Goal: Information Seeking & Learning: Find specific fact

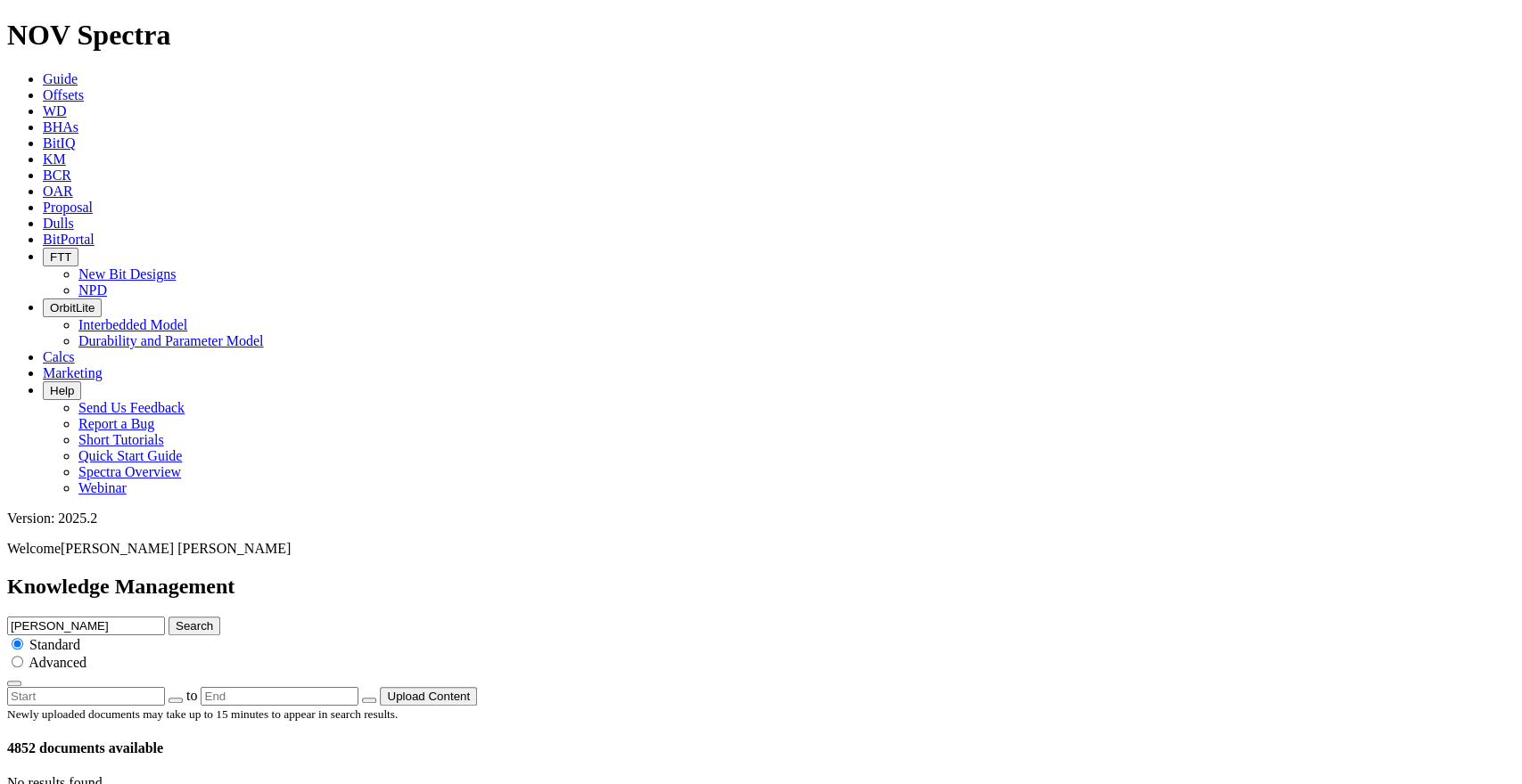
drag, startPoint x: 0, startPoint y: 0, endPoint x: 641, endPoint y: 96, distance: 648.1
click at [165, 617] on input "[PERSON_NAME]" at bounding box center [86, 626] width 158 height 19
paste input "BIJOU [PHONE_NUMBER] 2AH"
type input "BIJOU [PHONE_NUMBER] 2AH"
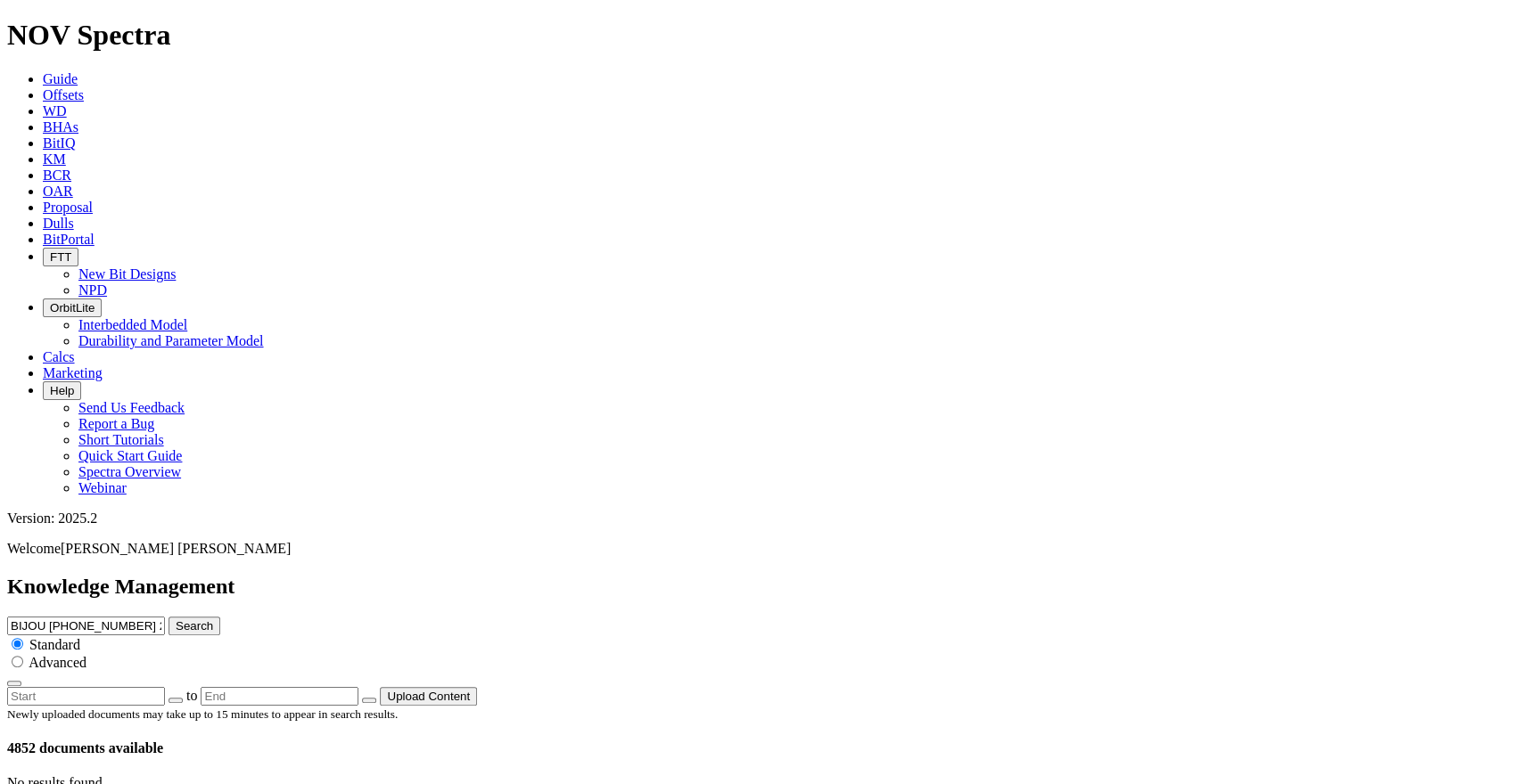
click at [220, 617] on button "Search" at bounding box center [195, 626] width 52 height 19
click at [165, 617] on input "BIJOU [PHONE_NUMBER] 2AH" at bounding box center [86, 626] width 158 height 19
type input "mday"
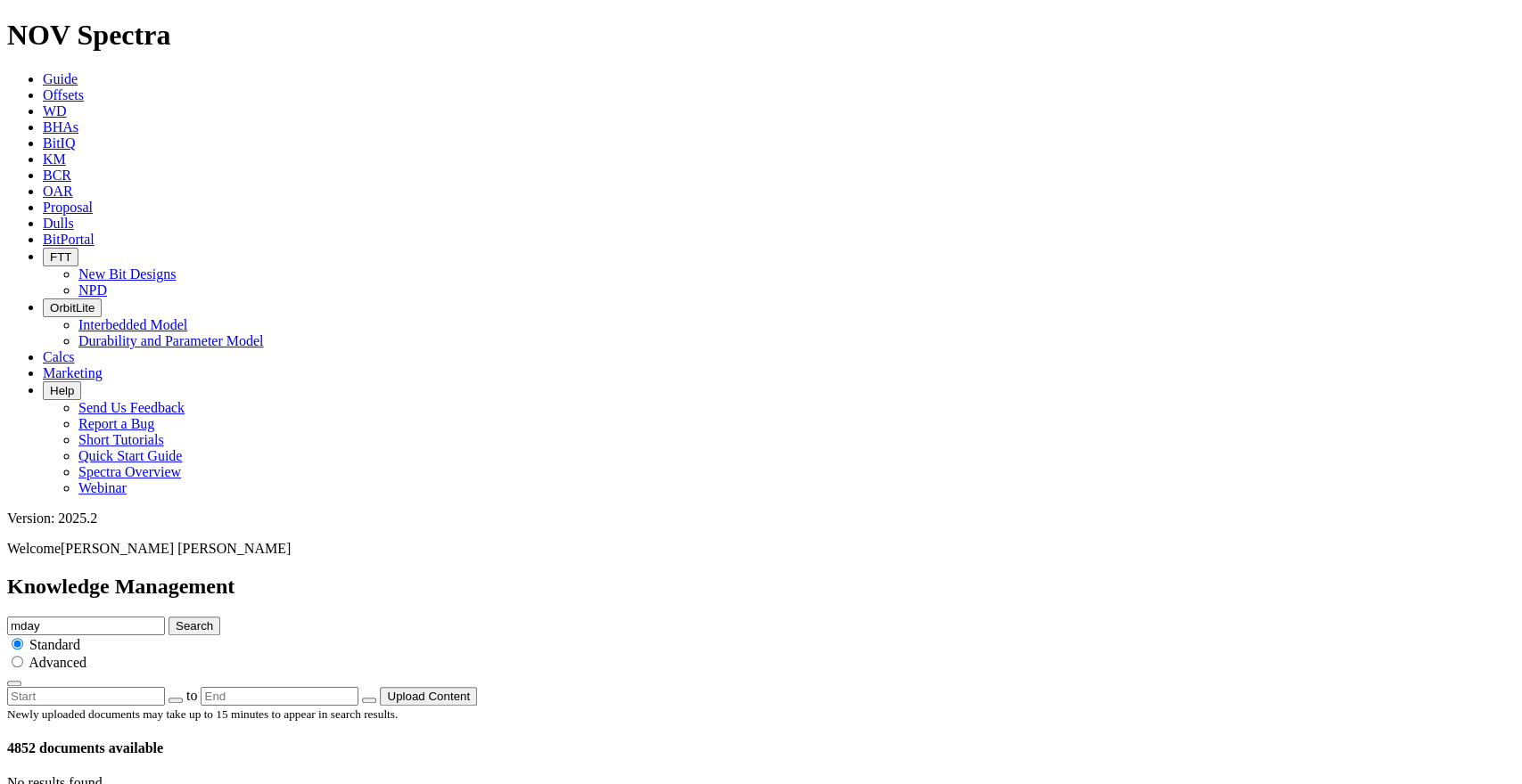
click at [169, 617] on button "Search" at bounding box center [195, 626] width 52 height 19
click at [165, 617] on input "mday" at bounding box center [86, 626] width 158 height 19
paste input "BLUE 3-65 33-32-31-36 4AH"
type input "BLUE 3-65 33-32-31-36 4AH"
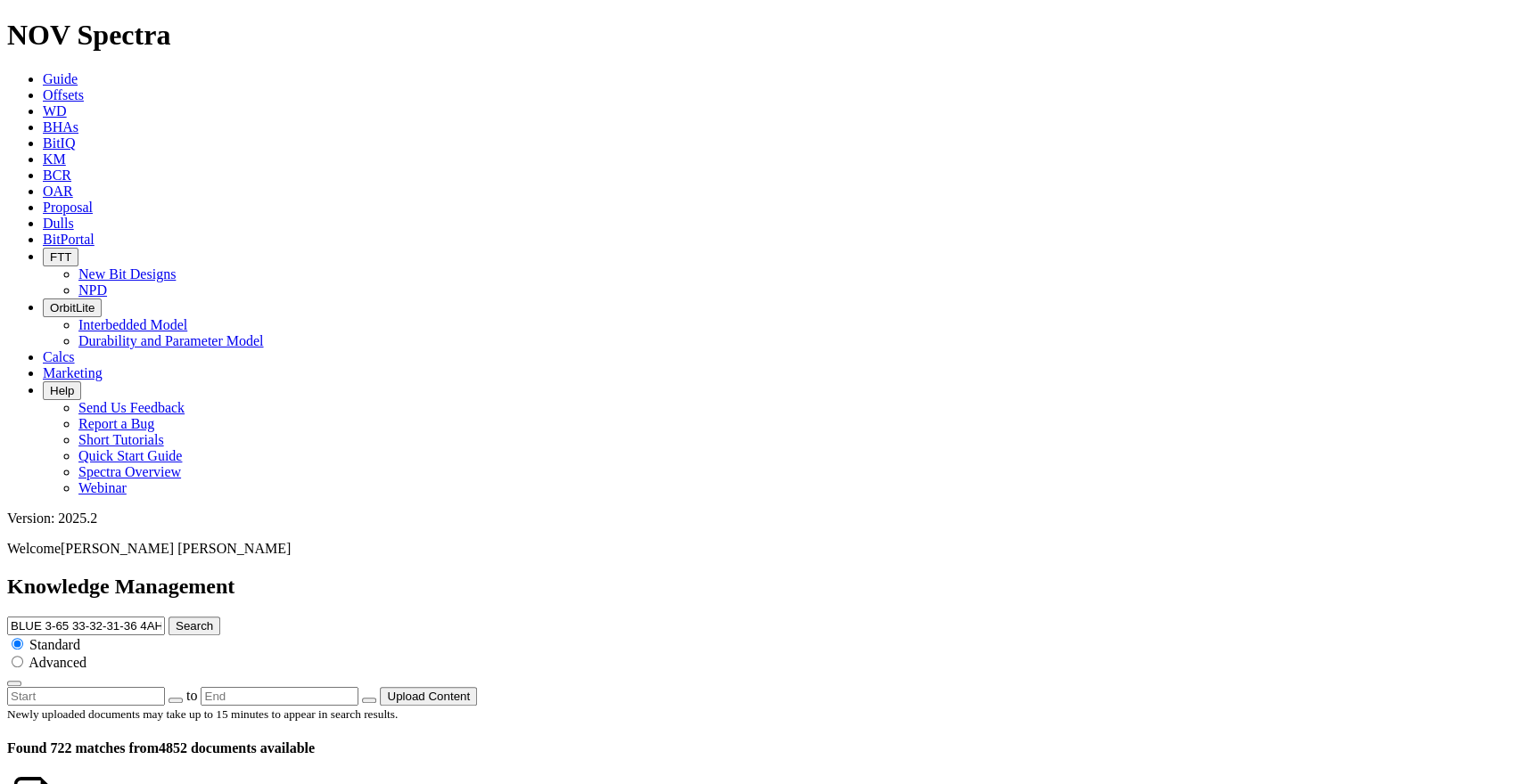
click at [220, 617] on button "Search" at bounding box center [195, 626] width 52 height 19
drag, startPoint x: 755, startPoint y: 94, endPoint x: 620, endPoint y: 96, distance: 135.0
click at [165, 617] on input "BLUE 3-65 33-32-31-36 4AH" at bounding box center [86, 626] width 158 height 19
type input "BLUE"
click at [169, 617] on button "Search" at bounding box center [195, 626] width 52 height 19
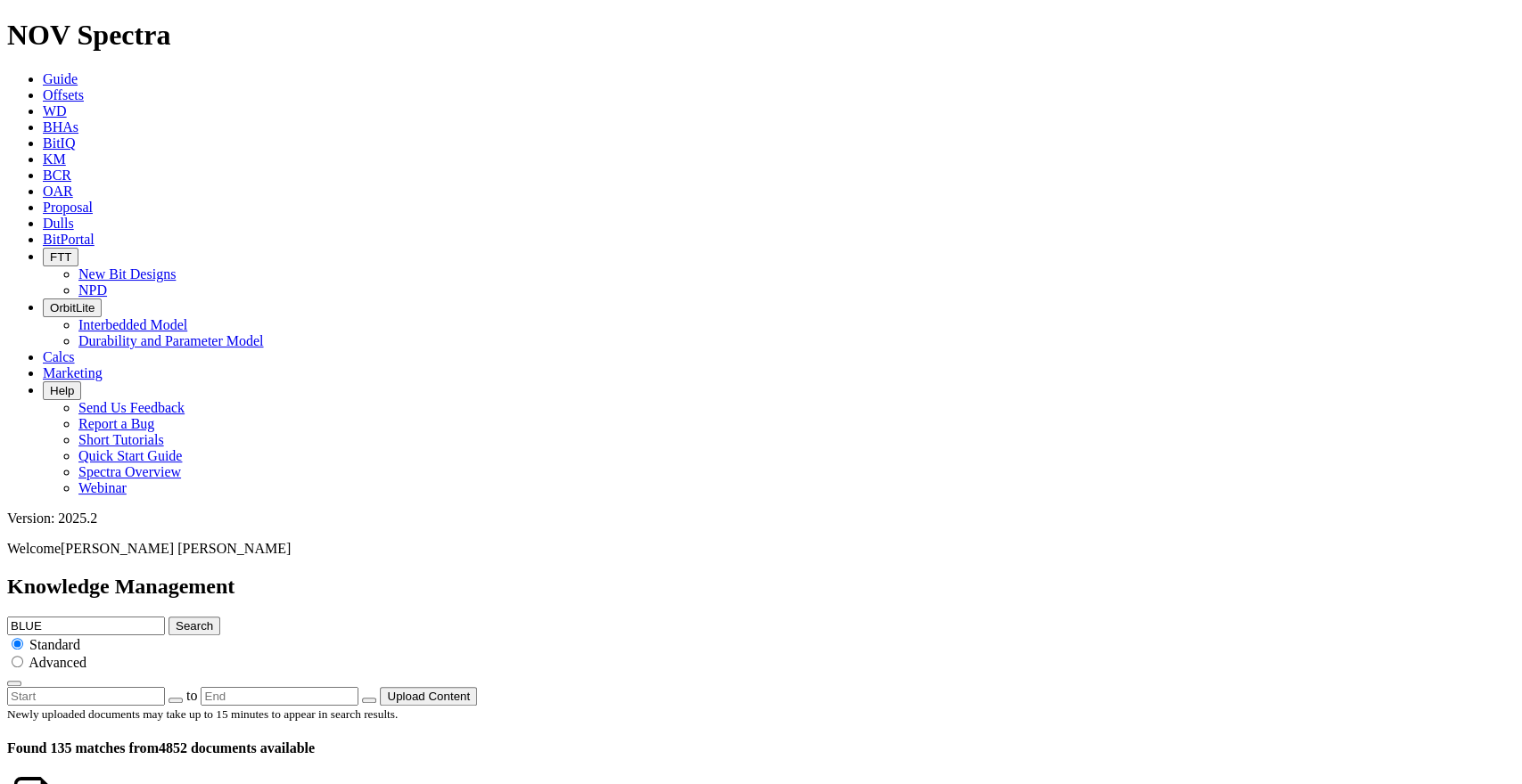
click at [165, 617] on input "BLUE" at bounding box center [86, 626] width 158 height 19
type input "BLUE tk59"
click at [169, 617] on button "Search" at bounding box center [195, 626] width 52 height 19
drag, startPoint x: 655, startPoint y: 96, endPoint x: 572, endPoint y: 95, distance: 83.0
click at [572, 575] on div "Knowledge Management BLUE tk59 Search Standard Advanced to Upload Content" at bounding box center [761, 640] width 1508 height 131
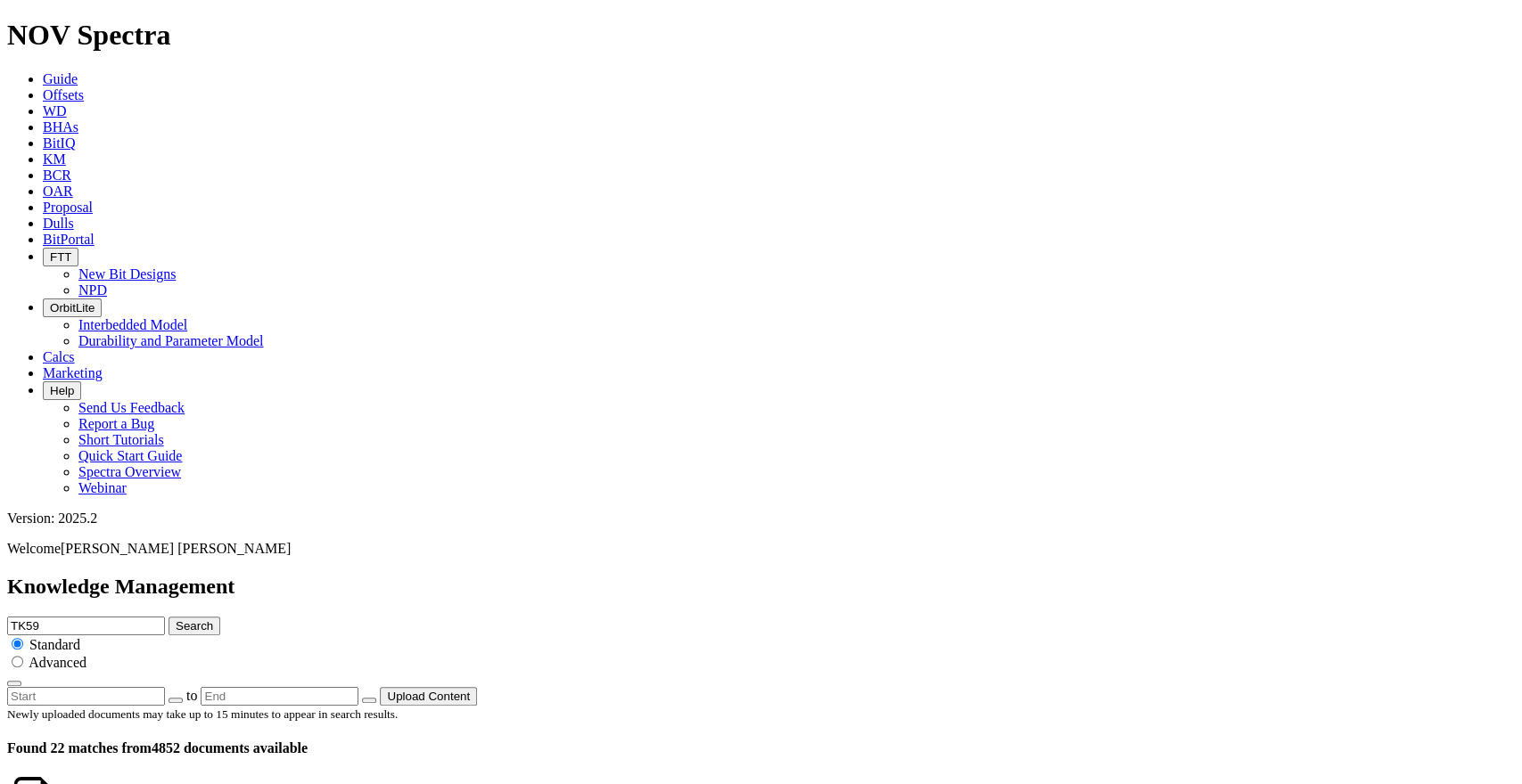
paste input "A300472"
type input "TK59 A300472"
click at [220, 617] on button "Search" at bounding box center [195, 626] width 52 height 19
click at [86, 655] on span "Advanced" at bounding box center [58, 662] width 58 height 15
click at [23, 656] on input "radio" at bounding box center [17, 662] width 11 height 11
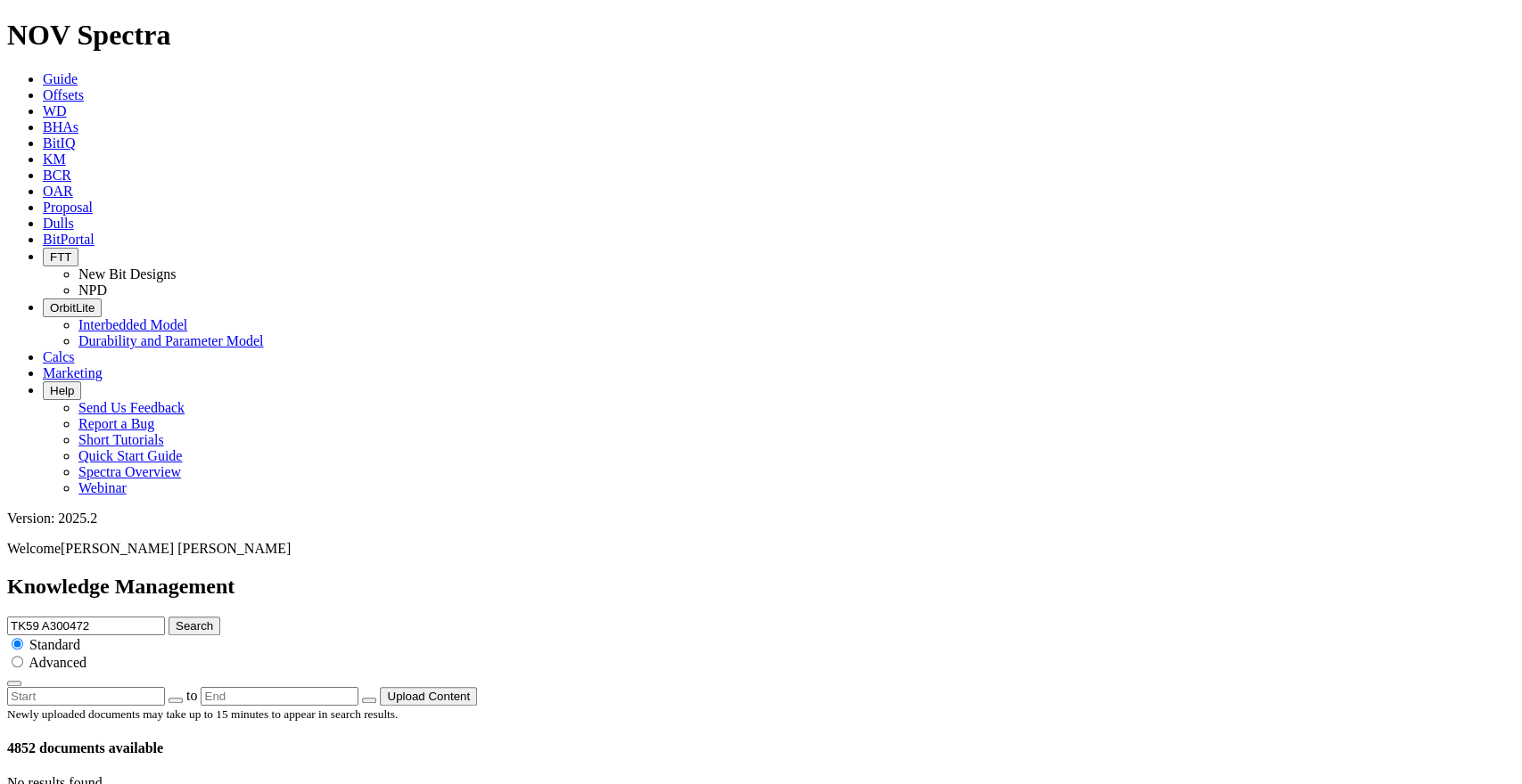
radio input "true"
radio input "false"
click at [220, 617] on button "Search" at bounding box center [195, 626] width 52 height 19
drag, startPoint x: 685, startPoint y: 94, endPoint x: 620, endPoint y: 93, distance: 65.0
click at [165, 617] on input "TK59 A300472" at bounding box center [86, 626] width 158 height 19
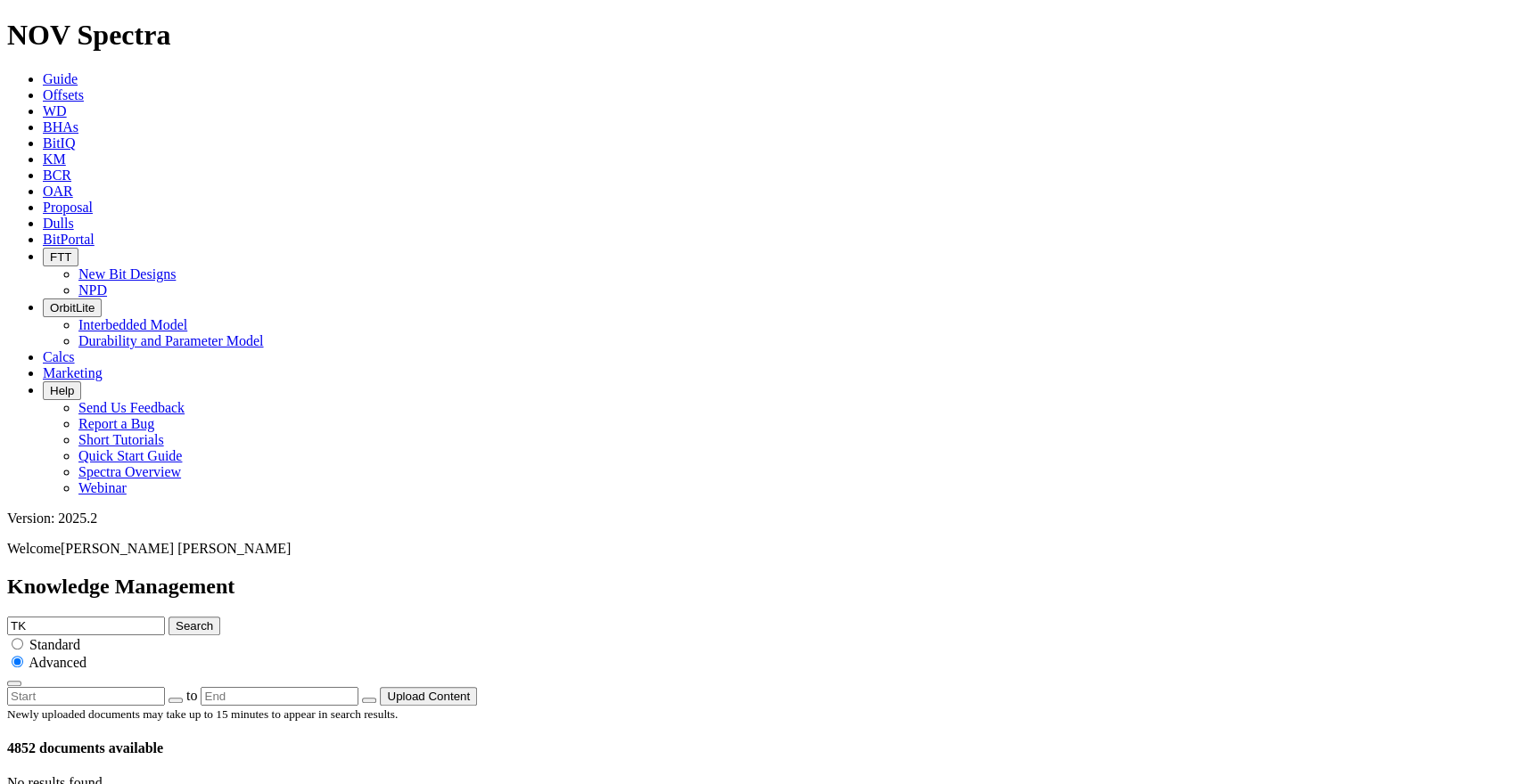
type input "T"
paste input "BIJOU [PHONE_NUMBER] 2AH"
drag, startPoint x: 742, startPoint y: 96, endPoint x: 627, endPoint y: 90, distance: 115.2
click at [165, 617] on input "BIJOU [PHONE_NUMBER] 2AH" at bounding box center [86, 626] width 158 height 19
type input "BIJOU 3"
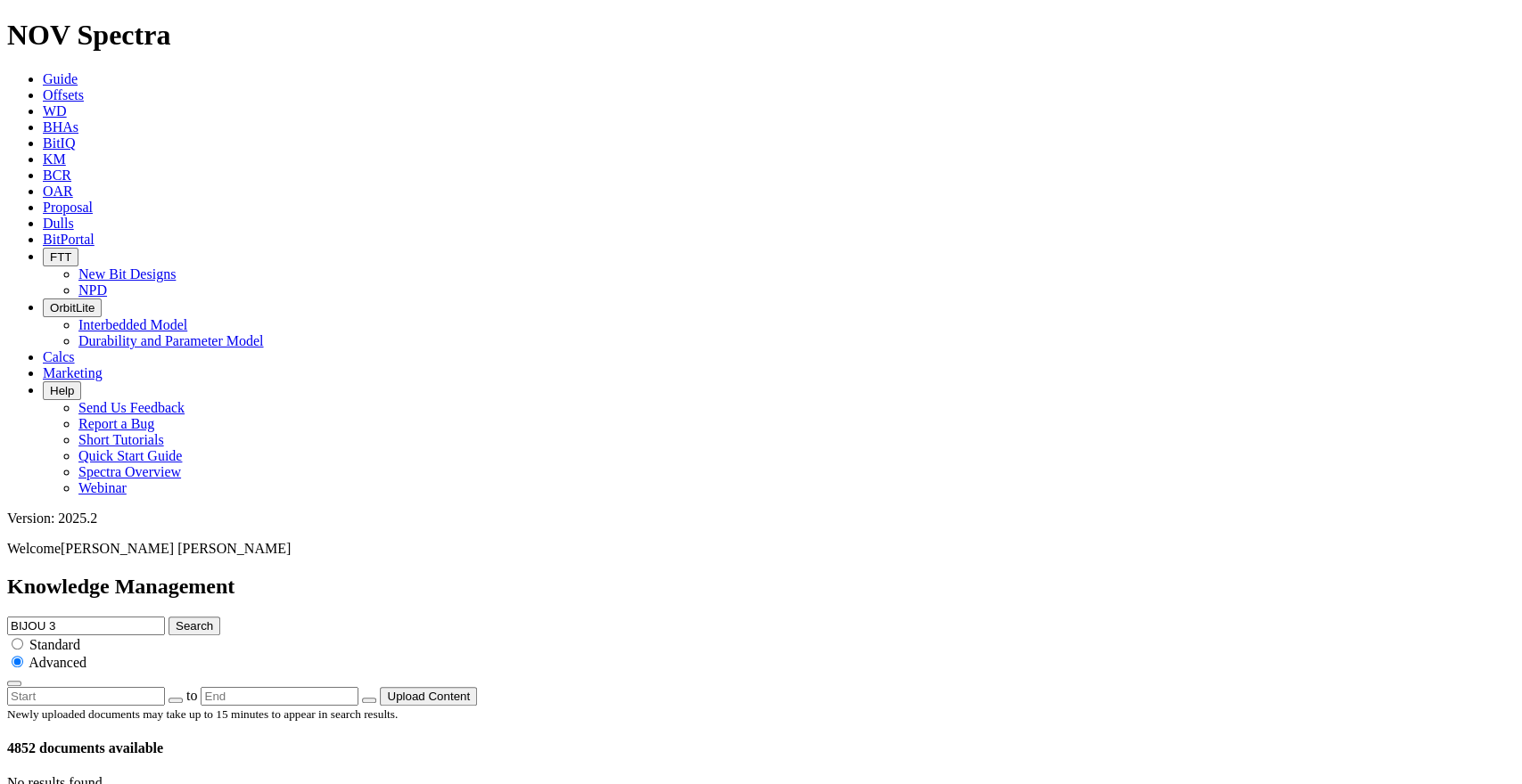
click at [175, 620] on icon "submit" at bounding box center [175, 626] width 0 height 13
click at [165, 617] on input "BIJOU 3" at bounding box center [86, 626] width 158 height 19
type input "BIJOU"
click at [220, 617] on button "Search" at bounding box center [195, 626] width 52 height 19
click at [165, 617] on input "BIJOU" at bounding box center [86, 626] width 158 height 19
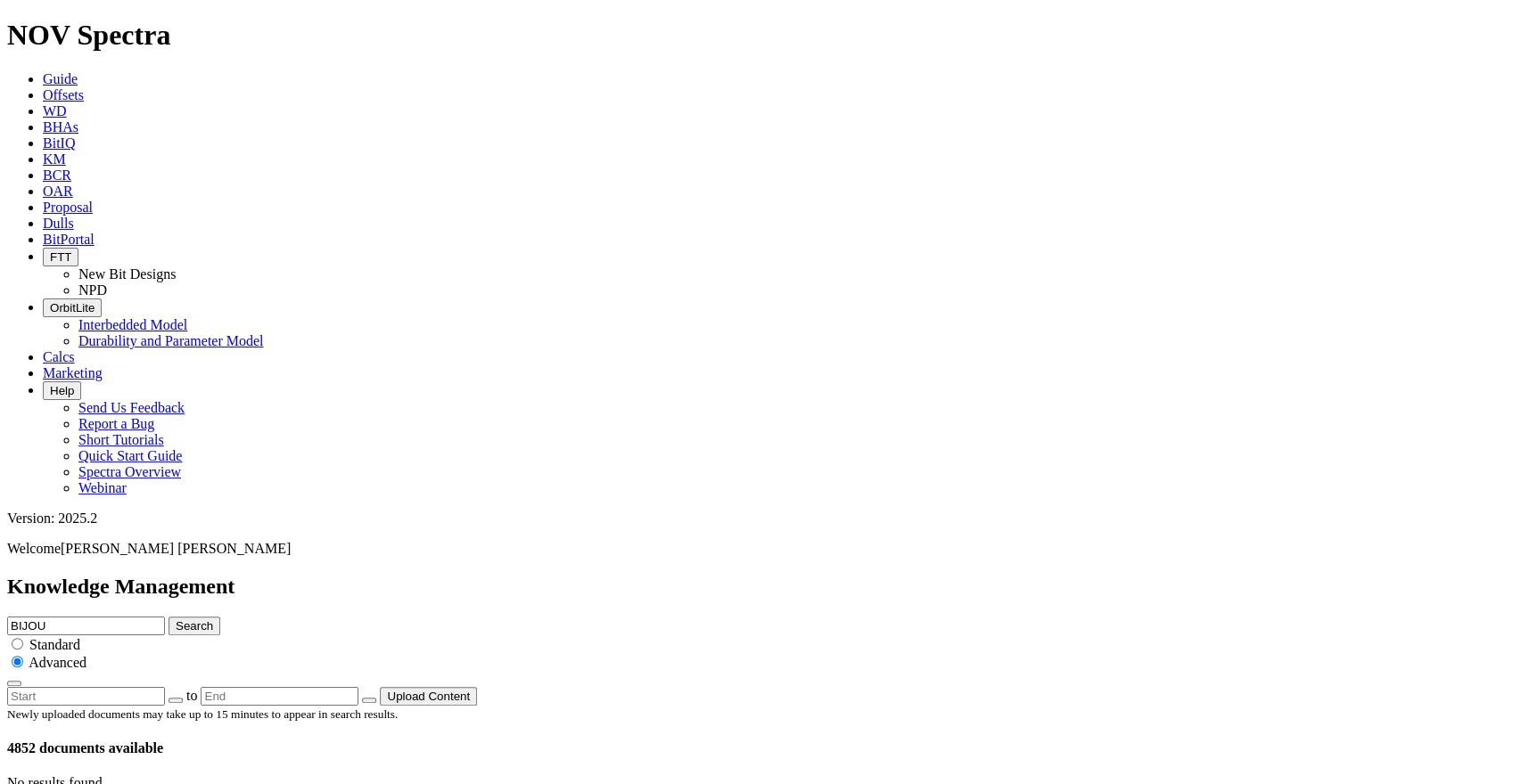
click at [165, 617] on input "BIJOU" at bounding box center [86, 626] width 158 height 19
paste input "INTERCHANGE A S22-30-10C"
click at [165, 617] on input "INTERCHANGE A S22-30-10C" at bounding box center [86, 626] width 158 height 19
type input "INTERCHANGE A S22-30-10C"
click at [220, 617] on button "Search" at bounding box center [195, 626] width 52 height 19
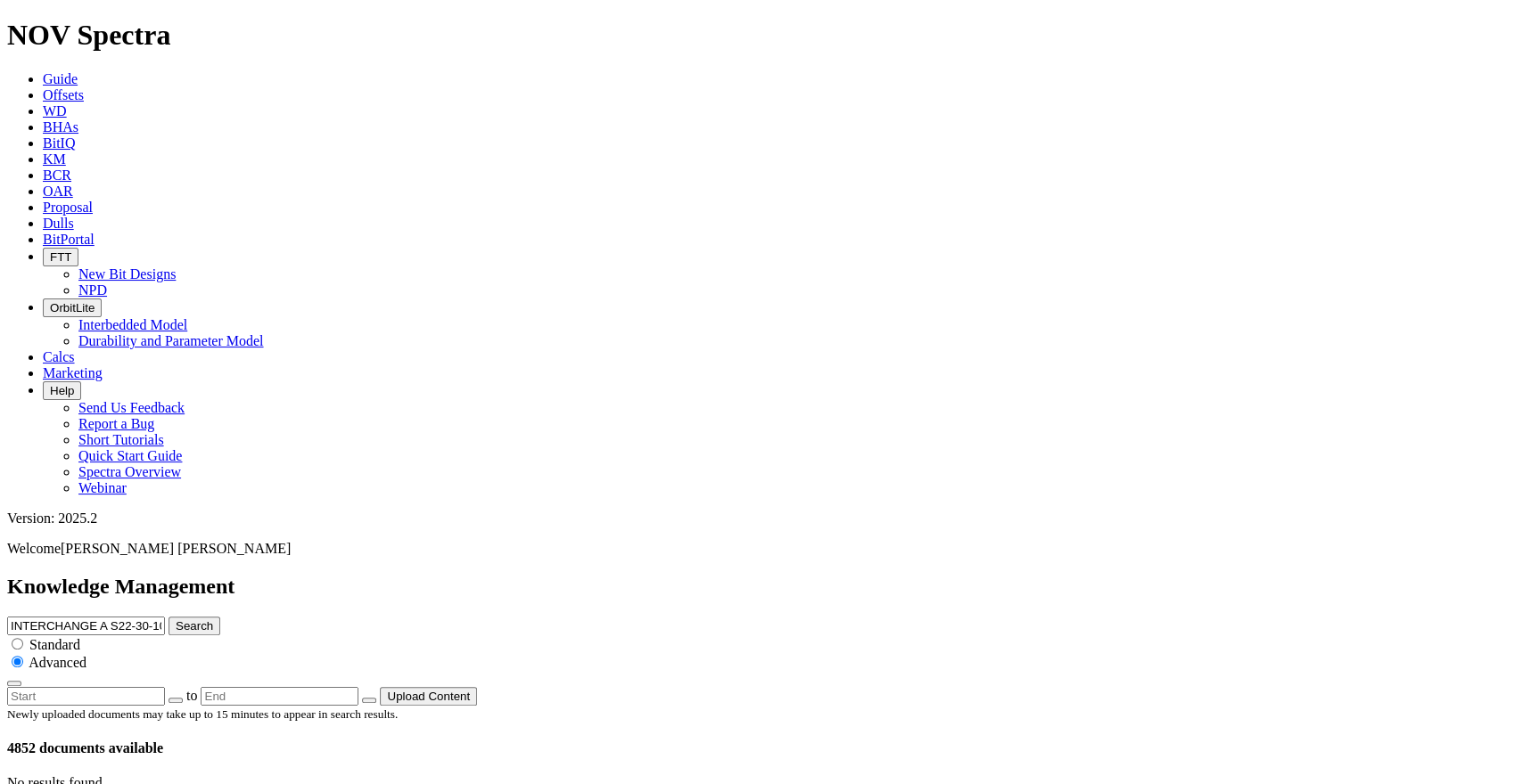
click at [80, 637] on span "Standard" at bounding box center [55, 645] width 51 height 15
click at [23, 638] on input "radio" at bounding box center [17, 644] width 11 height 11
radio input "true"
radio input "false"
click at [220, 617] on button "Search" at bounding box center [195, 626] width 52 height 19
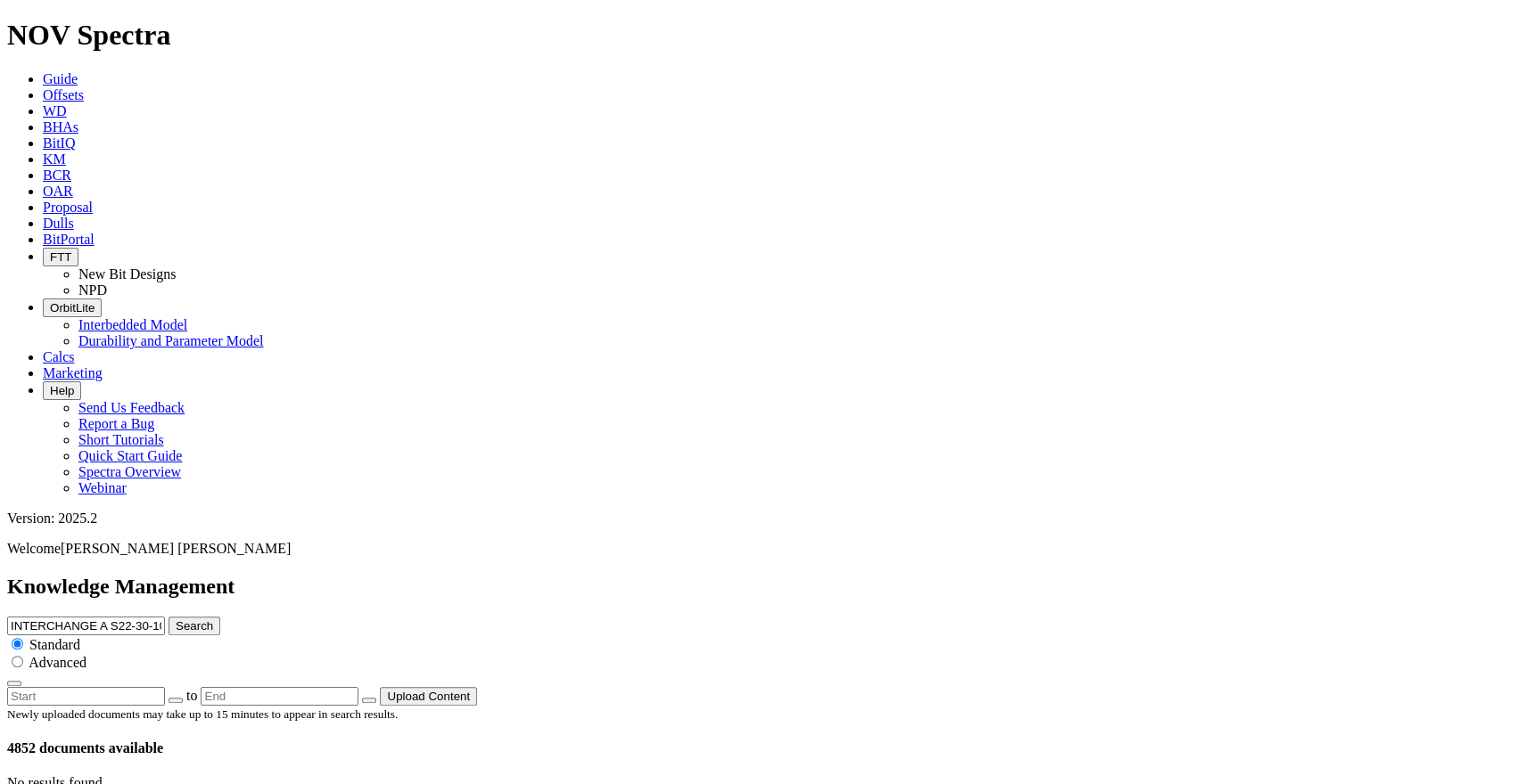
drag, startPoint x: 802, startPoint y: 99, endPoint x: 682, endPoint y: 100, distance: 120.0
click at [165, 617] on input "INTERCHANGE A S22-30-10C" at bounding box center [86, 626] width 158 height 19
type input "INTERCHANGE A"
click at [220, 617] on button "Search" at bounding box center [195, 626] width 52 height 19
drag, startPoint x: 690, startPoint y: 96, endPoint x: 669, endPoint y: 85, distance: 23.7
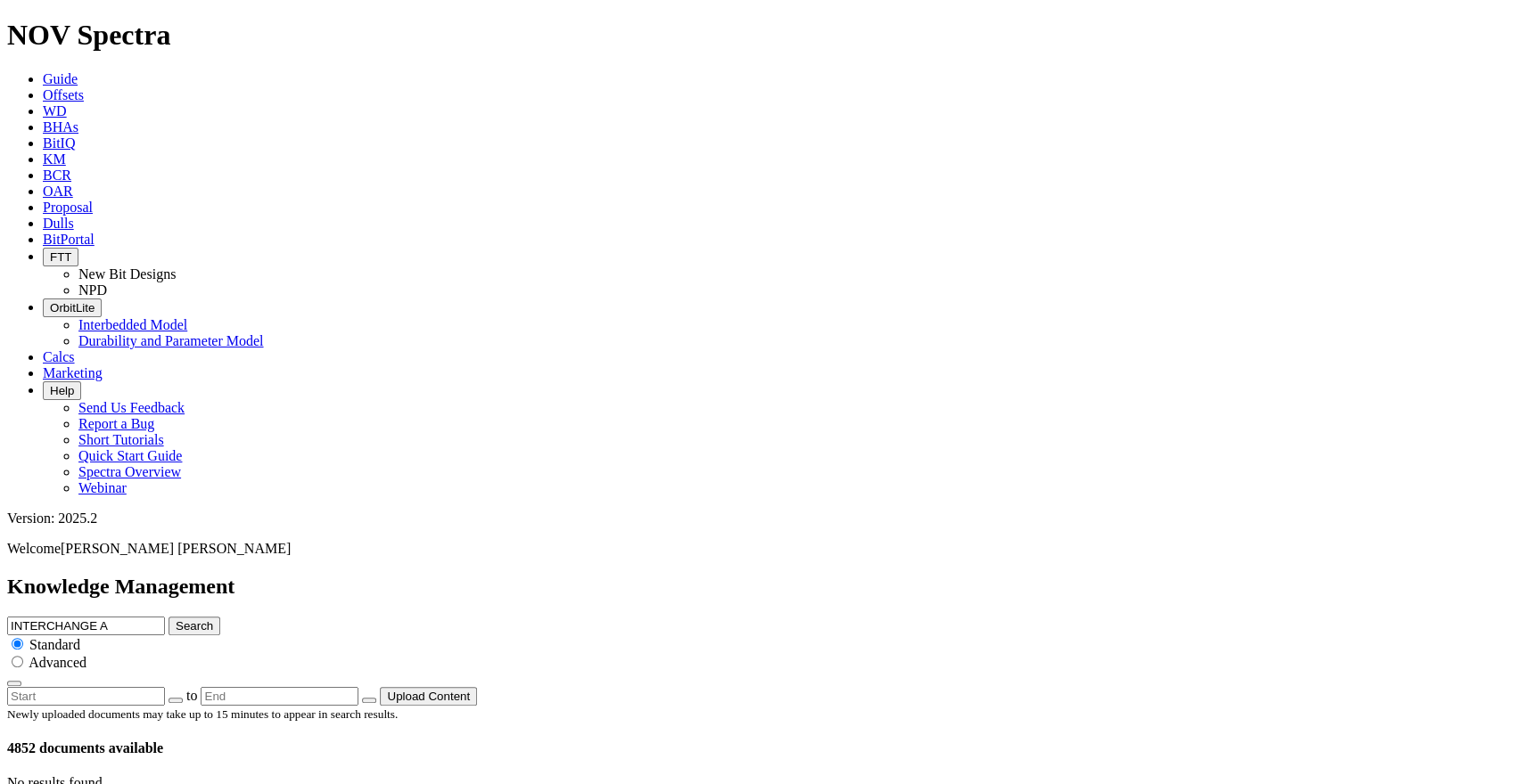
click at [165, 617] on input "INTERCHANGE A" at bounding box center [86, 626] width 158 height 19
type input "INTERCHANGE"
click at [220, 617] on button "Search" at bounding box center [195, 626] width 52 height 19
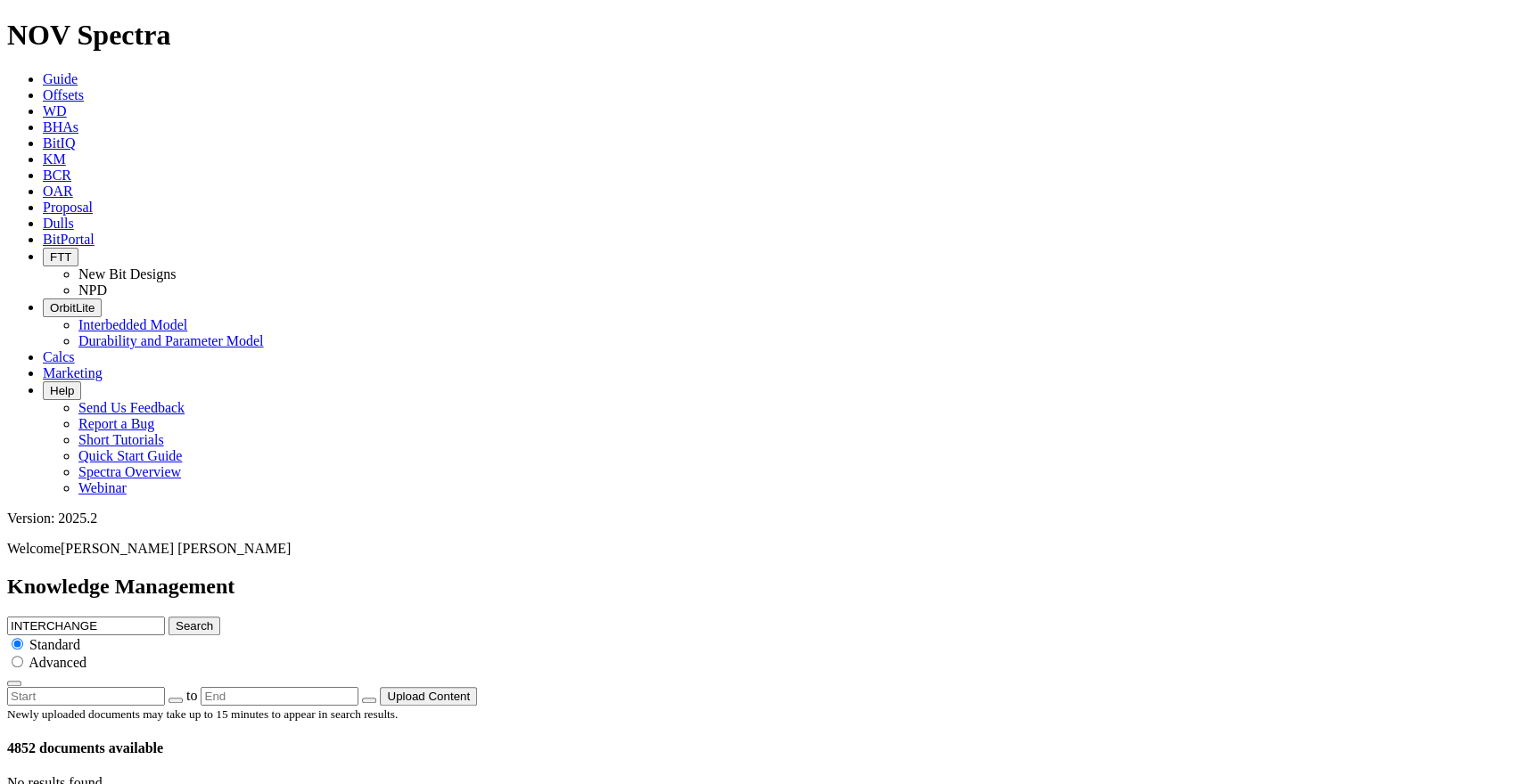
click at [23, 656] on input "radio" at bounding box center [17, 662] width 11 height 11
radio input "true"
radio input "false"
click at [220, 617] on button "Search" at bounding box center [195, 626] width 52 height 19
click at [774, 636] on div "Standard" at bounding box center [761, 644] width 1508 height 18
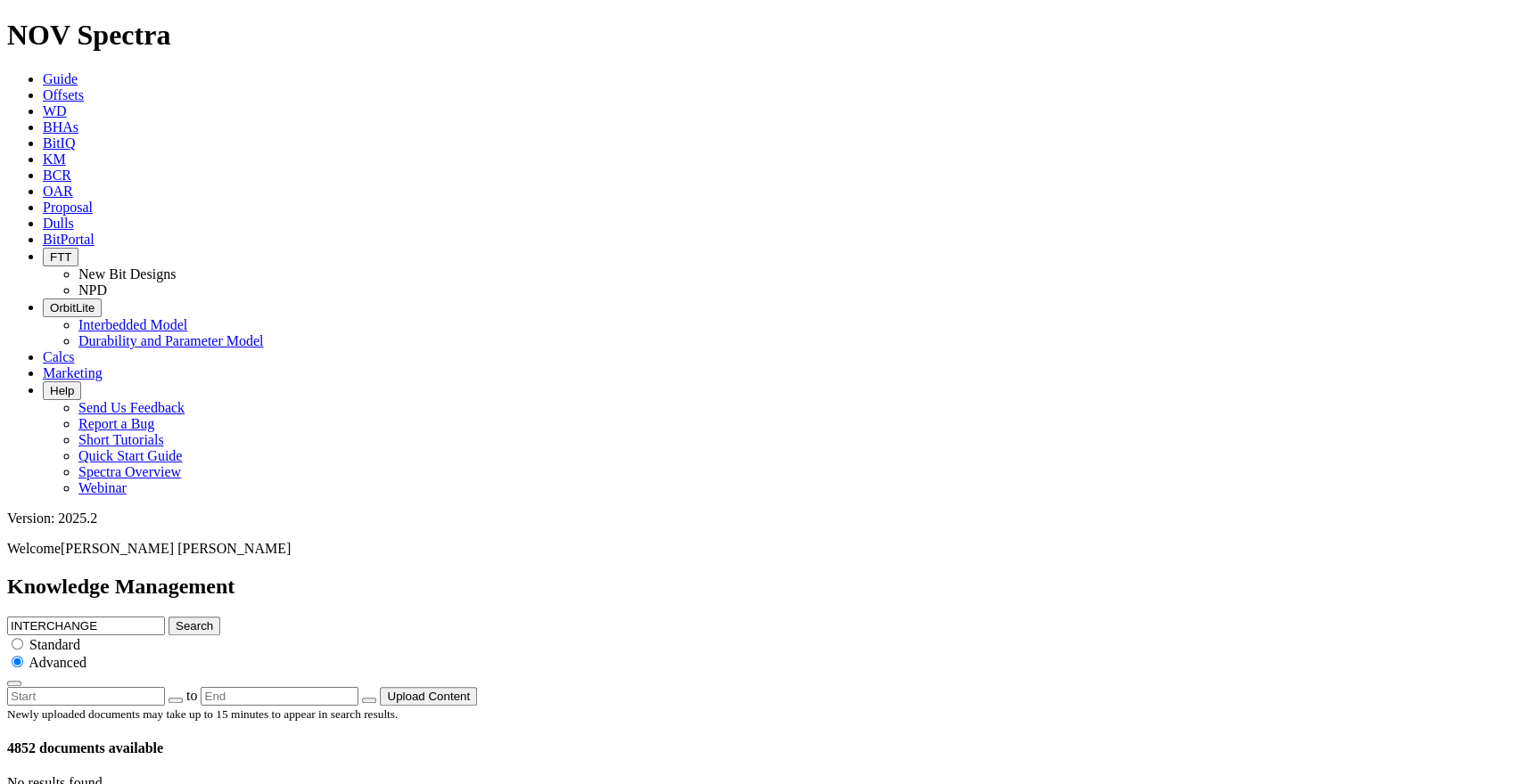
click at [80, 637] on span "Standard" at bounding box center [55, 645] width 51 height 15
click at [23, 638] on input "radio" at bounding box center [17, 644] width 11 height 11
radio input "true"
radio input "false"
click at [220, 617] on button "Search" at bounding box center [195, 626] width 52 height 19
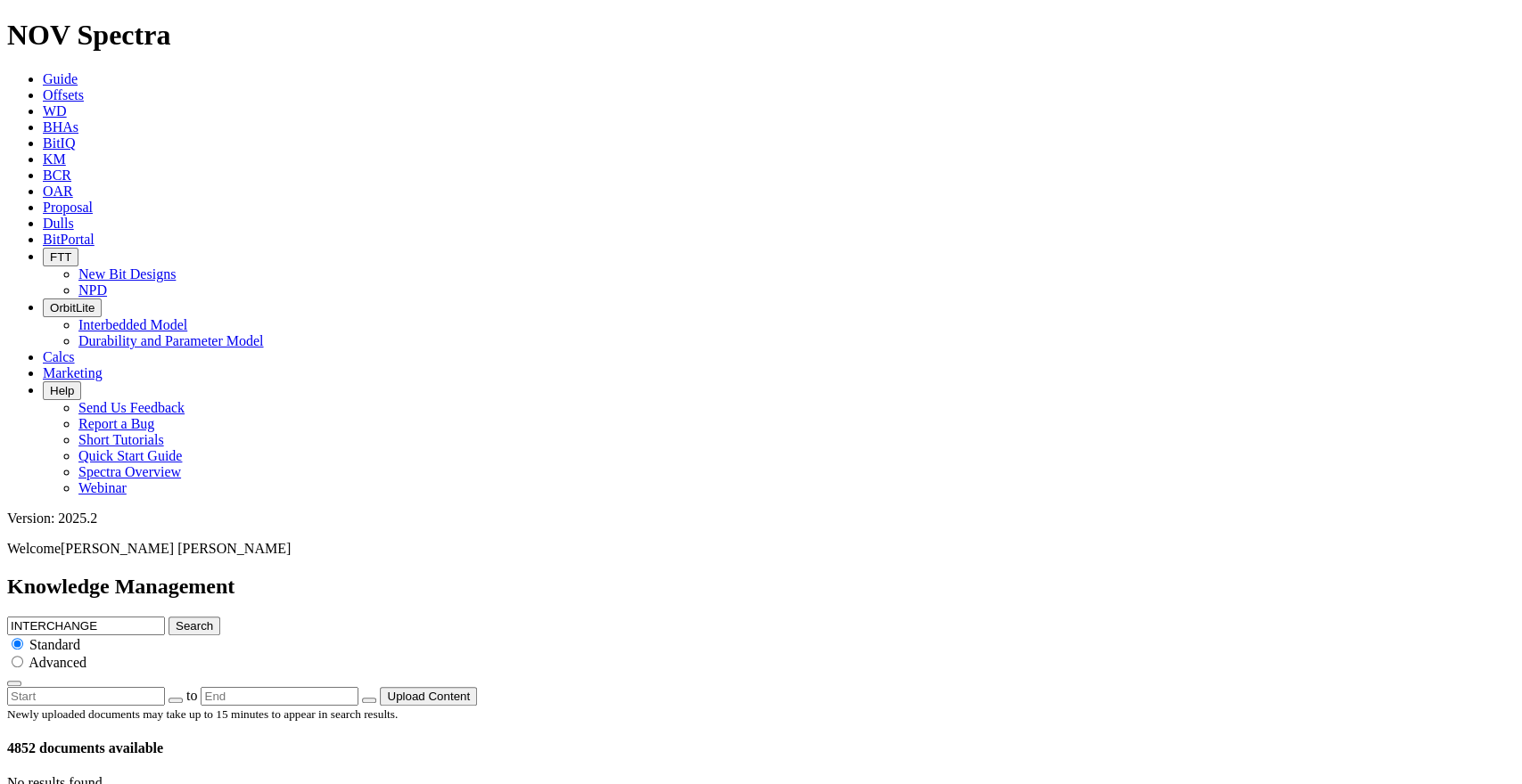
click at [165, 617] on input "INTERCHANGE" at bounding box center [86, 626] width 158 height 19
paste input "UZ682"
type input "UZ682"
click at [220, 617] on button "Search" at bounding box center [195, 626] width 52 height 19
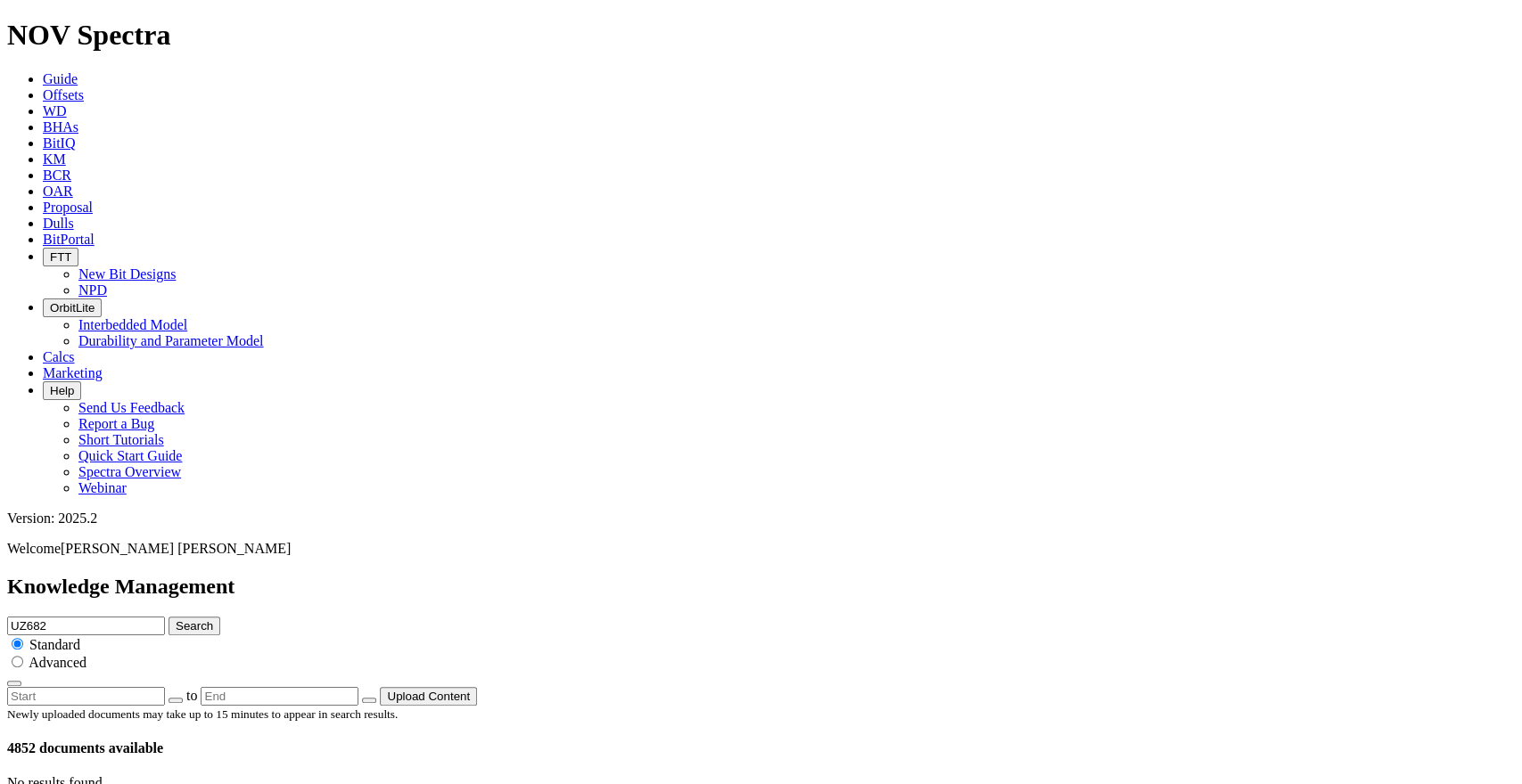
click at [165, 617] on input "UZ682" at bounding box center [86, 626] width 158 height 19
type input "r"
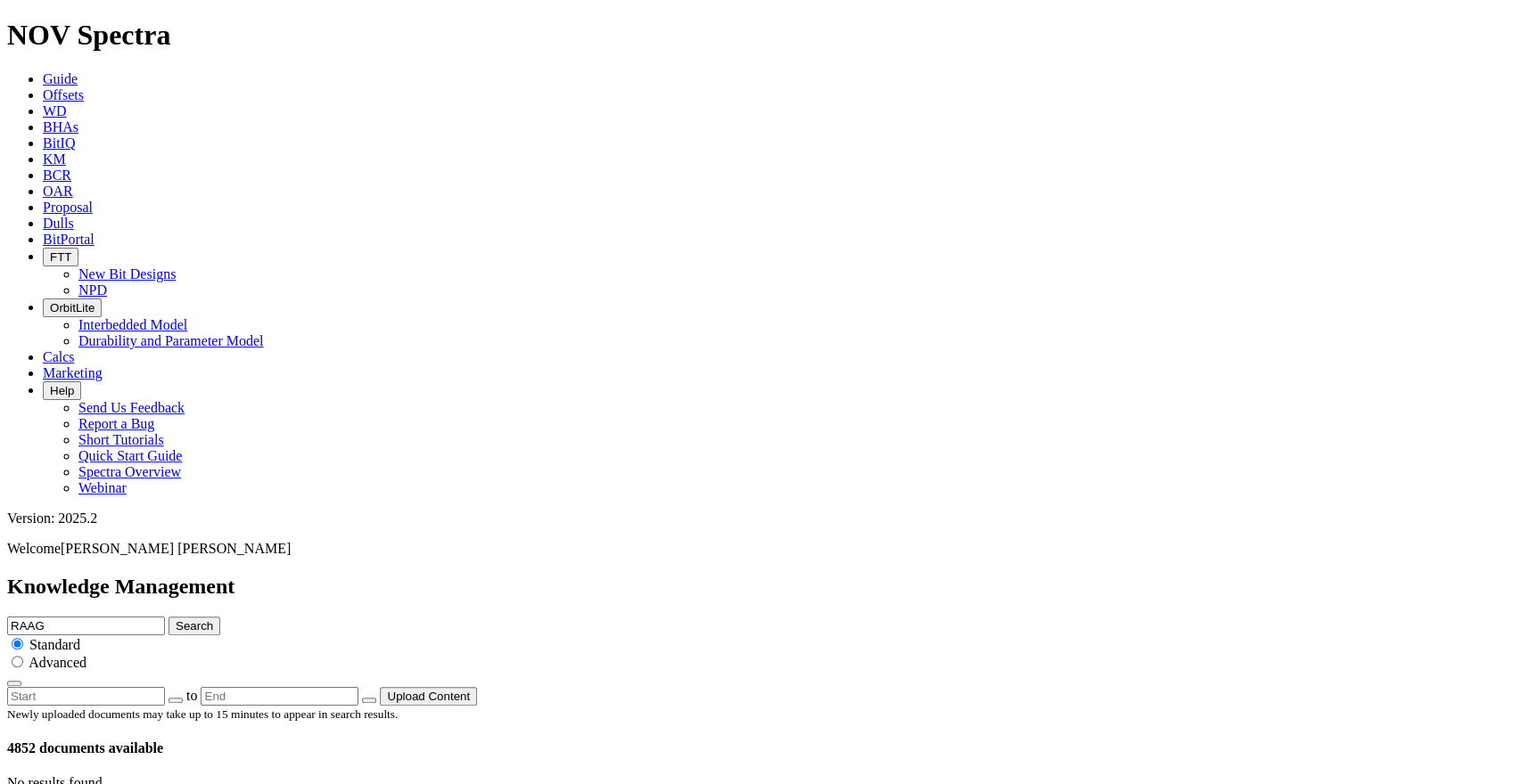
type input "RAAG"
click at [169, 617] on button "Search" at bounding box center [195, 626] width 52 height 19
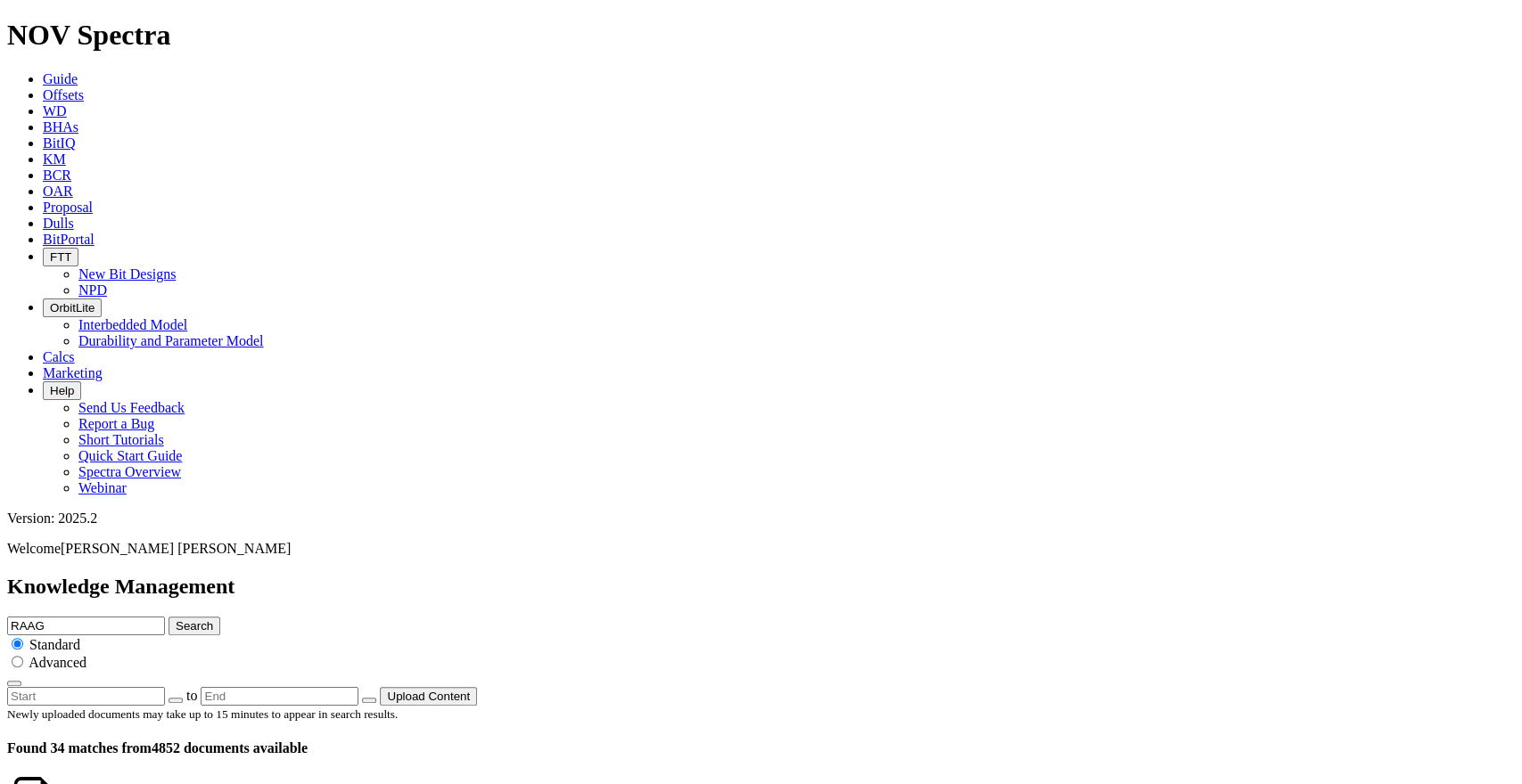
click at [165, 617] on input "RAAG" at bounding box center [86, 626] width 158 height 19
paste input "TOPAZ 17"
type input "TOPAZ 17"
click at [220, 617] on button "Search" at bounding box center [195, 626] width 52 height 19
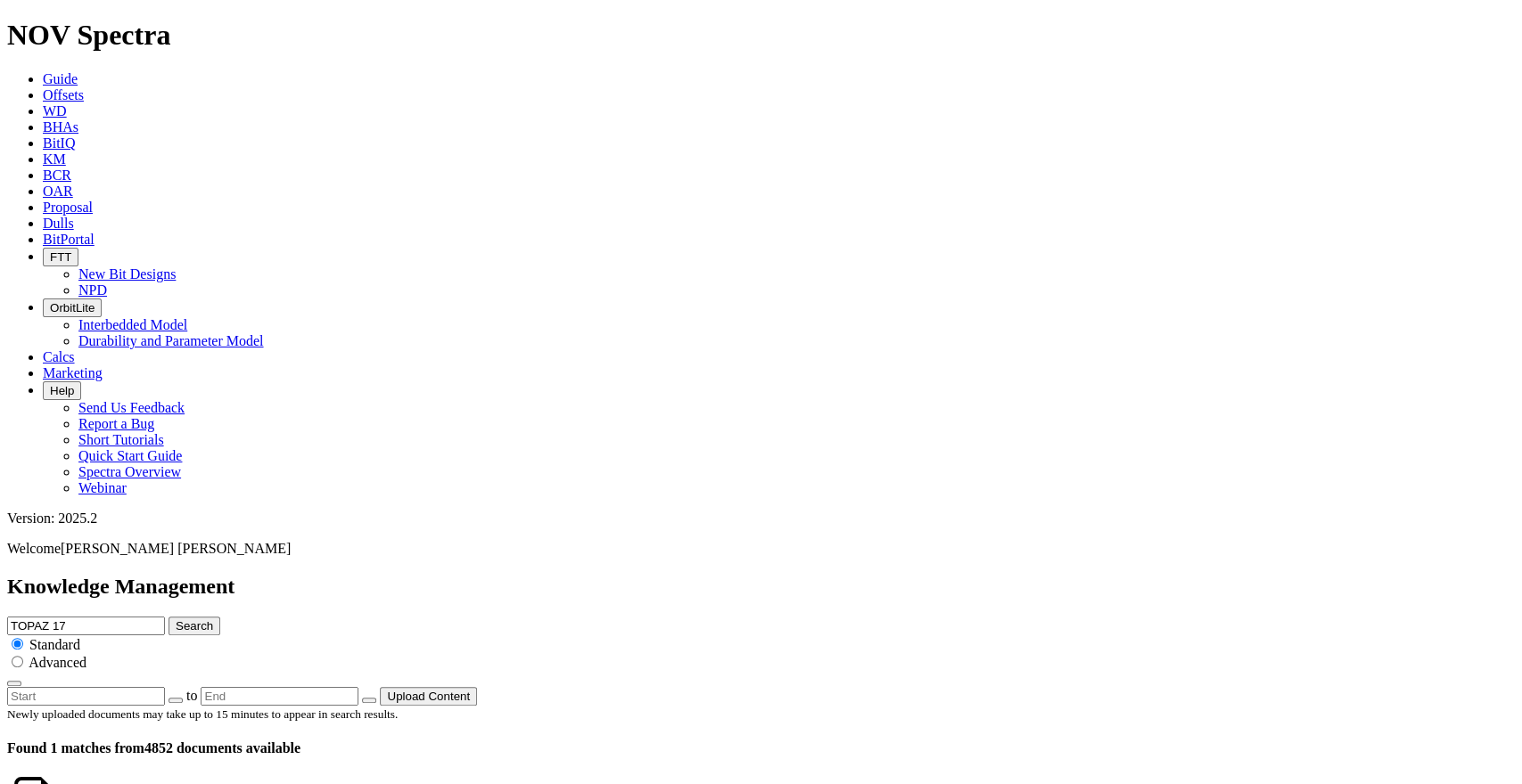
click at [165, 617] on input "TOPAZ 17" at bounding box center [86, 626] width 158 height 19
paste input "EASTERN HILLS 4-65 17-18 4CH"
type input "EASTERN HILLS 4-65 17-18 4CH17"
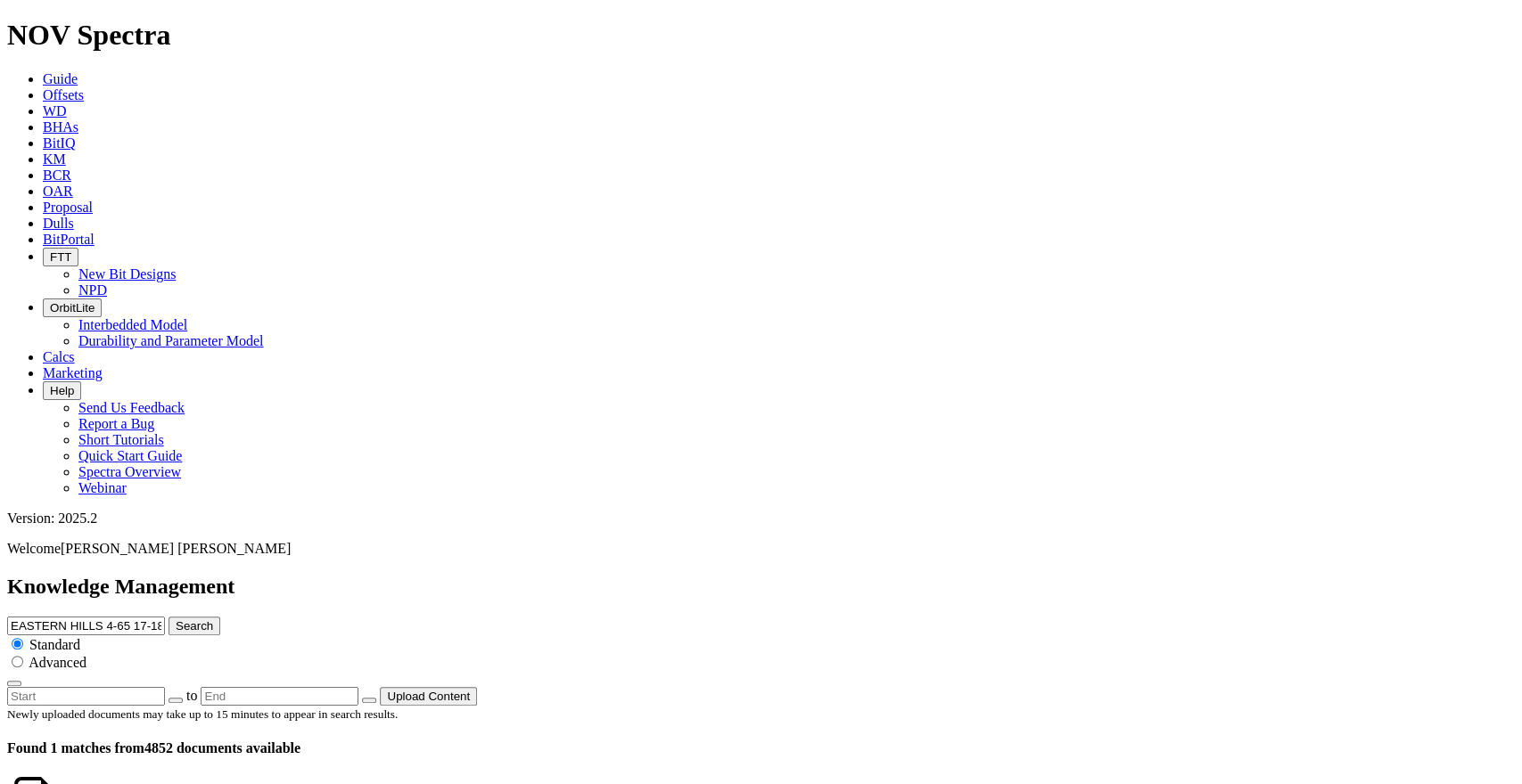
click at [169, 617] on button "Search" at bounding box center [195, 626] width 52 height 19
drag, startPoint x: 811, startPoint y: 84, endPoint x: 680, endPoint y: 86, distance: 131.0
click at [165, 617] on input "EASTERN HILLS 4-65 17-18 4CH17" at bounding box center [86, 626] width 158 height 19
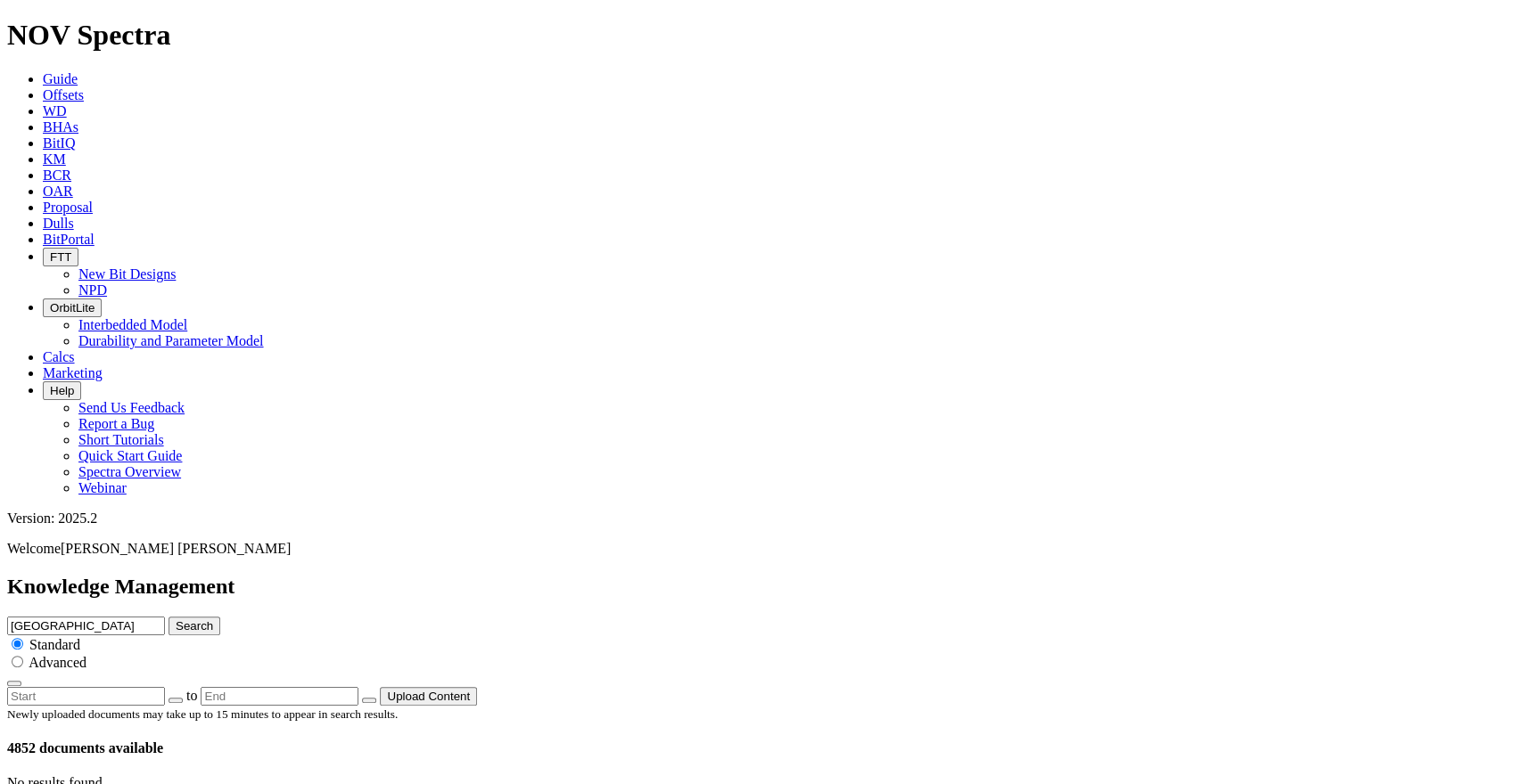
type input "[GEOGRAPHIC_DATA]"
click at [220, 617] on button "Search" at bounding box center [195, 626] width 52 height 19
click at [165, 617] on input "[GEOGRAPHIC_DATA]" at bounding box center [86, 626] width 158 height 19
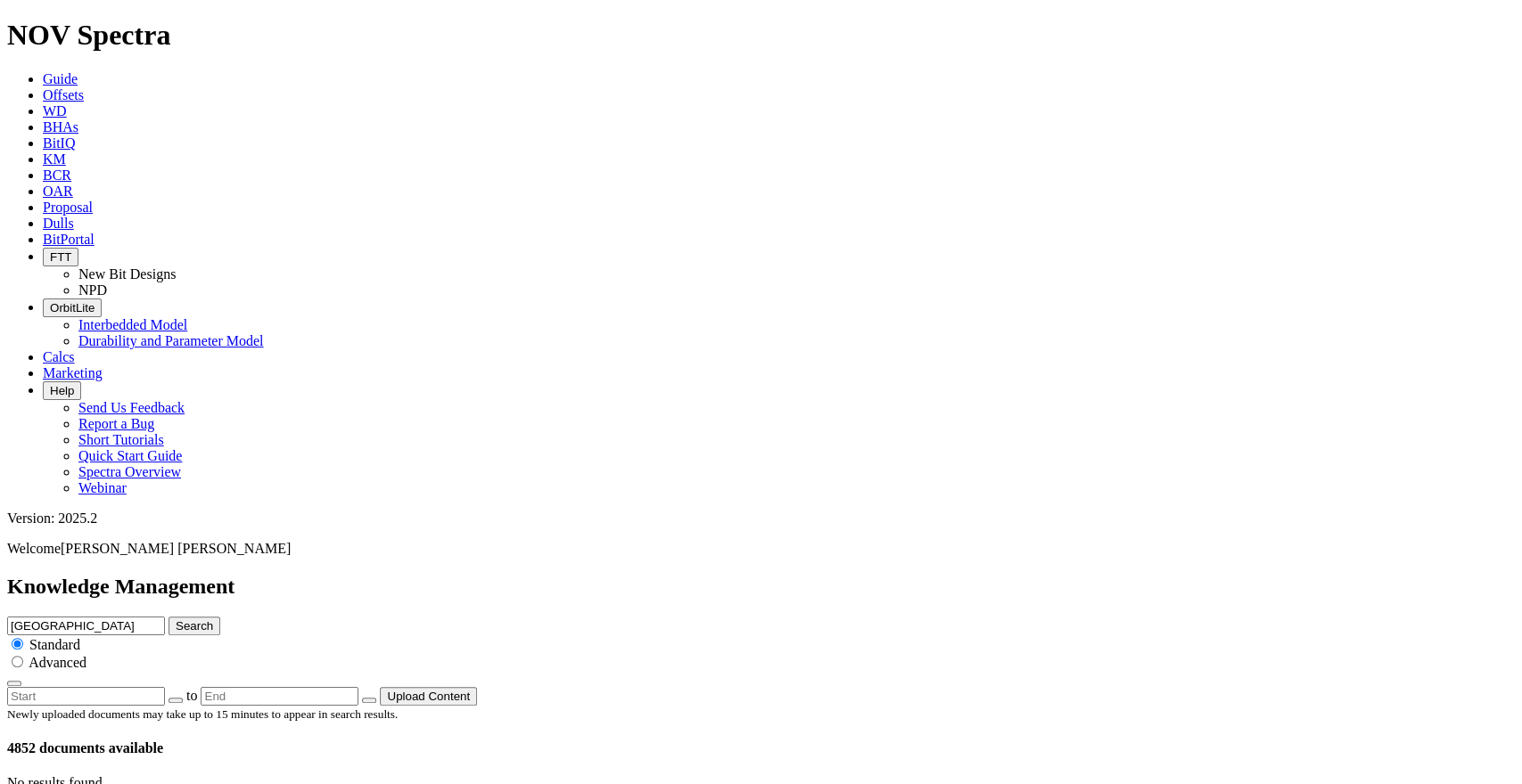
click at [165, 617] on input "[GEOGRAPHIC_DATA]" at bounding box center [86, 626] width 158 height 19
paste input "PROSPER FARMS 4-65 2-1-6 1BH"
drag, startPoint x: 783, startPoint y: 94, endPoint x: 687, endPoint y: 102, distance: 96.3
click at [165, 617] on input "PROSPER FARMS 4-65 2-1-6 1BH" at bounding box center [86, 626] width 158 height 19
type input "PROSPER FARMS"
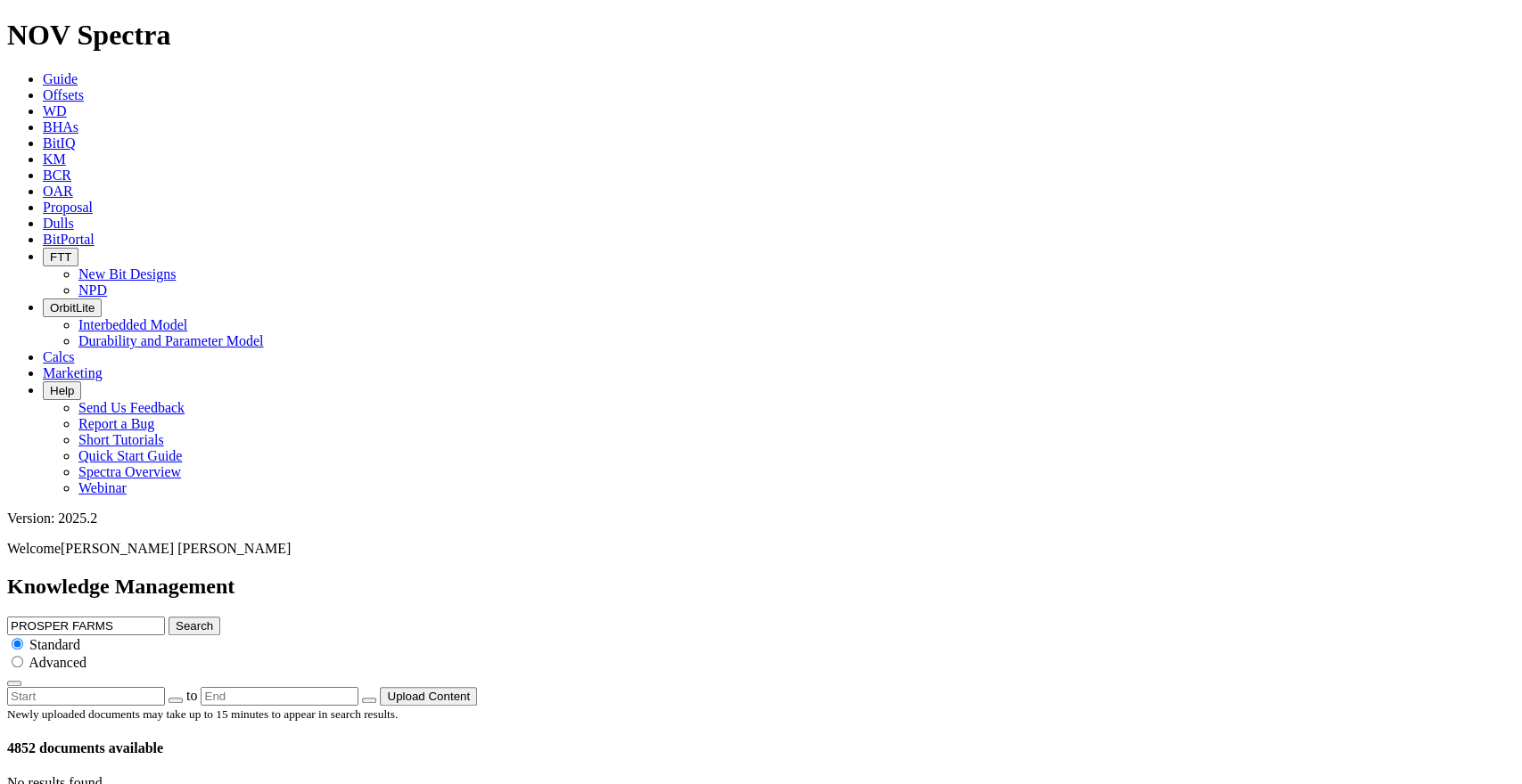
click at [220, 617] on button "Search" at bounding box center [195, 626] width 52 height 19
click at [165, 617] on input "PROSPER FARMS" at bounding box center [86, 626] width 158 height 19
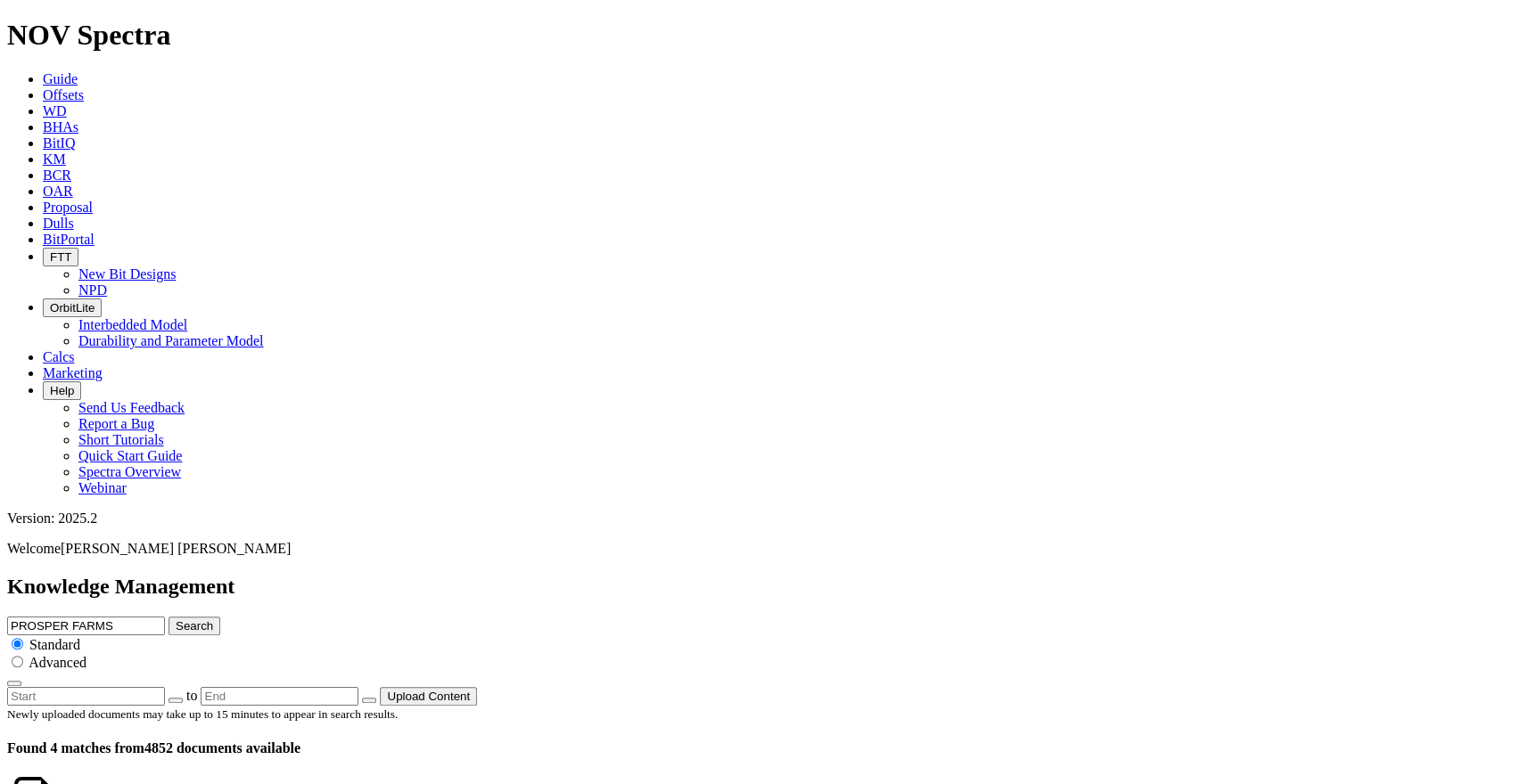
click at [165, 617] on input "PROSPER FARMS" at bounding box center [86, 626] width 158 height 19
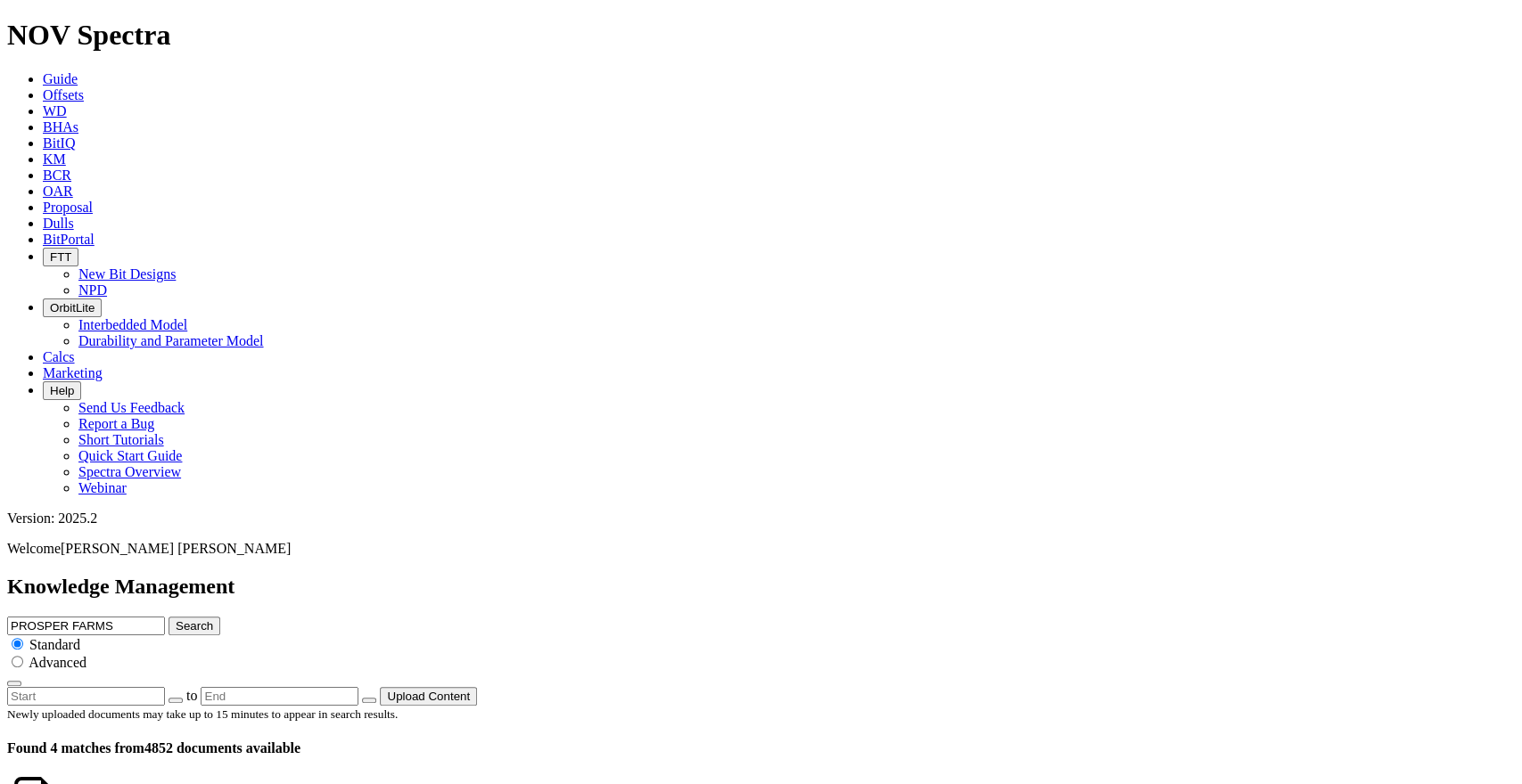
click at [165, 617] on input "PROSPER FARMS" at bounding box center [86, 626] width 158 height 19
paste input "COSSLETT"
type input "COSSLETT"
click at [220, 617] on button "Search" at bounding box center [195, 626] width 52 height 19
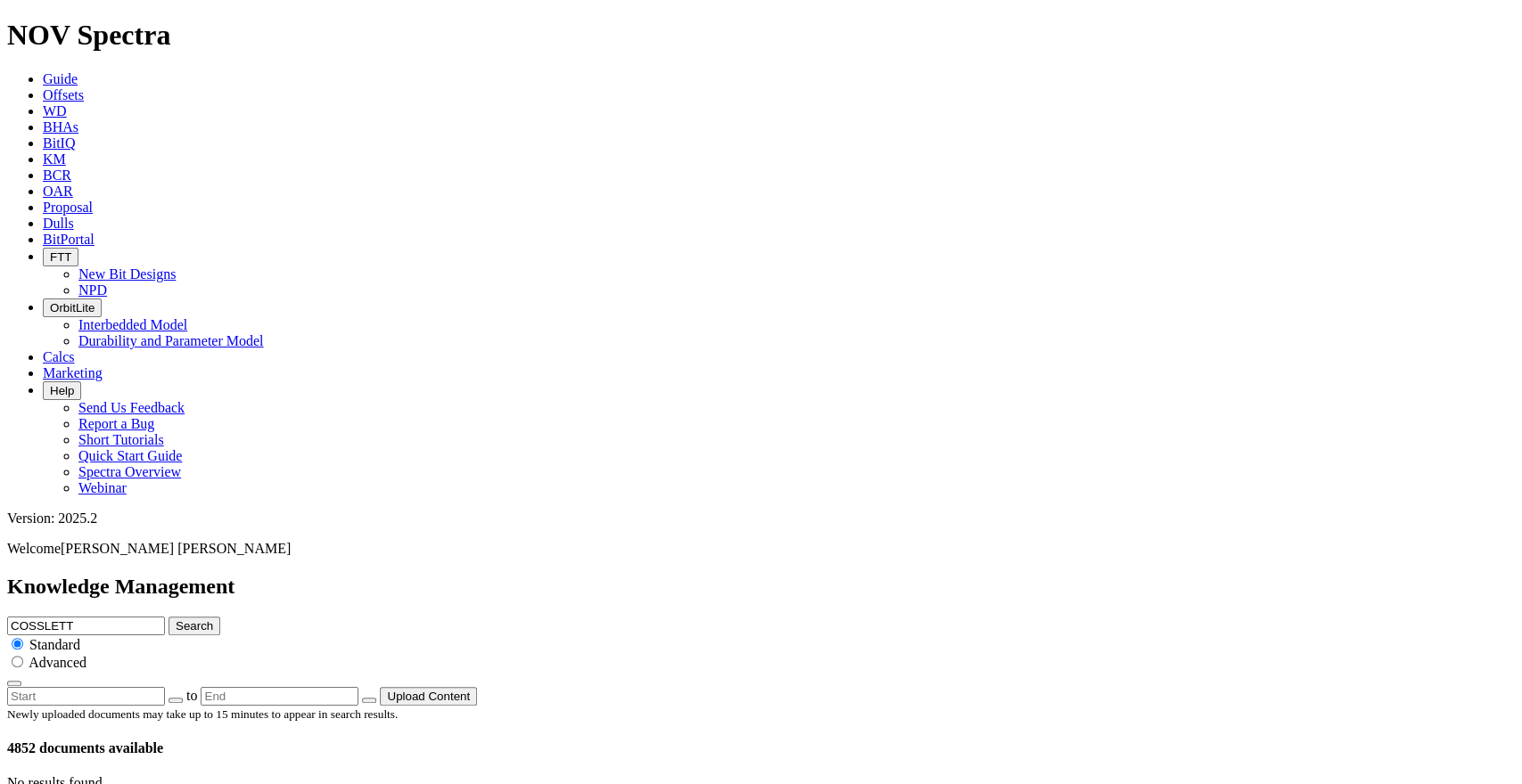
click at [165, 617] on input "COSSLETT" at bounding box center [86, 626] width 158 height 19
paste input "[US_STATE] 3-65 27-26 1AH"
drag, startPoint x: 767, startPoint y: 98, endPoint x: 638, endPoint y: 89, distance: 129.3
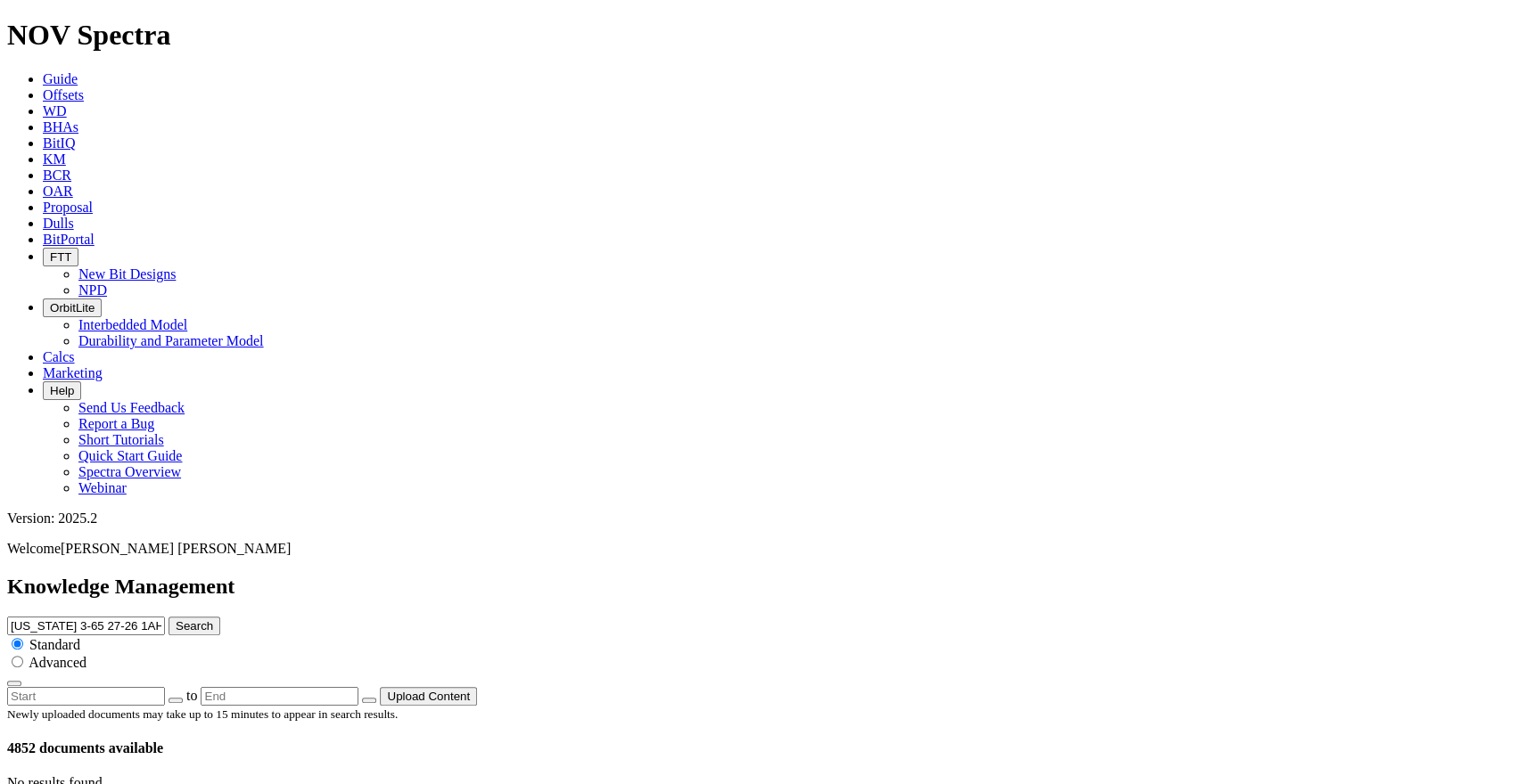
click at [165, 617] on input "[US_STATE] 3-65 27-26 1AH" at bounding box center [86, 626] width 158 height 19
type input "[US_STATE]"
click at [169, 617] on button "Search" at bounding box center [195, 626] width 52 height 19
click at [165, 617] on input "[US_STATE]" at bounding box center [86, 626] width 158 height 19
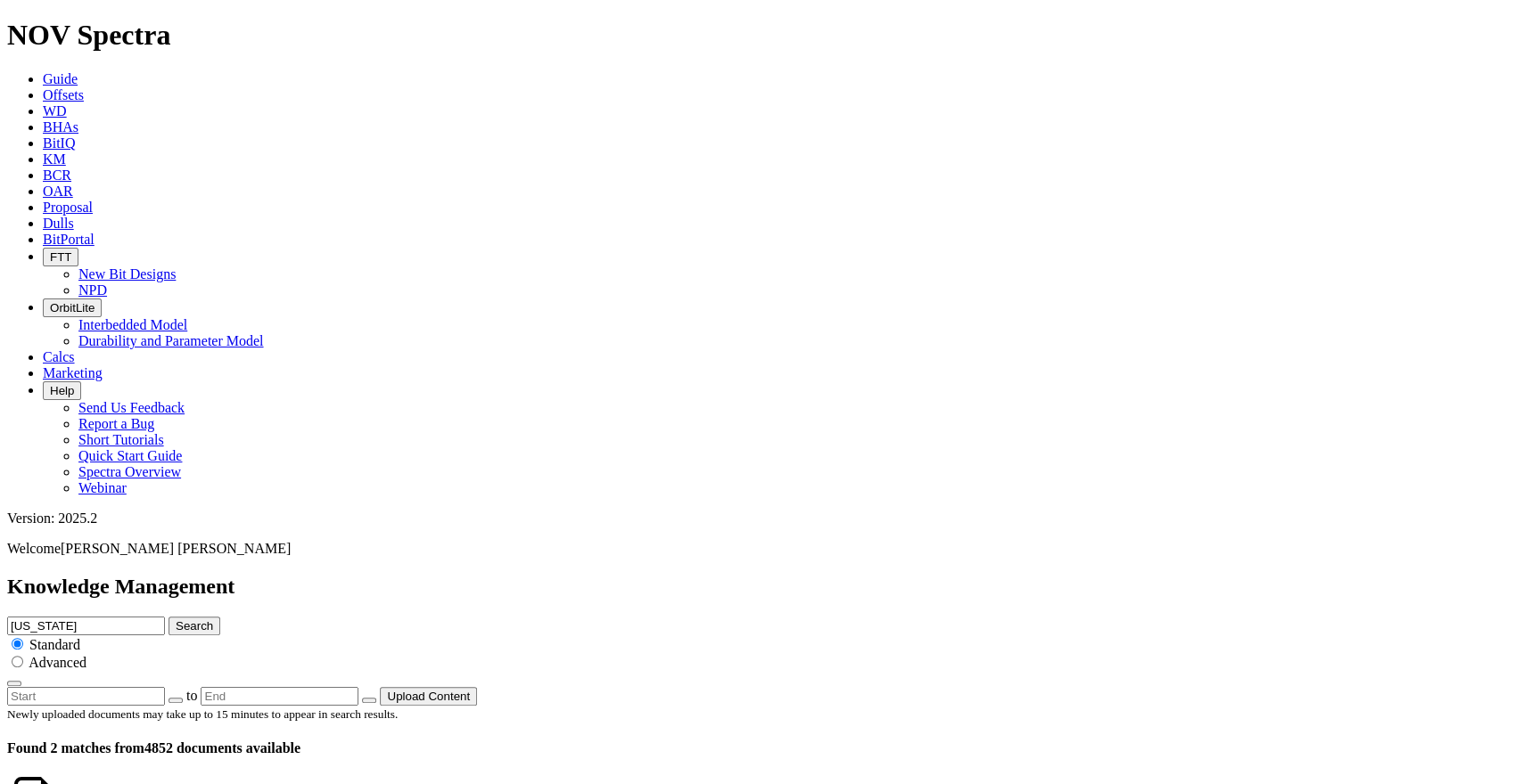
paste input "3-65 27-26 1AH"
drag, startPoint x: 748, startPoint y: 98, endPoint x: 670, endPoint y: 102, distance: 78.1
click at [165, 617] on input "[US_STATE] 3-65 27-26 1AH" at bounding box center [86, 626] width 158 height 19
type input "[US_STATE] 3-65"
click at [169, 617] on button "Search" at bounding box center [195, 626] width 52 height 19
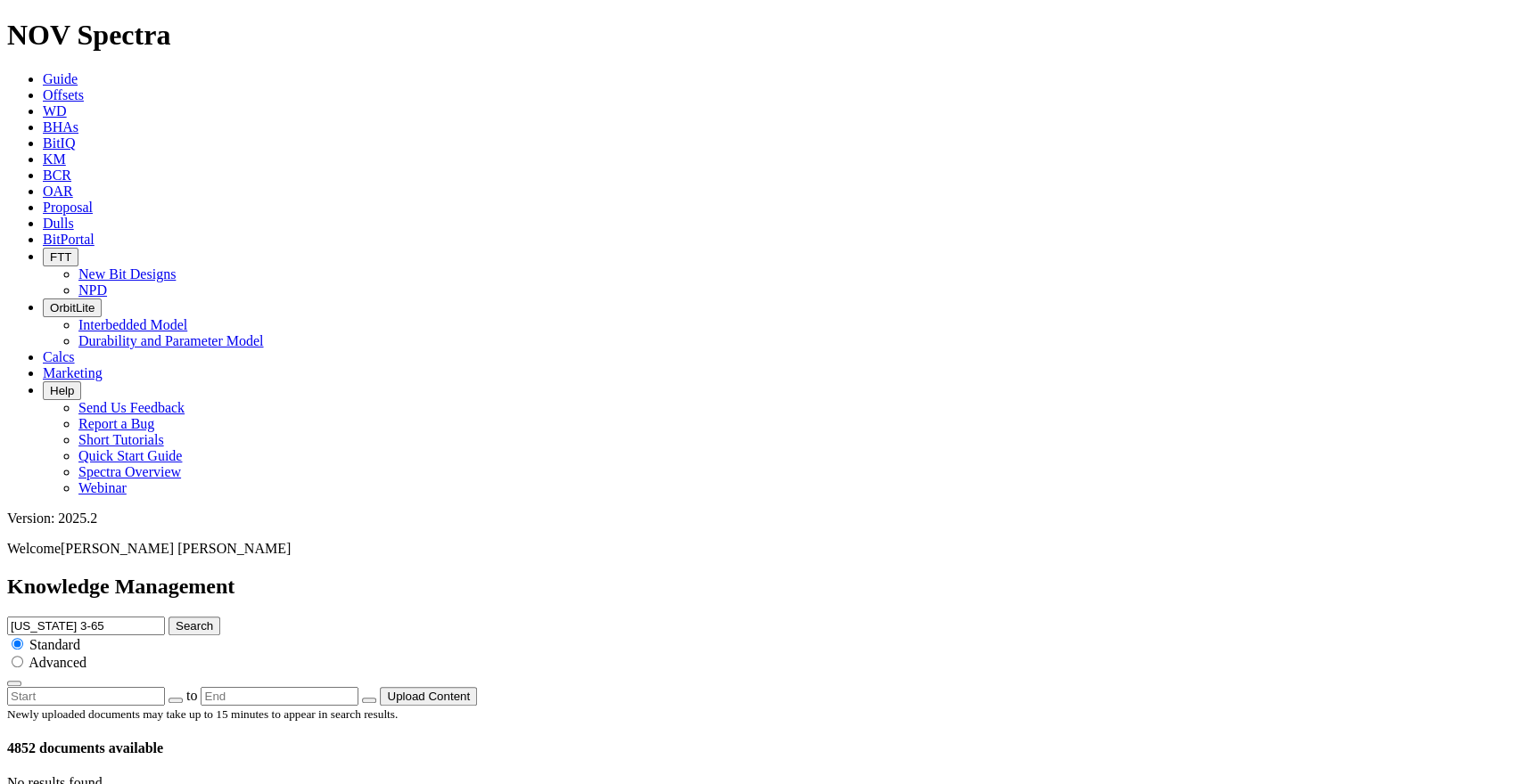
click at [165, 617] on input "[US_STATE] 3-65" at bounding box center [86, 626] width 158 height 19
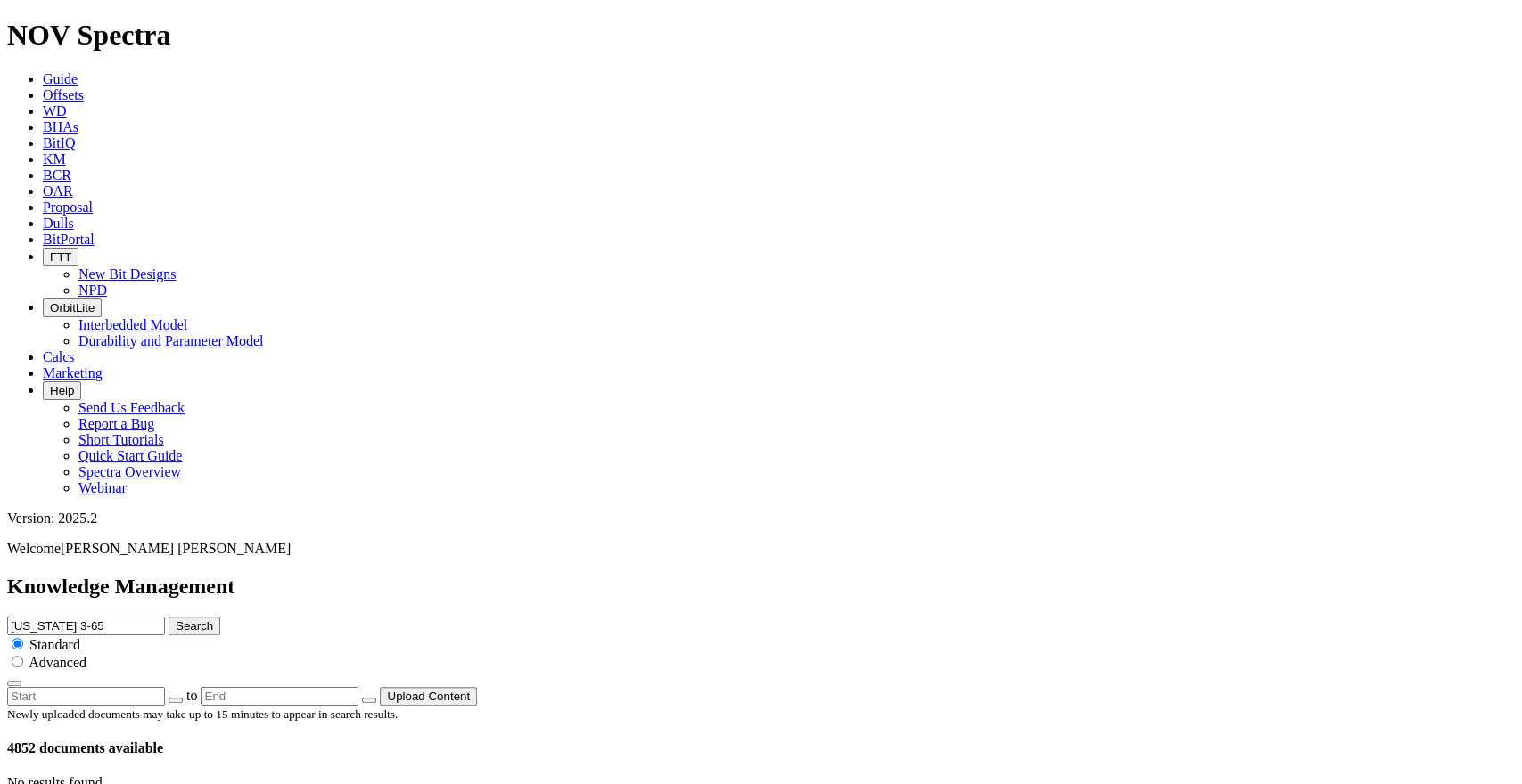
click at [165, 617] on input "[US_STATE] 3-65" at bounding box center [86, 626] width 158 height 19
paste input "ROWDY THE COWBOY 42-30 E 7WA"
drag, startPoint x: 811, startPoint y: 90, endPoint x: 716, endPoint y: 95, distance: 95.1
click at [165, 617] on input "ROWDY THE COWBOY 42-30 E 7WA" at bounding box center [86, 626] width 158 height 19
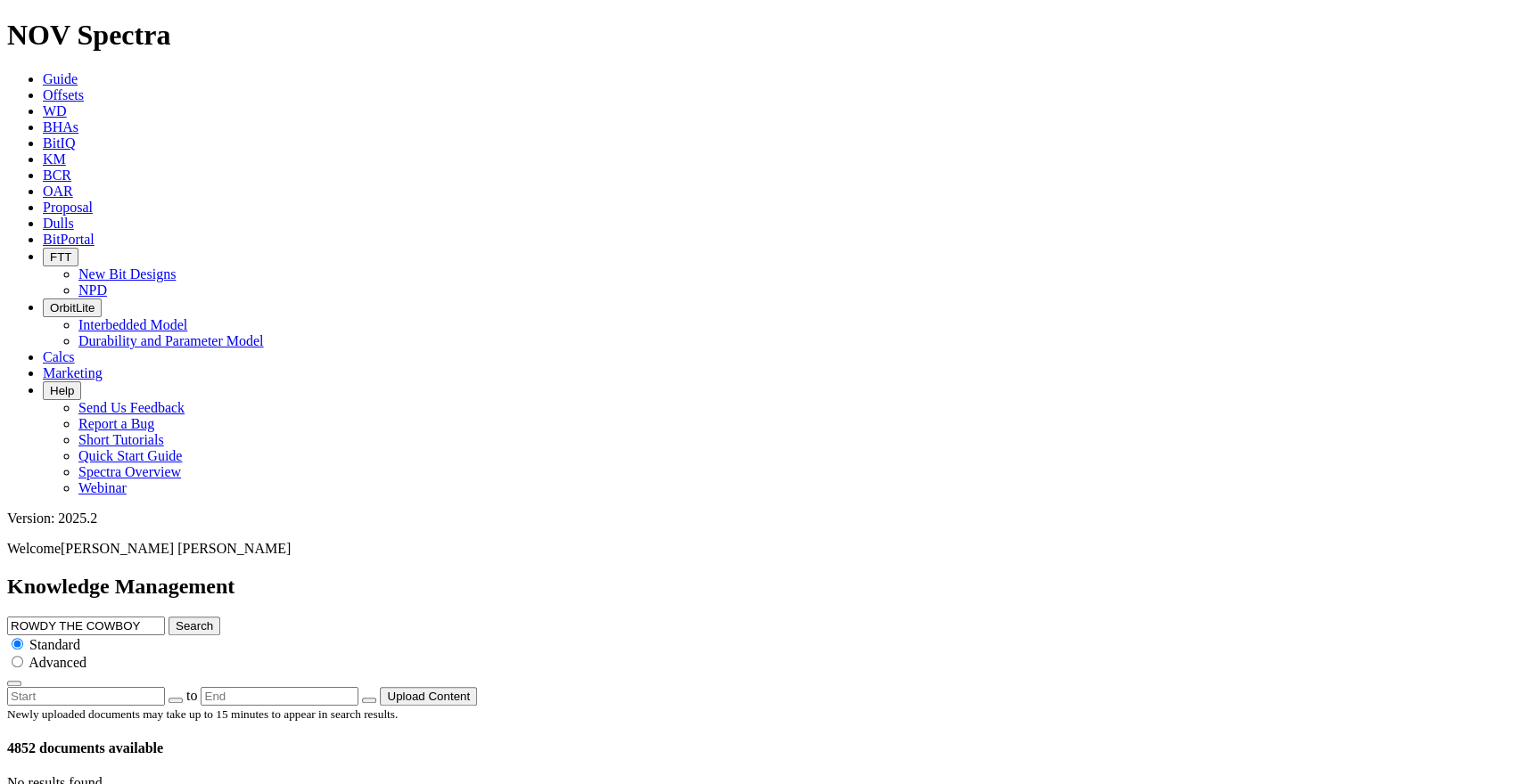
type input "ROWDY THE COWBOY"
click at [175, 620] on icon "submit" at bounding box center [175, 626] width 0 height 13
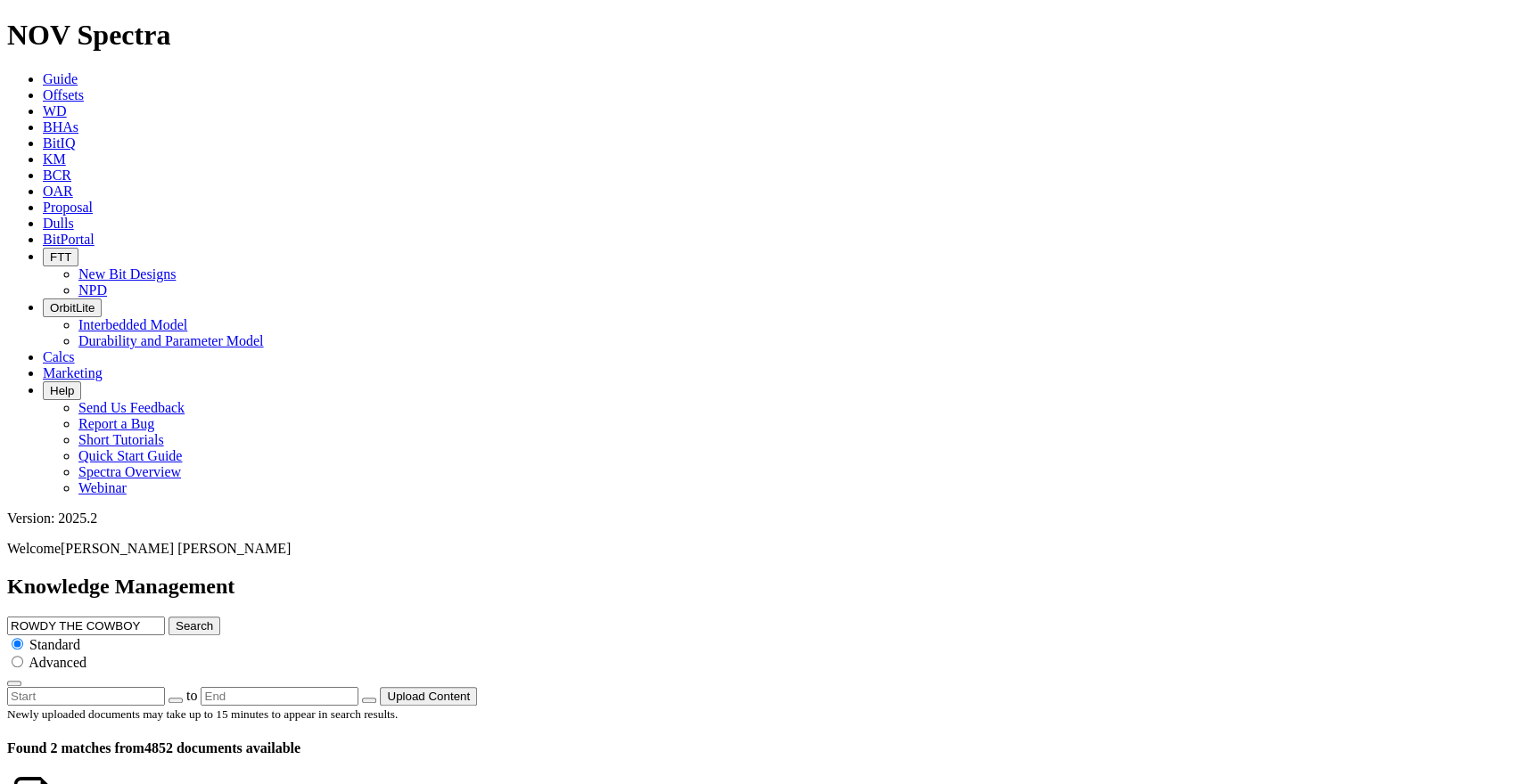
click at [165, 617] on input "ROWDY THE COWBOY" at bounding box center [86, 626] width 158 height 19
paste input "42-30 E 7WA"
type input "ROWDY THE COWBOY 42-30 E 7WA"
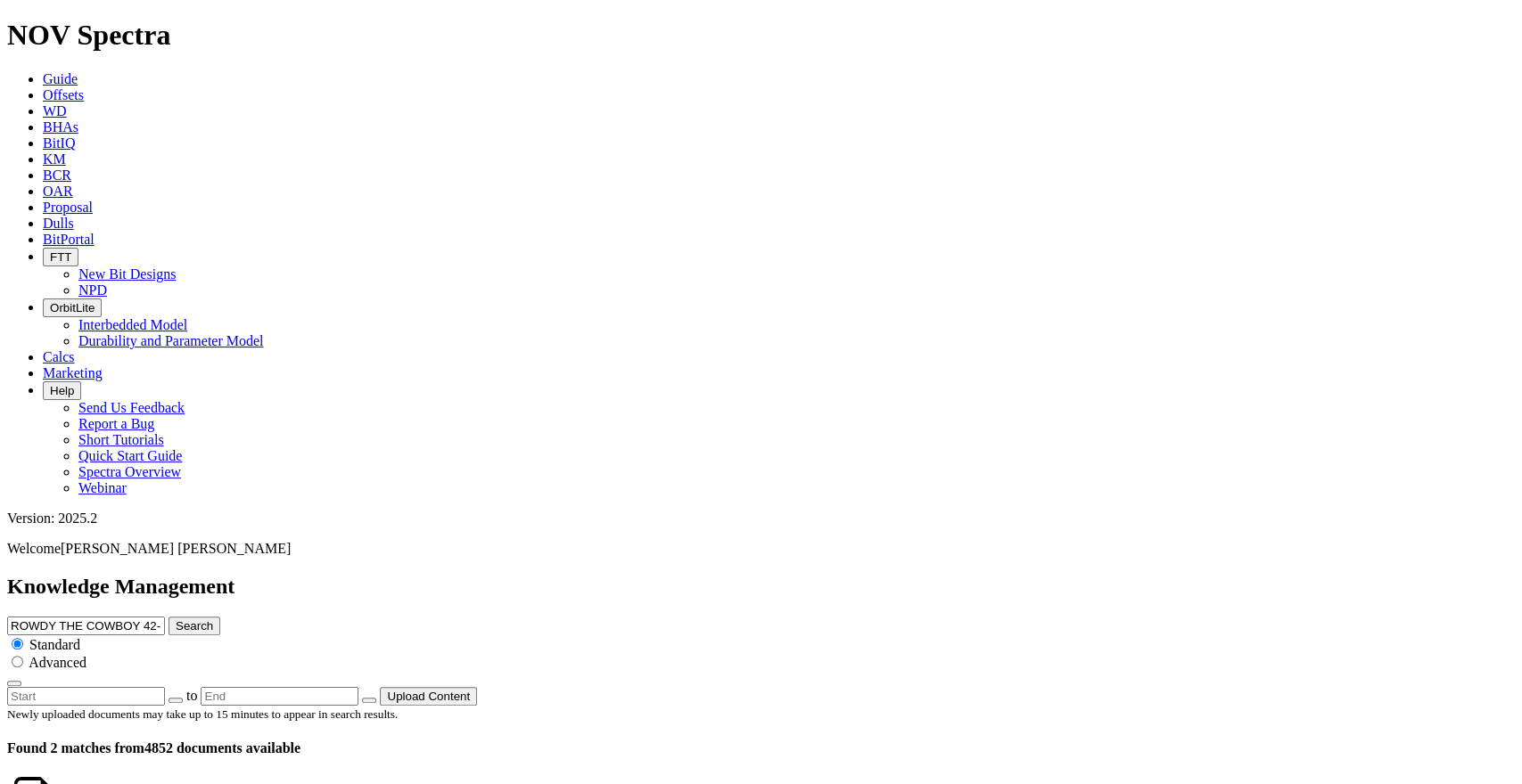
click at [220, 617] on button "Search" at bounding box center [195, 626] width 52 height 19
drag, startPoint x: 800, startPoint y: 96, endPoint x: 720, endPoint y: 103, distance: 80.3
click at [165, 617] on input "ROWDY THE COWBOY 42-30 E 7WA" at bounding box center [86, 626] width 158 height 19
type input "ROWDY THE COWBOY"
click at [169, 617] on button "Search" at bounding box center [195, 626] width 52 height 19
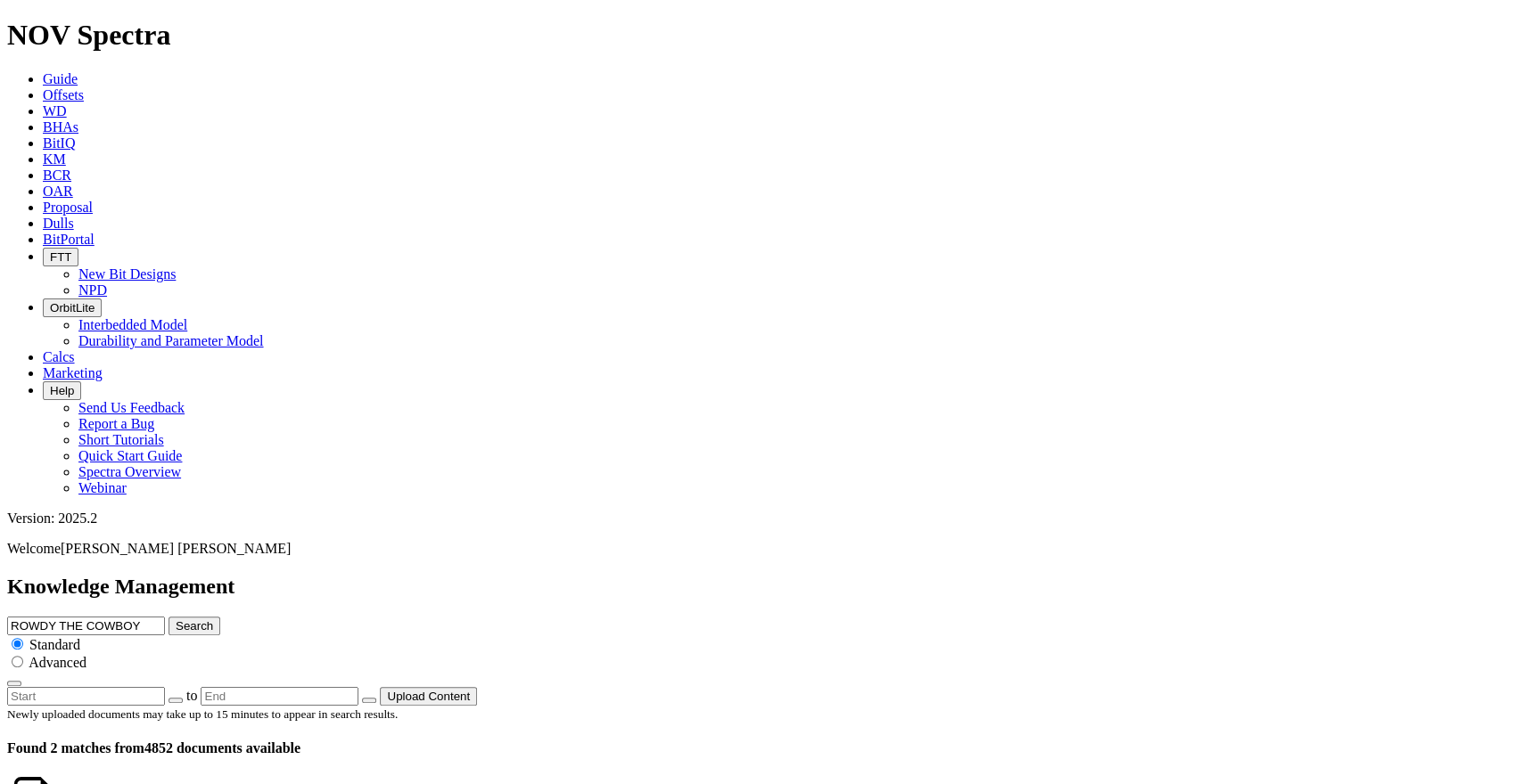
click at [165, 617] on input "ROWDY THE COWBOY" at bounding box center [86, 626] width 158 height 19
paste input "BABY YODA 6-61-7-5764B"
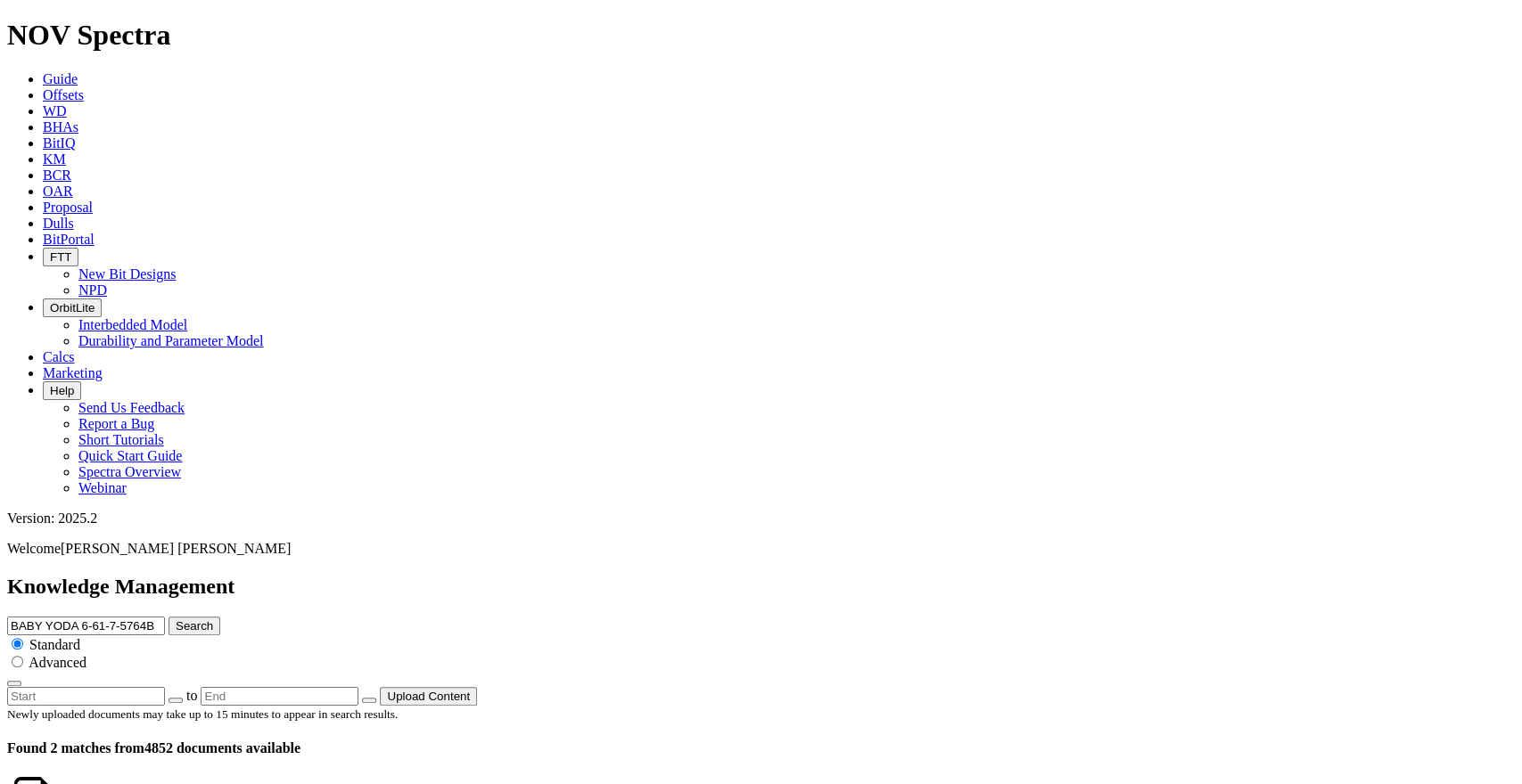
type input "BABY YODA 6-61-7-5764B"
click at [220, 617] on button "Search" at bounding box center [195, 626] width 52 height 19
drag, startPoint x: 803, startPoint y: 82, endPoint x: 658, endPoint y: 103, distance: 146.5
click at [165, 617] on input "BABY YODA 6-61-7-5764B" at bounding box center [86, 626] width 158 height 19
type input "BABY YODA"
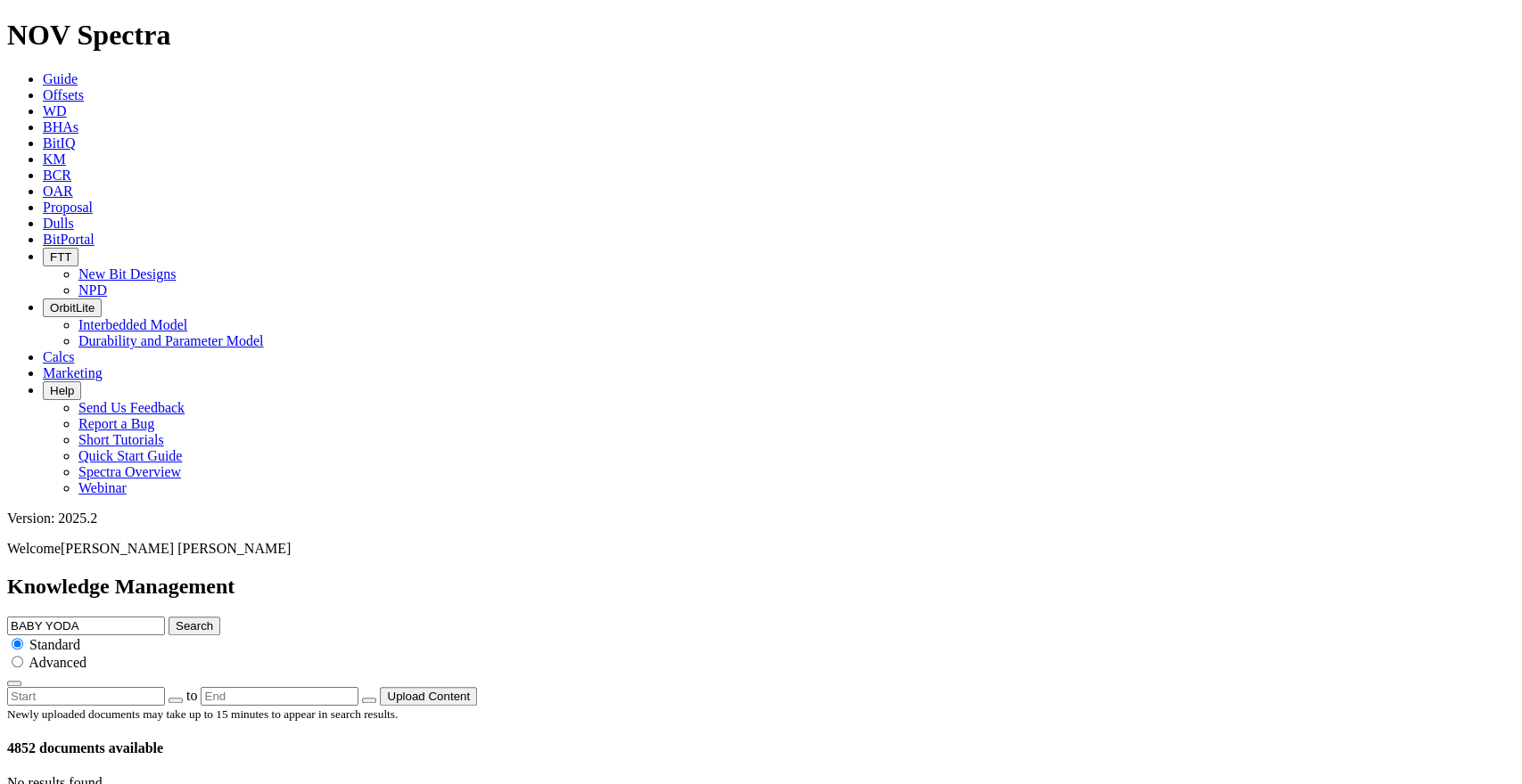
click at [175, 620] on icon "submit" at bounding box center [175, 626] width 0 height 13
click at [165, 617] on input "BABY YODA" at bounding box center [86, 626] width 158 height 19
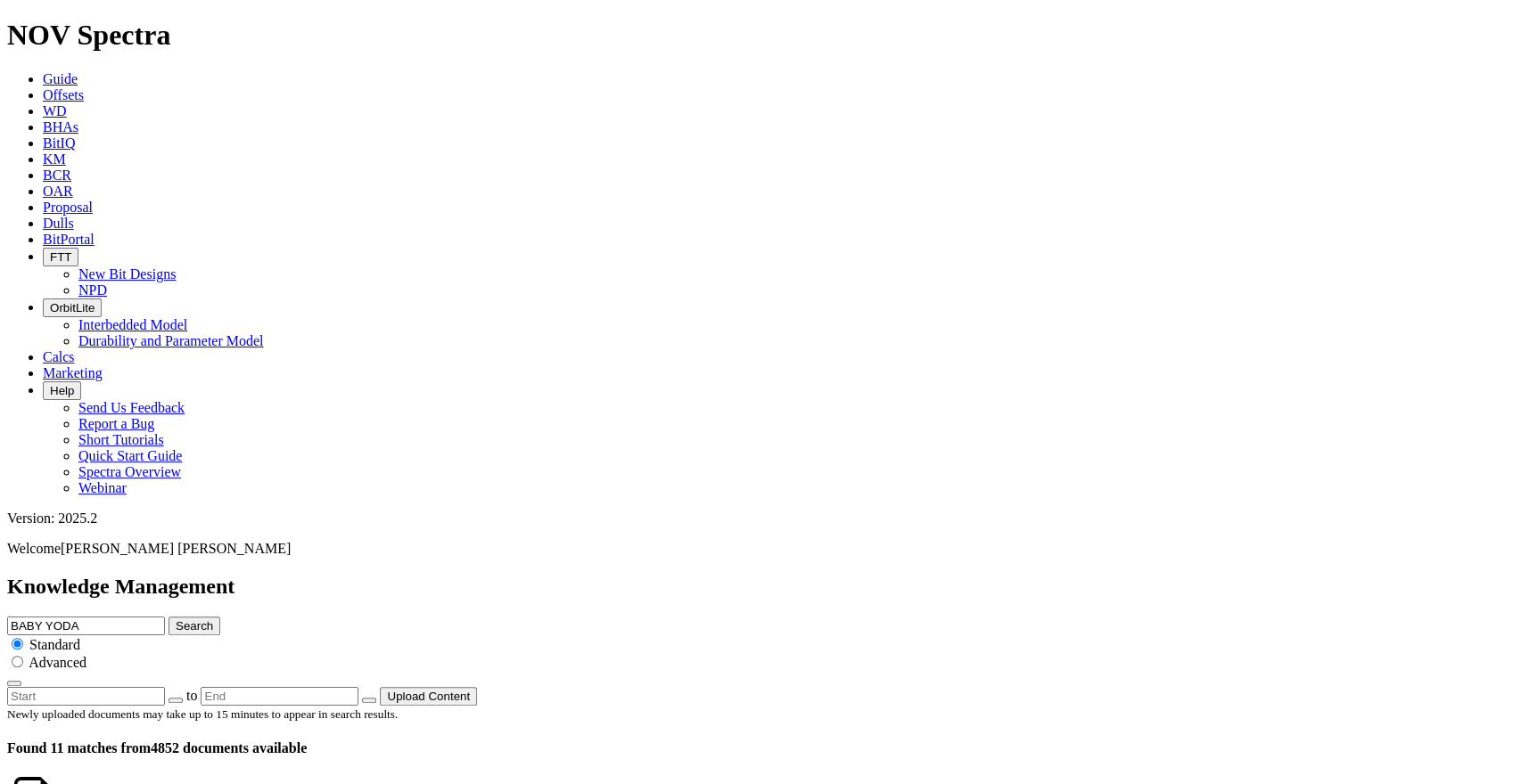
click at [165, 617] on input "BABY YODA" at bounding box center [86, 626] width 158 height 19
paste input "LAZE M3 501MH"
drag, startPoint x: 699, startPoint y: 96, endPoint x: 644, endPoint y: 102, distance: 55.3
click at [165, 617] on input "BLAZE M3 501MH" at bounding box center [86, 626] width 158 height 19
type input "BLAZE M3"
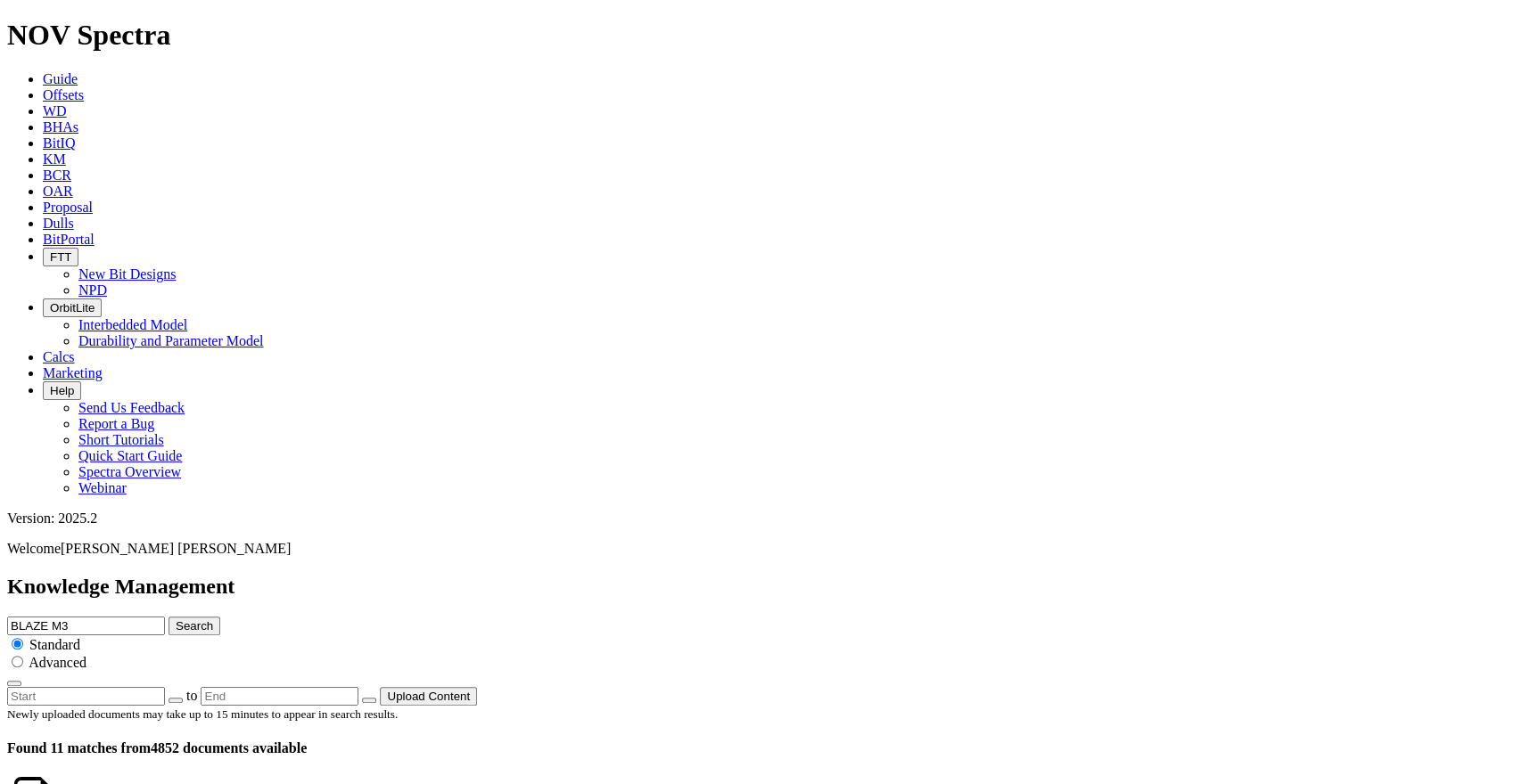
click at [169, 617] on button "Search" at bounding box center [195, 626] width 52 height 19
drag, startPoint x: 665, startPoint y: 96, endPoint x: 567, endPoint y: 90, distance: 98.2
click at [567, 575] on div "Knowledge Management BLAZE M3 Search Standard Advanced to Upload Content" at bounding box center [761, 640] width 1508 height 131
paste input "A294162"
type input "A294162"
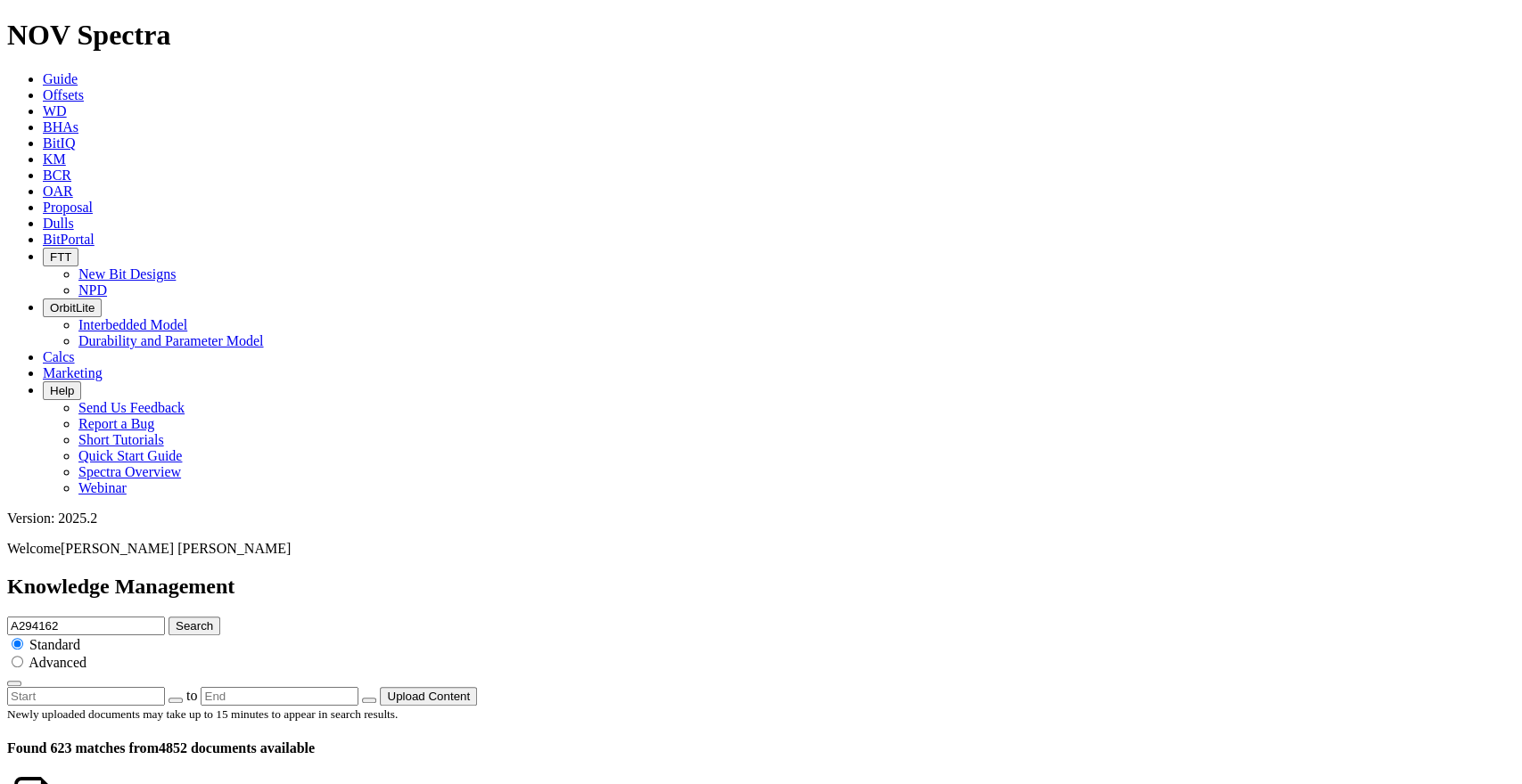
click at [220, 617] on button "Search" at bounding box center [195, 626] width 52 height 19
click at [165, 617] on input "A294162" at bounding box center [86, 626] width 158 height 19
paste input "ELLY MAY 20-32 3201 3201BH"
drag, startPoint x: 778, startPoint y: 98, endPoint x: 644, endPoint y: 107, distance: 134.3
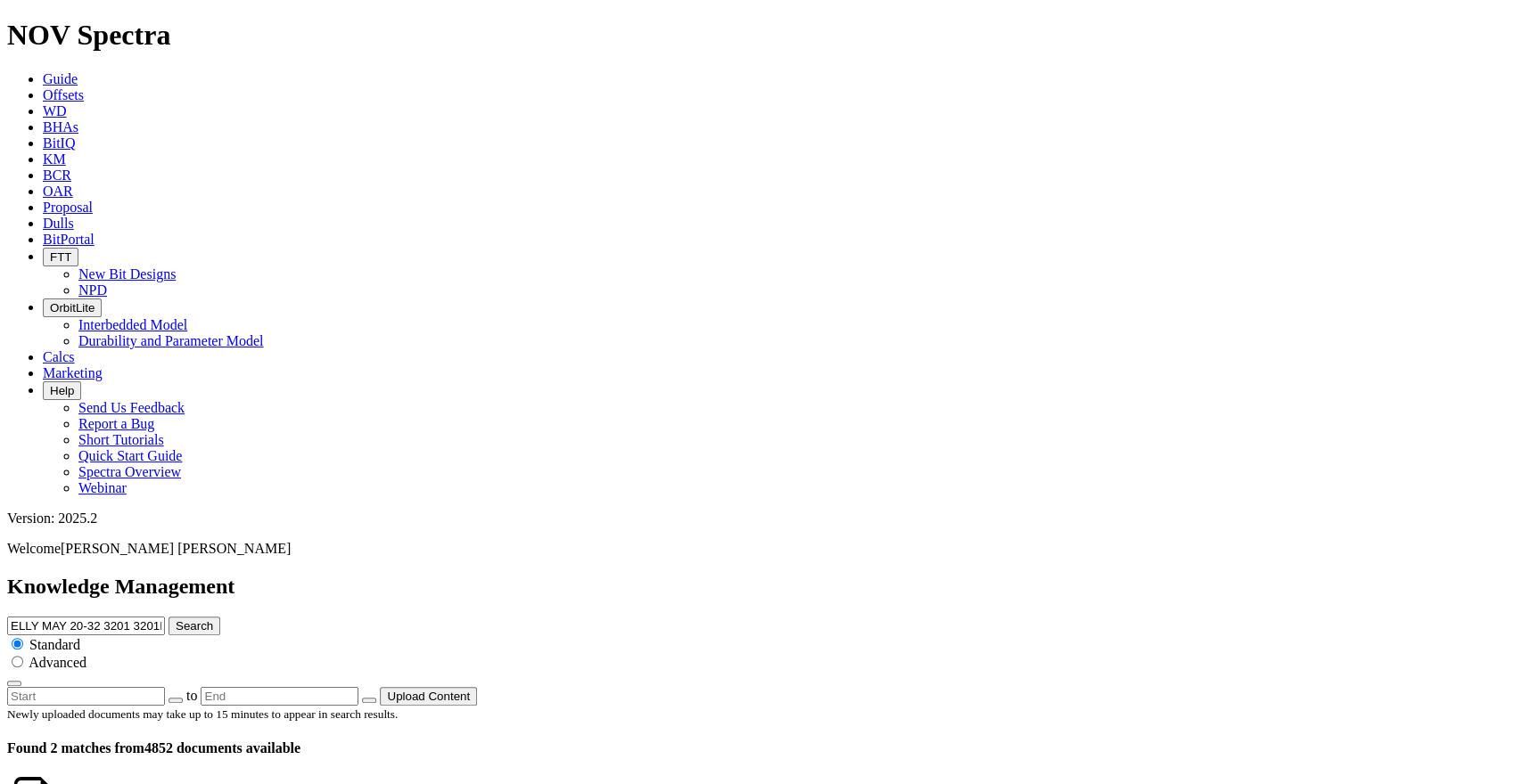
click at [165, 617] on input "ELLY MAY 20-32 3201 3201BH" at bounding box center [86, 626] width 158 height 19
type input "ELLY MAY"
click at [220, 617] on button "Search" at bounding box center [195, 626] width 52 height 19
click at [165, 617] on input "ELLY MAY" at bounding box center [86, 626] width 158 height 19
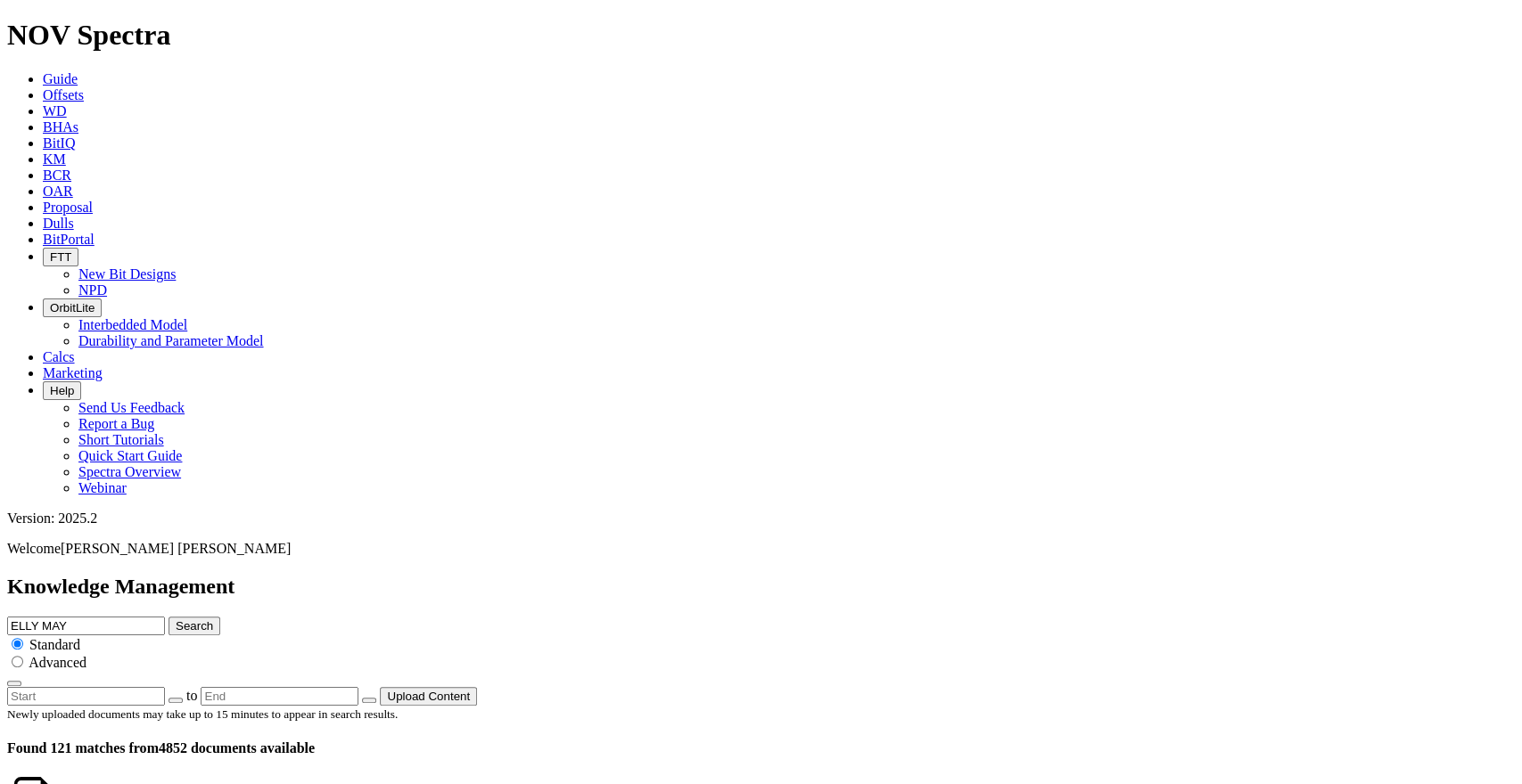
click at [165, 617] on input "ELLY MAY" at bounding box center [86, 626] width 158 height 19
paste input "A308347"
type input "A308347"
click at [220, 617] on button "Search" at bounding box center [195, 626] width 52 height 19
click at [165, 617] on input "A308347" at bounding box center [86, 626] width 158 height 19
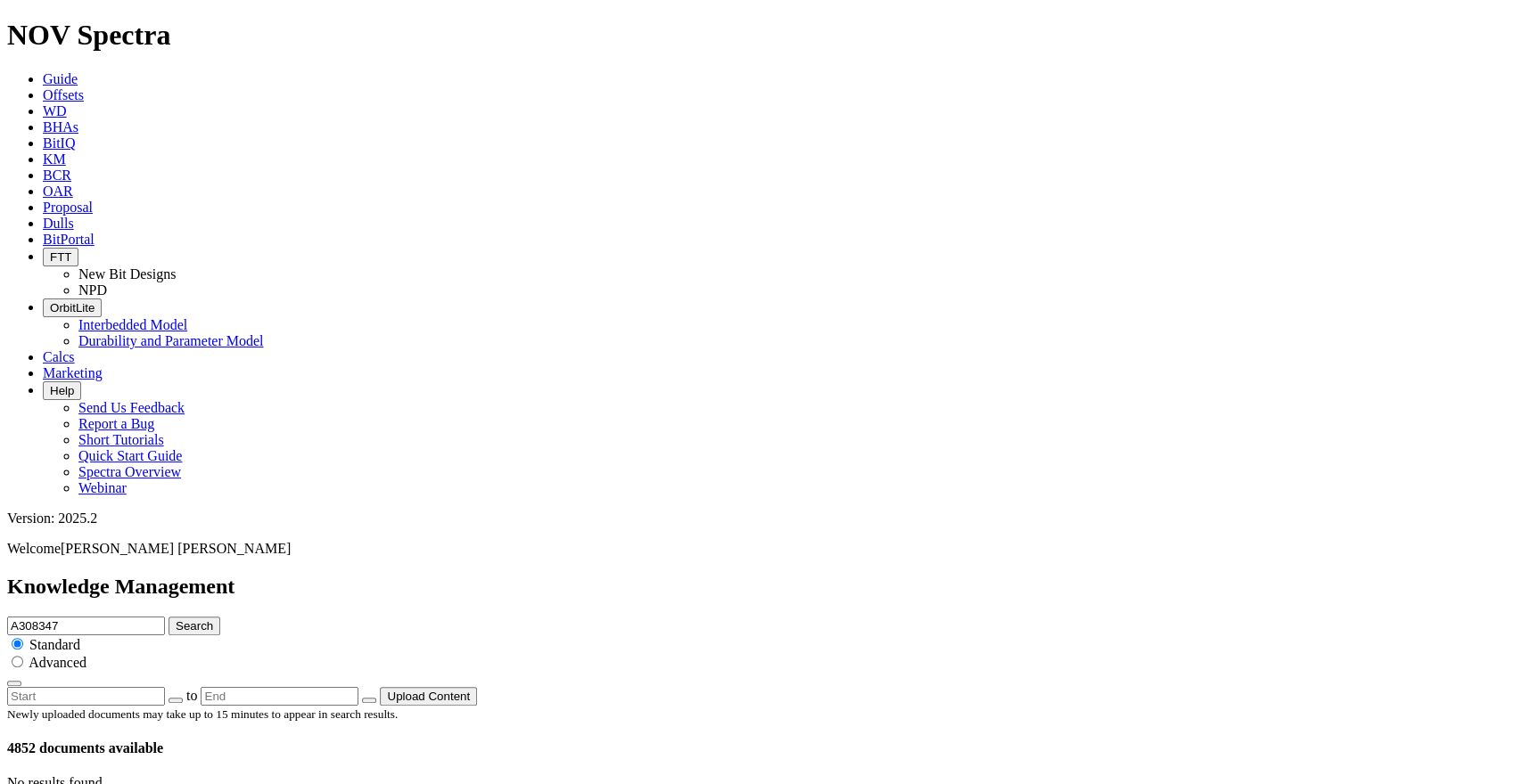
click at [165, 617] on input "A308347" at bounding box center [86, 626] width 158 height 19
paste input "629"
type input "A308629"
click at [220, 617] on button "Search" at bounding box center [195, 626] width 52 height 19
click at [165, 617] on input "A308629" at bounding box center [86, 626] width 158 height 19
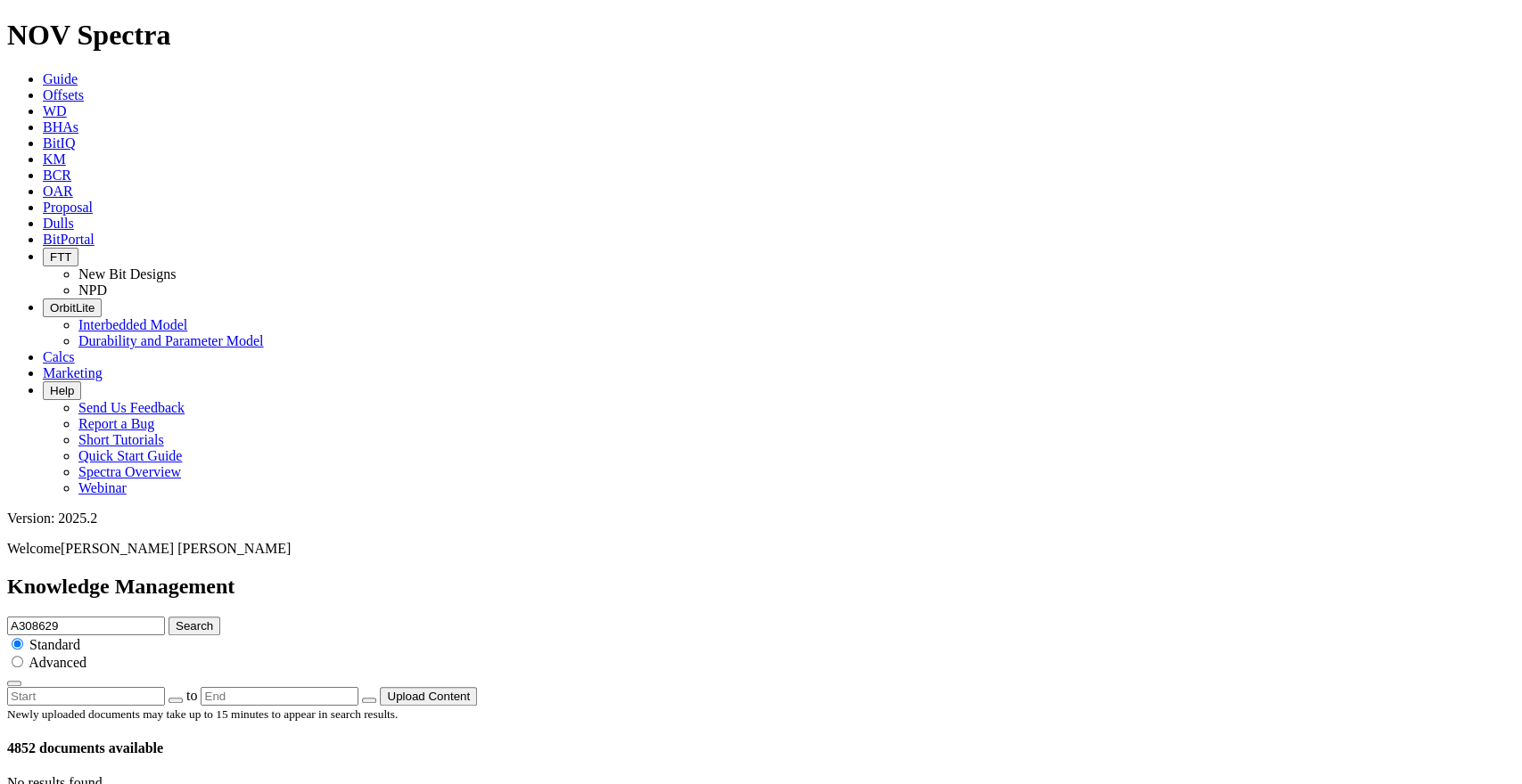
click at [165, 617] on input "A308629" at bounding box center [86, 626] width 158 height 19
paste input "POKER LAKE UNIT 20 DTD 222H"
type input "POKER LAKE UNIT 20 DTD 222H"
click at [220, 617] on button "Search" at bounding box center [195, 626] width 52 height 19
drag, startPoint x: 795, startPoint y: 96, endPoint x: 686, endPoint y: 96, distance: 109.0
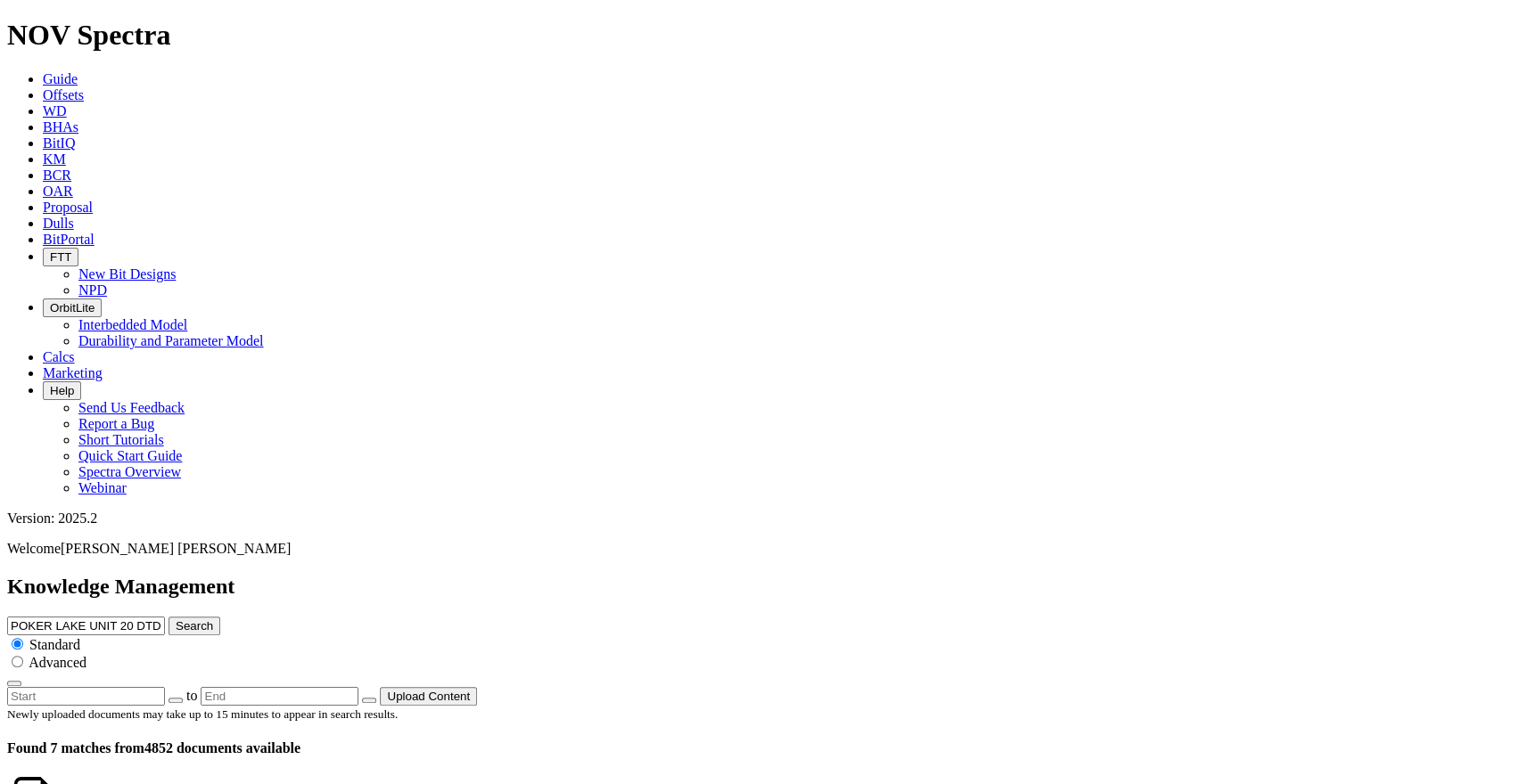
click at [165, 617] on input "POKER LAKE UNIT 20 DTD 222H" at bounding box center [86, 626] width 158 height 19
type input "POKER [GEOGRAPHIC_DATA]"
click at [220, 617] on button "Search" at bounding box center [195, 626] width 52 height 19
click at [165, 617] on input "POKER [GEOGRAPHIC_DATA]" at bounding box center [86, 626] width 158 height 19
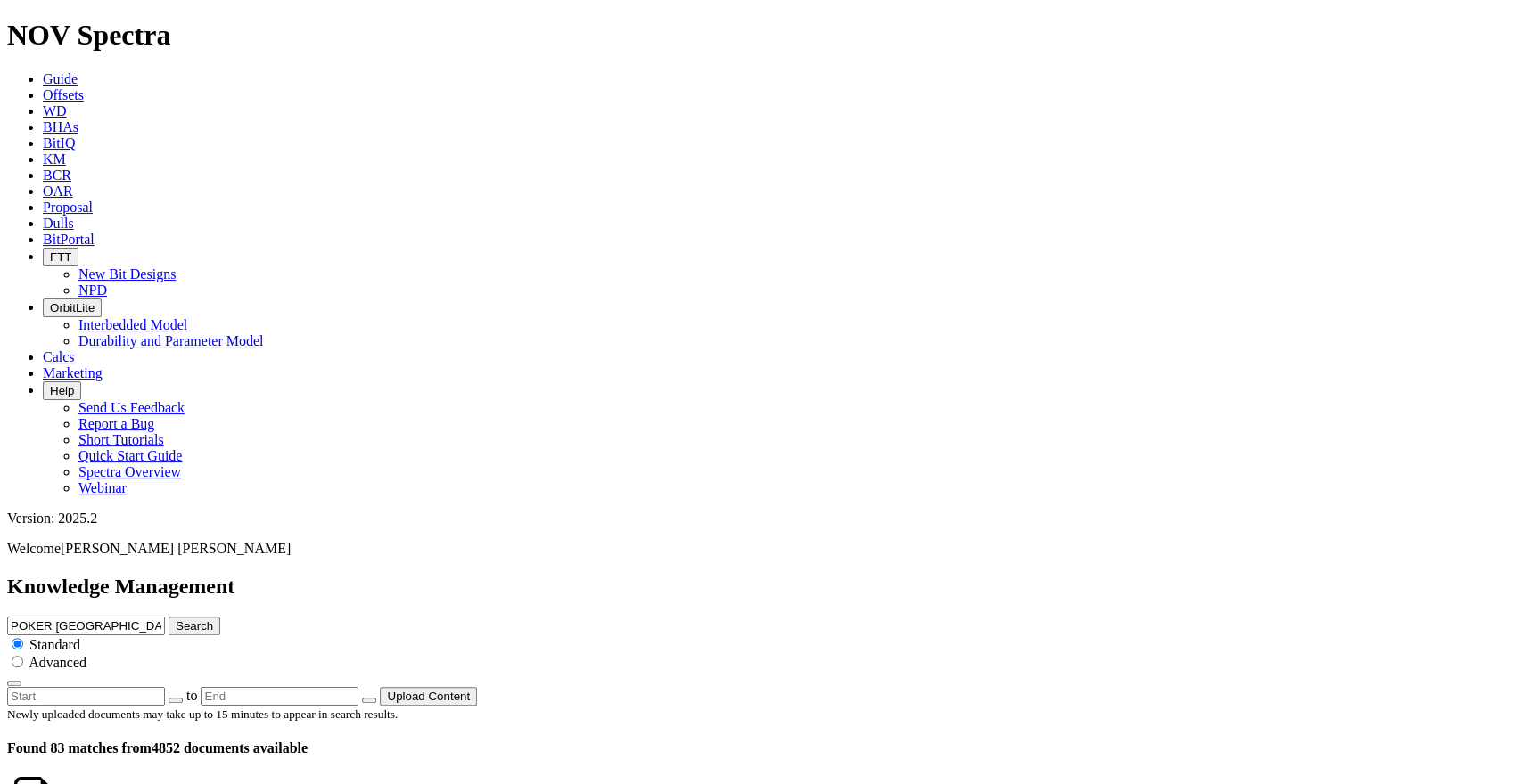
click at [165, 617] on input "POKER [GEOGRAPHIC_DATA]" at bounding box center [86, 626] width 158 height 19
paste input "SHALLOT 1930-23H"
drag, startPoint x: 703, startPoint y: 102, endPoint x: 638, endPoint y: 85, distance: 67.2
click at [165, 617] on input "SHALLOT 1930-23H" at bounding box center [86, 626] width 158 height 19
type input "SHALLOT"
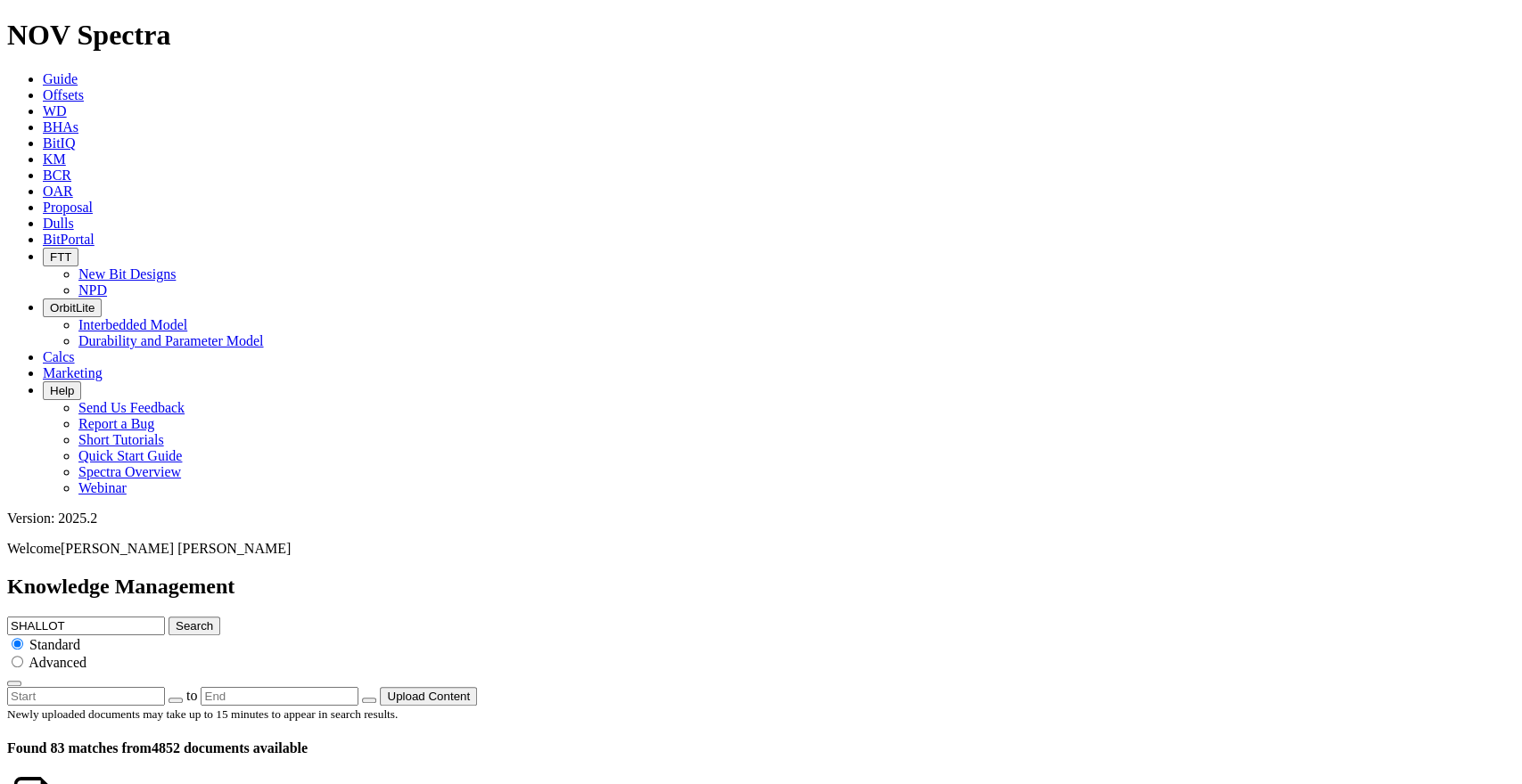
click at [220, 617] on button "Search" at bounding box center [195, 626] width 52 height 19
click at [165, 617] on input "SHALLOT" at bounding box center [86, 626] width 158 height 19
paste input "1930-23H"
drag, startPoint x: 703, startPoint y: 97, endPoint x: 645, endPoint y: 93, distance: 58.1
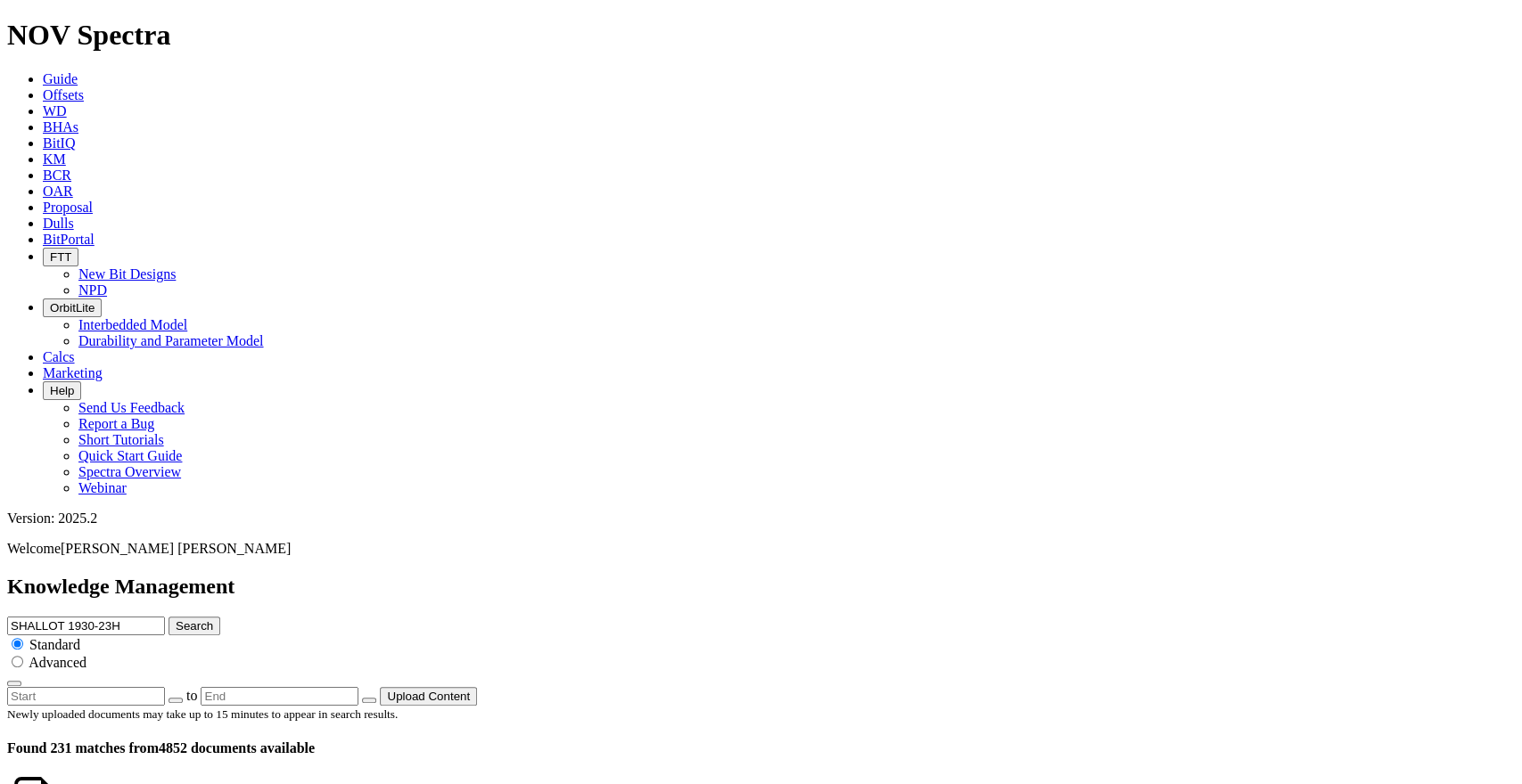
click at [165, 617] on input "SHALLOT 1930-23H" at bounding box center [86, 626] width 158 height 19
type input "SHALLOT"
click at [169, 617] on button "Search" at bounding box center [195, 626] width 52 height 19
click at [165, 617] on input "SHALLOT" at bounding box center [86, 626] width 158 height 19
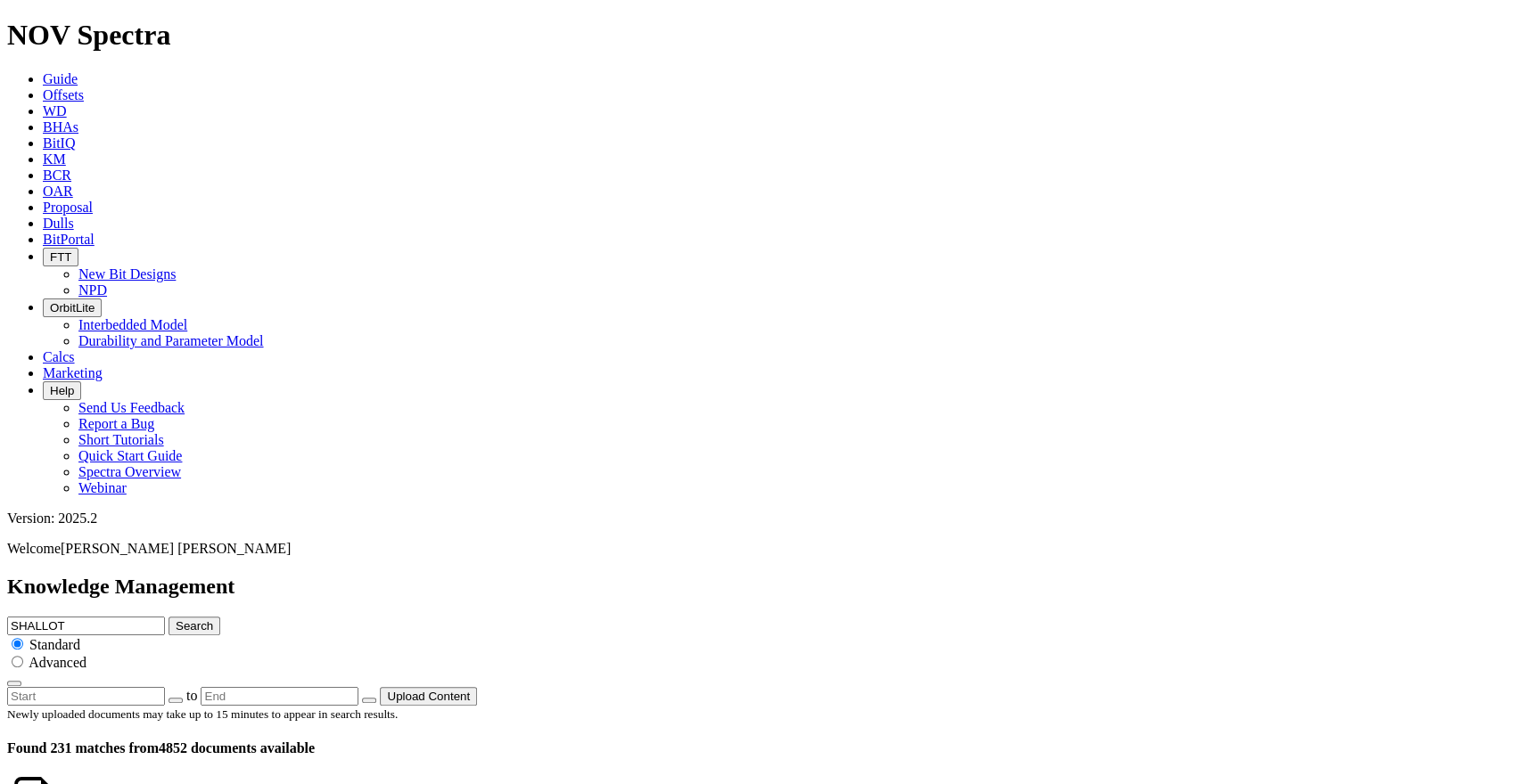
click at [165, 617] on input "SHALLOT" at bounding box center [86, 626] width 158 height 19
paste input "[PERSON_NAME] SEVENTY HOLES 14-11-5HNB"
drag, startPoint x: 806, startPoint y: 89, endPoint x: 717, endPoint y: 108, distance: 91.0
click at [165, 617] on input "STATE SEVENTY HOLES 14-11-5HNB" at bounding box center [86, 626] width 158 height 19
type input "STATE SEVENTY HOLES"
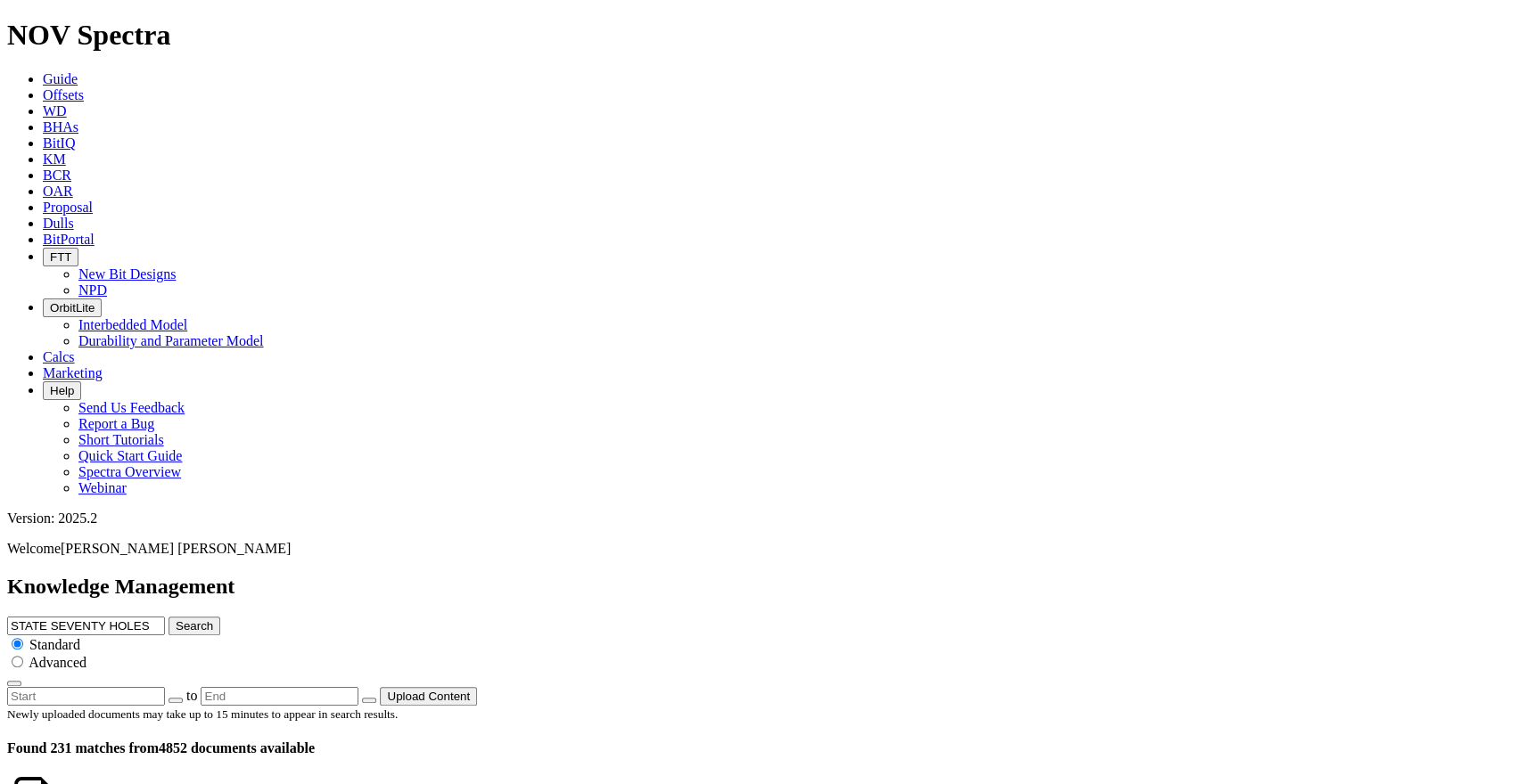
click at [220, 617] on button "Search" at bounding box center [195, 626] width 52 height 19
click at [165, 617] on input "STATE SEVENTY HOLES" at bounding box center [86, 626] width 158 height 19
paste input "[PERSON_NAME] F 6H"
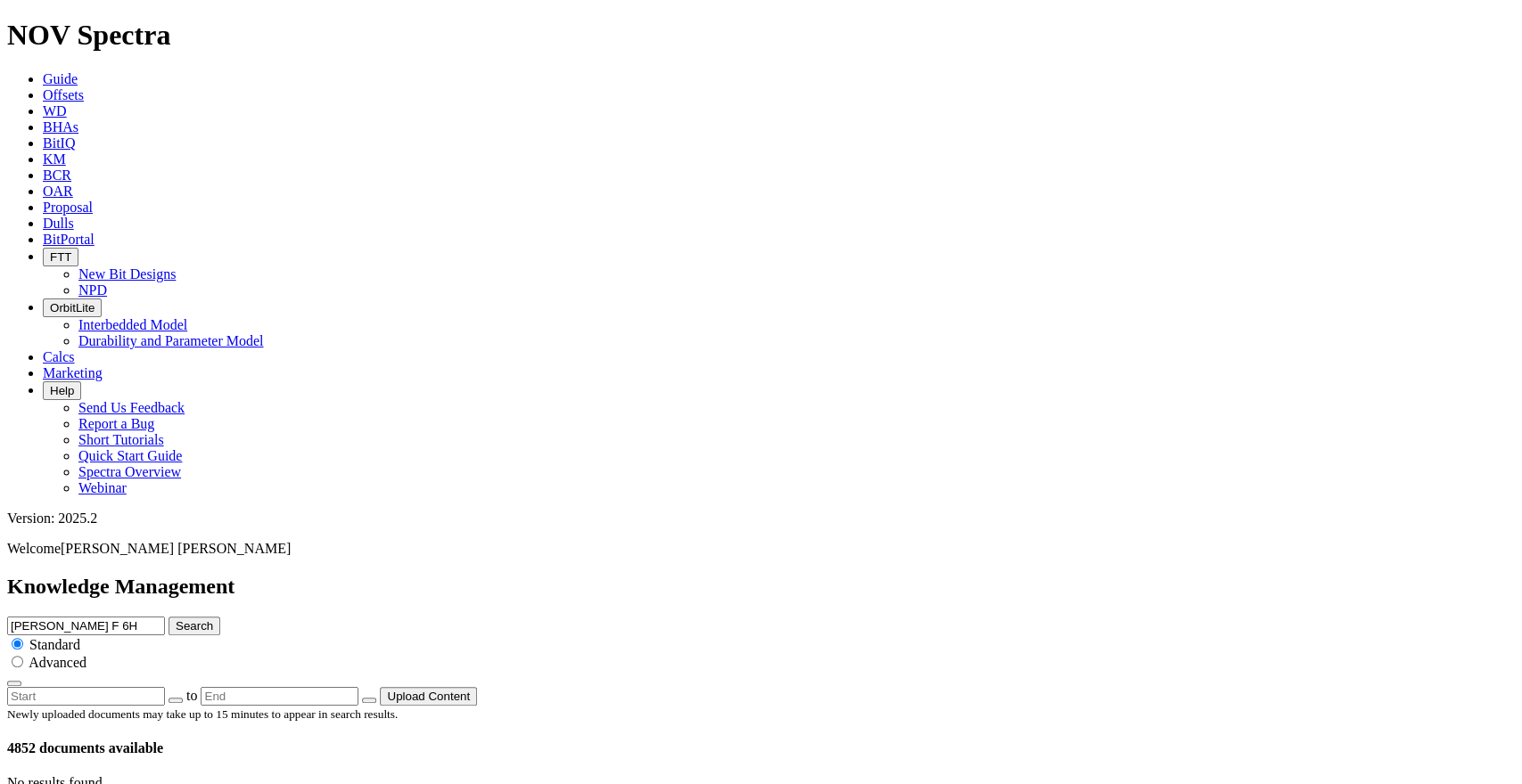
type input "[PERSON_NAME] F 6H"
click at [220, 617] on button "Search" at bounding box center [195, 626] width 52 height 19
click at [165, 617] on input "[PERSON_NAME] F 6H" at bounding box center [86, 626] width 158 height 19
type input "[PERSON_NAME]"
click at [169, 617] on button "Search" at bounding box center [195, 626] width 52 height 19
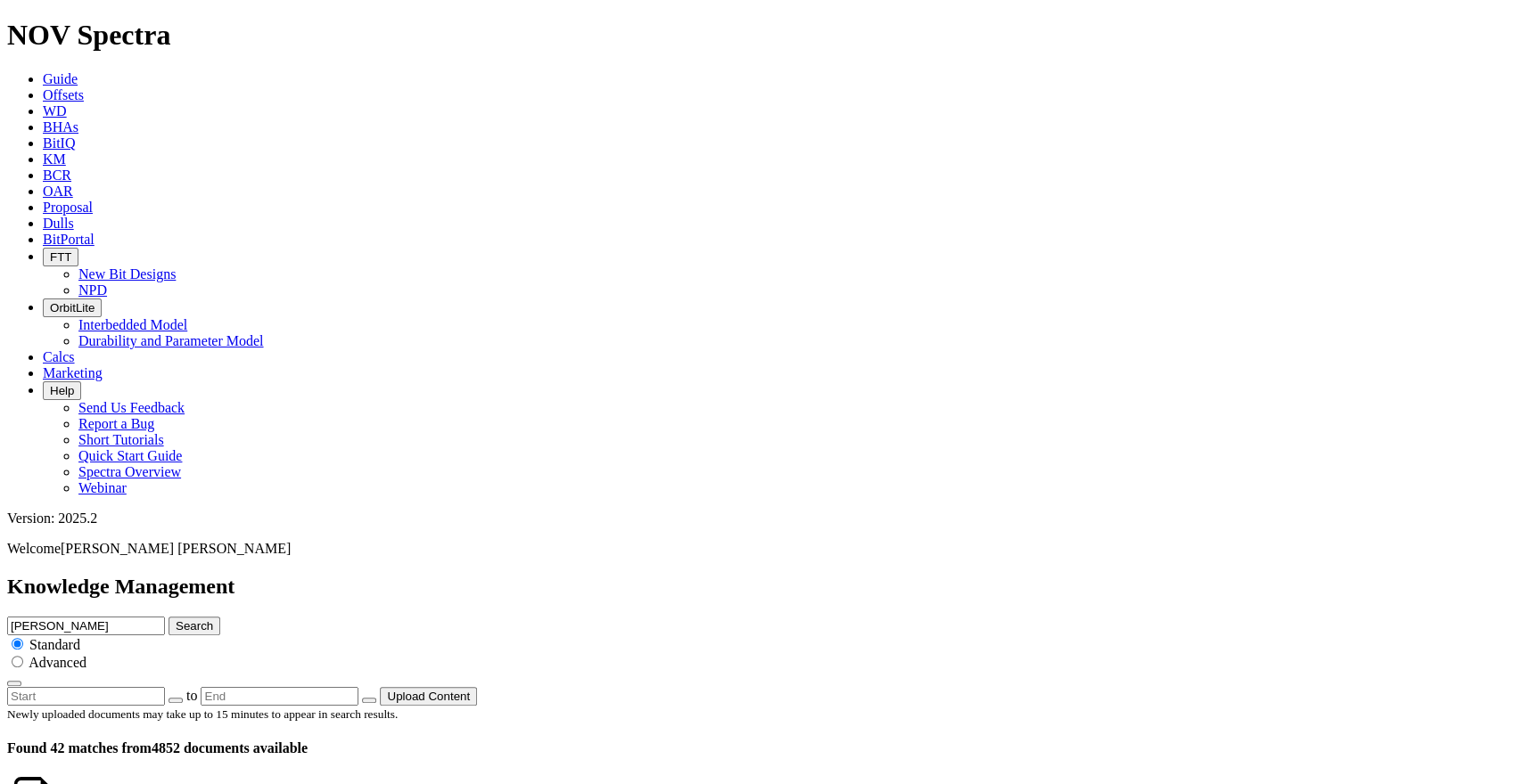
click at [165, 617] on input "[PERSON_NAME]" at bounding box center [86, 626] width 158 height 19
paste input "[PERSON_NAME] 13 FEDERAL COM 020H"
drag, startPoint x: 832, startPoint y: 96, endPoint x: 757, endPoint y: 99, distance: 75.1
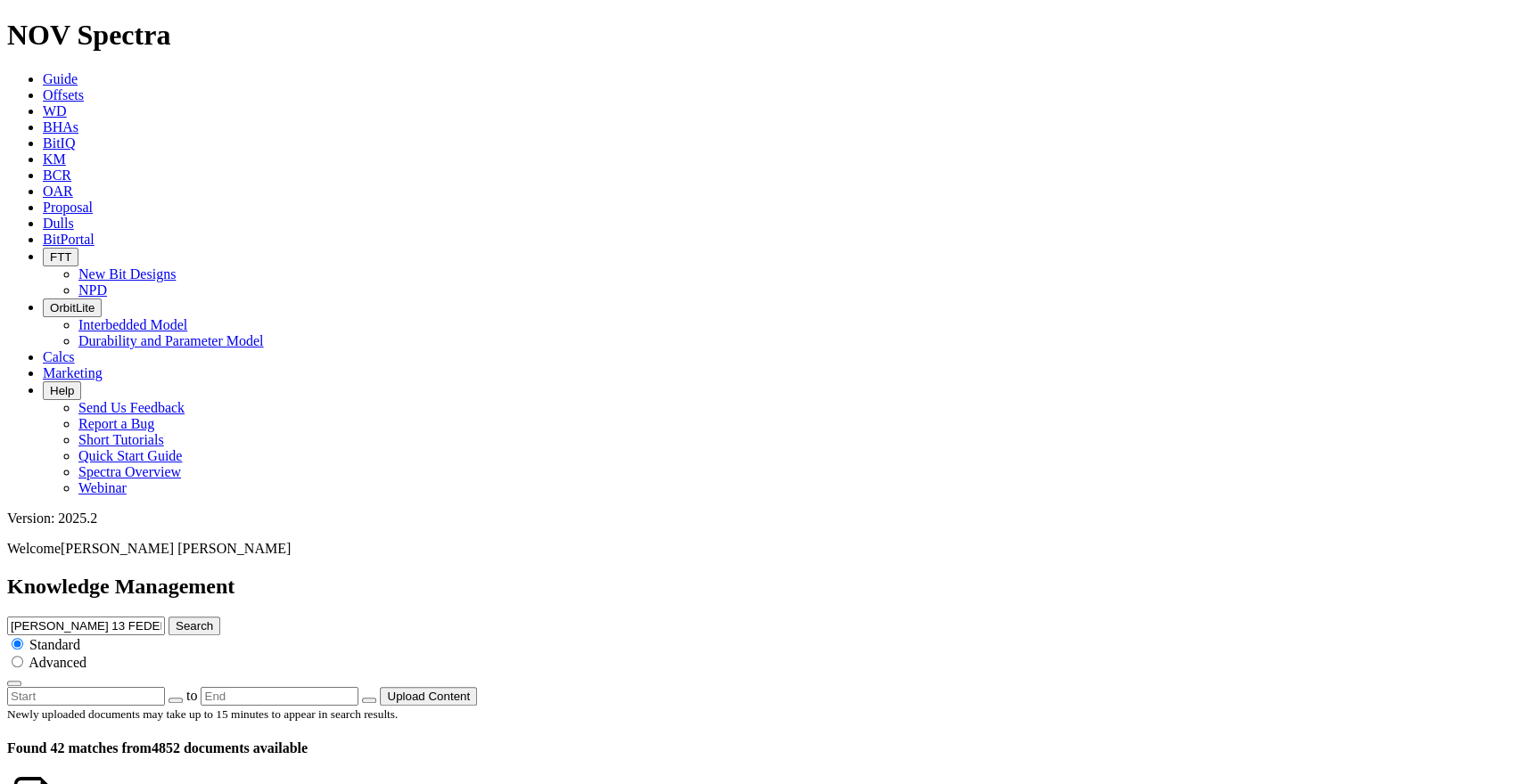
click at [165, 617] on input "[PERSON_NAME] 13 FEDERAL COM 020H" at bounding box center [86, 626] width 158 height 19
type input "[PERSON_NAME] 13 FEDERAL COM"
click at [220, 617] on button "Search" at bounding box center [195, 626] width 52 height 19
drag, startPoint x: 761, startPoint y: 93, endPoint x: 619, endPoint y: 116, distance: 143.9
click at [619, 617] on div "[PERSON_NAME] 13 FEDERAL COM Search Standard Advanced" at bounding box center [761, 652] width 1508 height 71
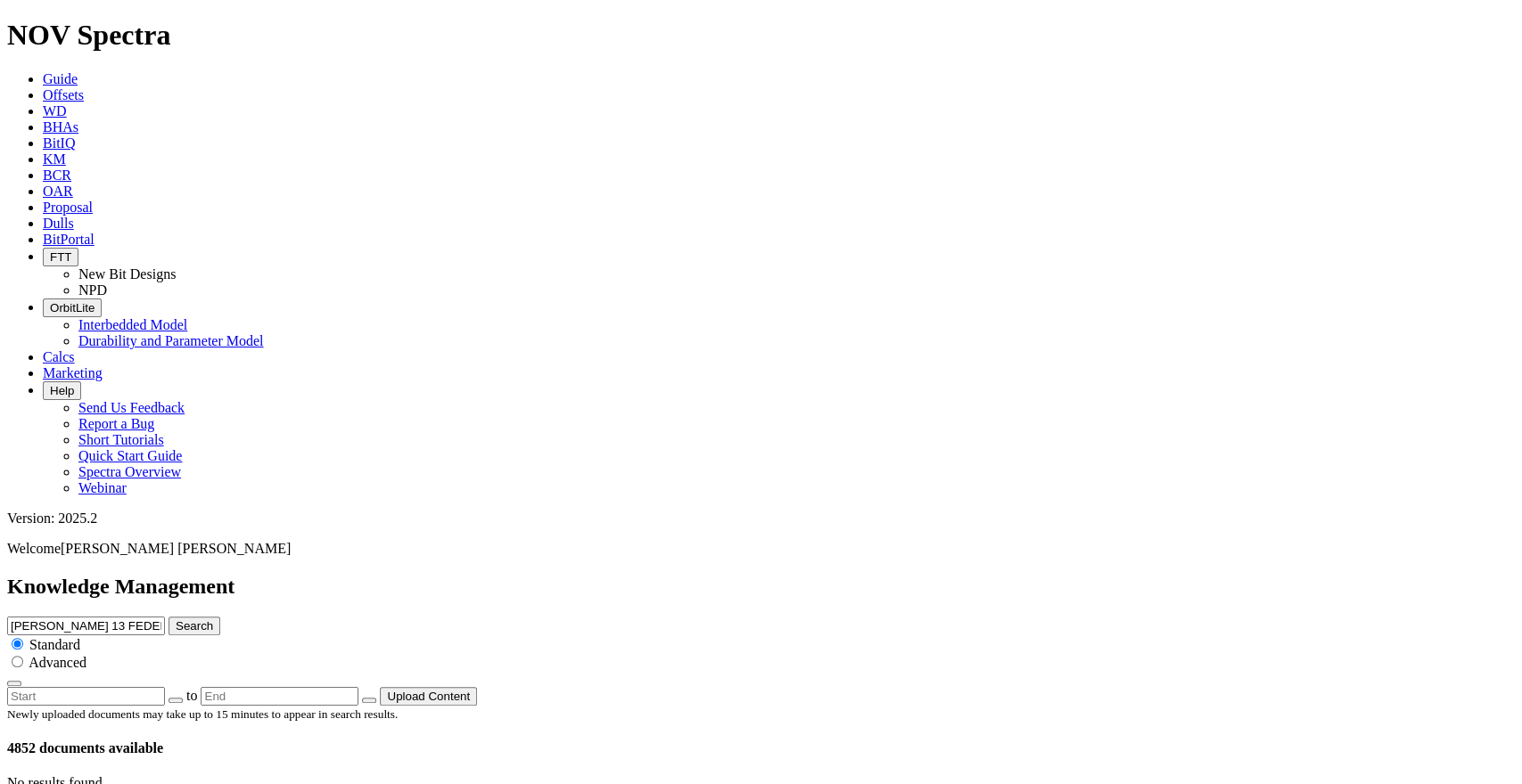
click at [165, 617] on input "[PERSON_NAME] 13 FEDERAL COM" at bounding box center [86, 626] width 158 height 19
drag, startPoint x: 763, startPoint y: 94, endPoint x: 662, endPoint y: 95, distance: 101.0
click at [165, 617] on input "[PERSON_NAME] 13 FEDERAL COM" at bounding box center [86, 626] width 158 height 19
type input "[PERSON_NAME]"
click at [175, 620] on icon "submit" at bounding box center [175, 626] width 0 height 13
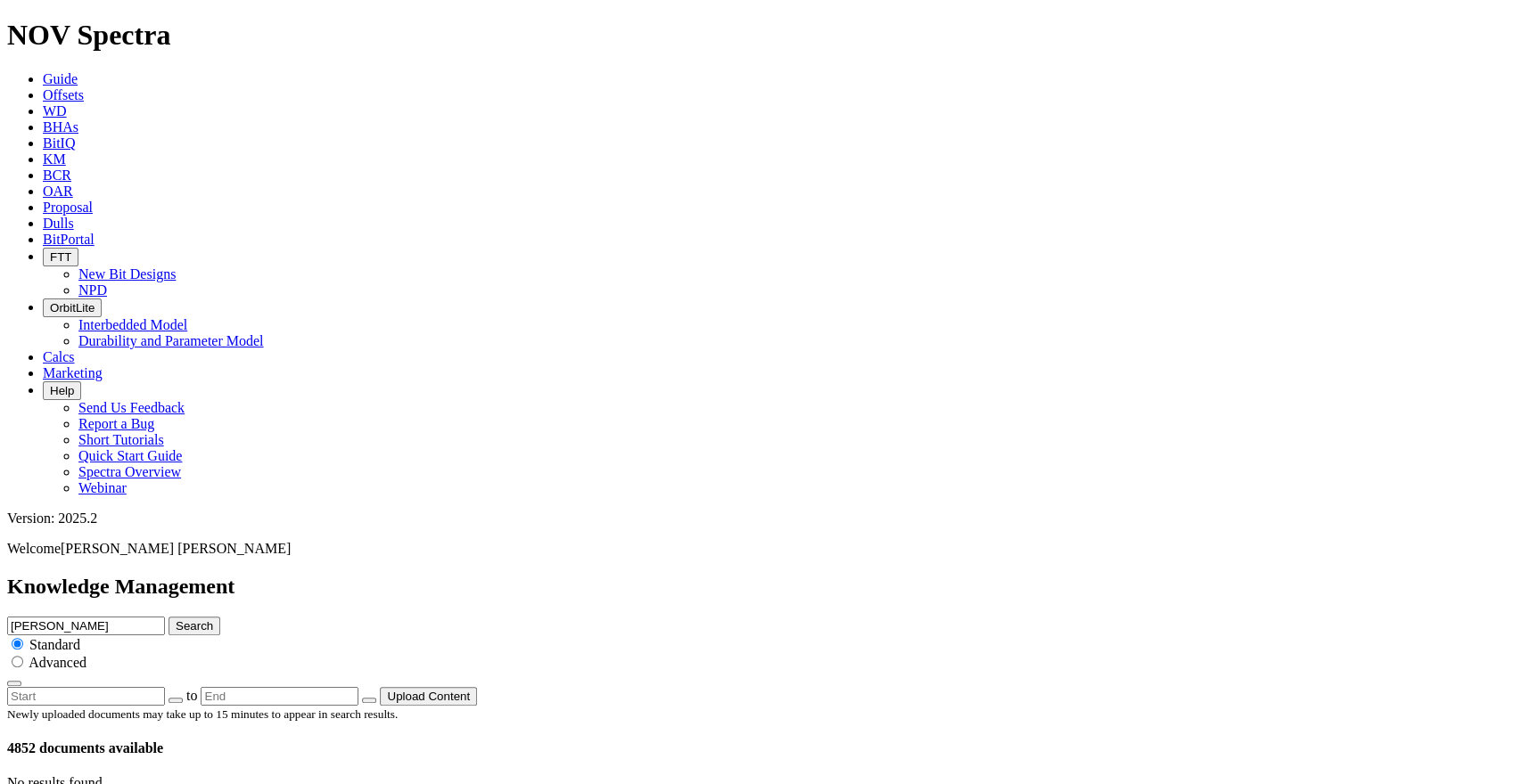
click at [23, 656] on input "radio" at bounding box center [17, 662] width 11 height 11
radio input "true"
radio input "false"
click at [165, 617] on input "[PERSON_NAME]" at bounding box center [86, 626] width 158 height 19
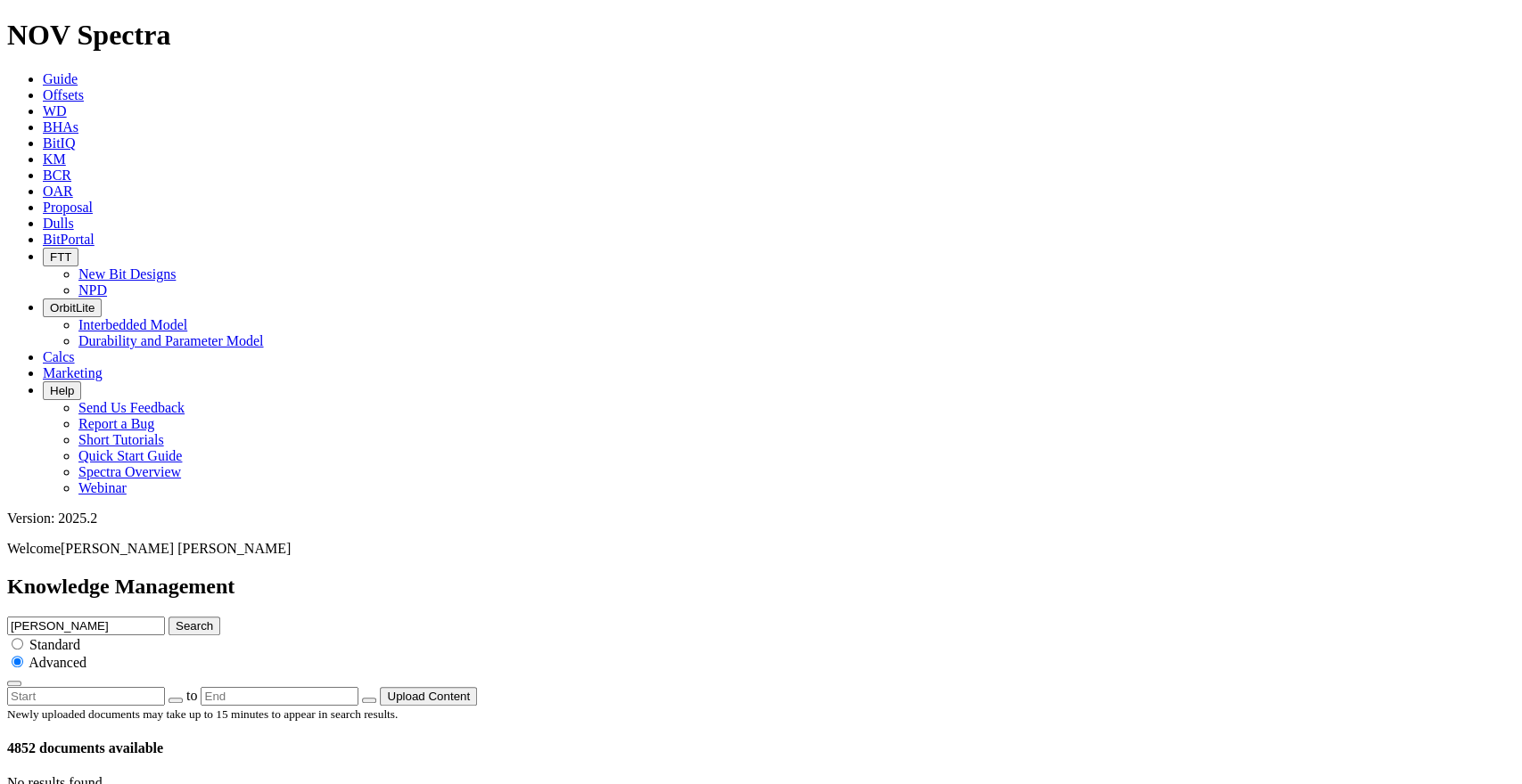
paste input "13 FEDERAL COM 020H"
type input "[PERSON_NAME] 13 FEDERAL COM 020H"
click at [220, 617] on button "Search" at bounding box center [195, 626] width 52 height 19
drag, startPoint x: 839, startPoint y: 94, endPoint x: 762, endPoint y: 90, distance: 77.1
click at [165, 617] on input "[PERSON_NAME] 13 FEDERAL COM 020H" at bounding box center [86, 626] width 158 height 19
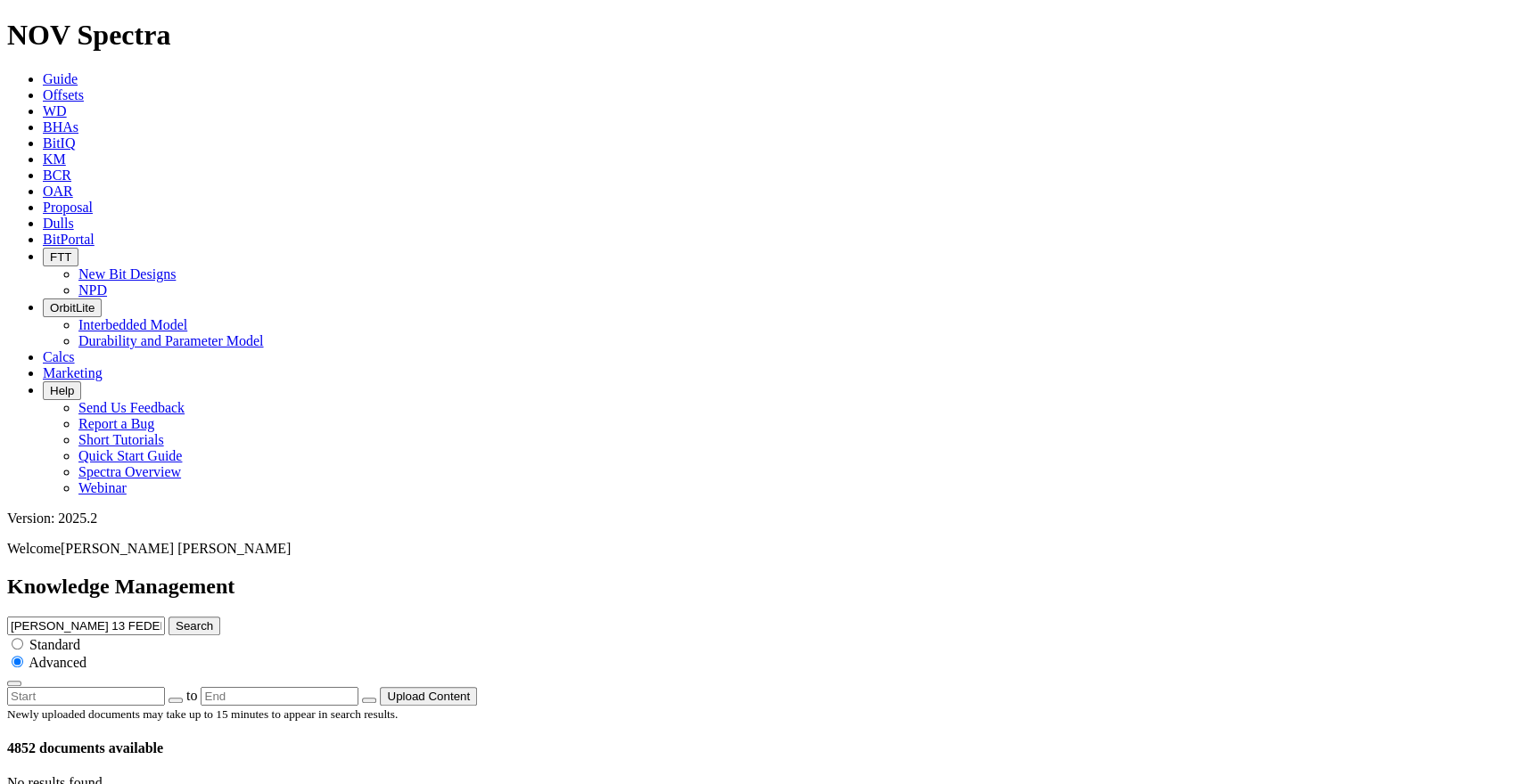
type input "[PERSON_NAME] 13 FEDERAL COM"
click at [220, 617] on button "Search" at bounding box center [195, 626] width 52 height 19
drag, startPoint x: 674, startPoint y: 98, endPoint x: 674, endPoint y: 87, distance: 11.0
click at [165, 617] on input "[PERSON_NAME] 13 FEDERAL COM" at bounding box center [86, 626] width 158 height 19
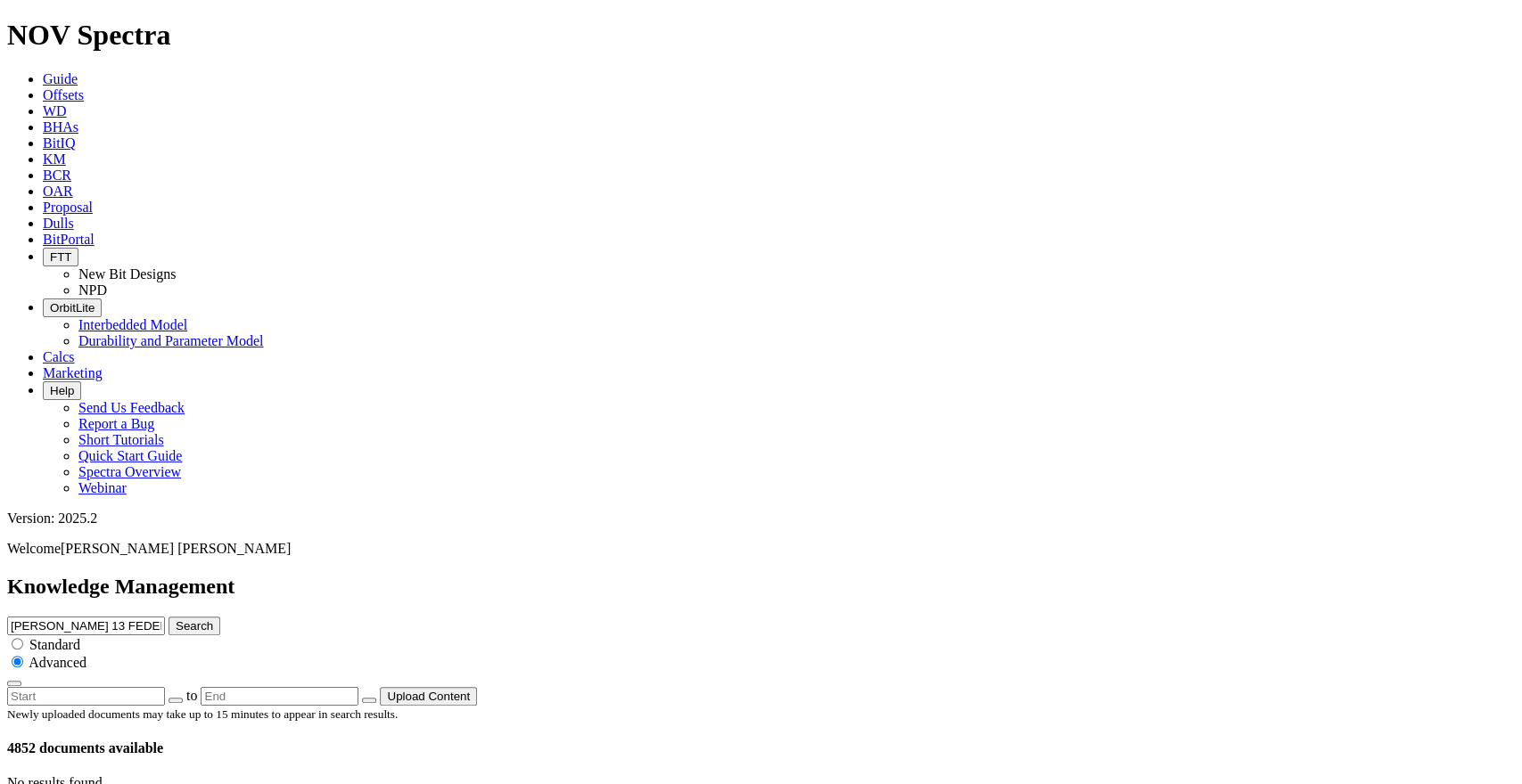
click at [165, 617] on input "[PERSON_NAME] 13 FEDERAL COM" at bounding box center [86, 626] width 158 height 19
paste input "020H"
click at [165, 617] on input "[PERSON_NAME] 13 FEDERAL COM 020H" at bounding box center [86, 626] width 158 height 19
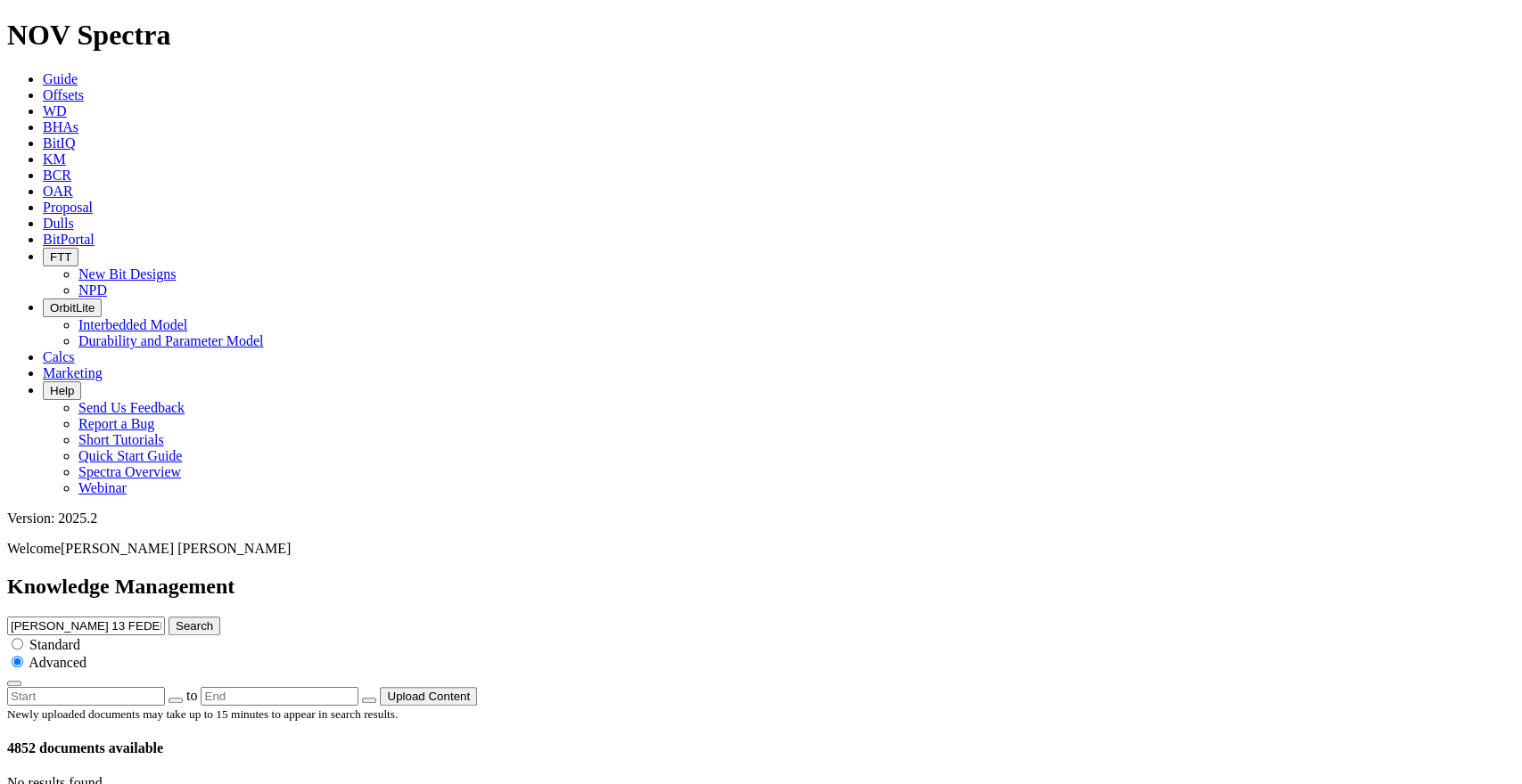
click at [165, 617] on input "[PERSON_NAME] 13 FEDERAL COM 020H" at bounding box center [86, 626] width 158 height 19
paste input "[PERSON_NAME]-TXL 1806C 3A"
type input "[PERSON_NAME]-TXL 1806C 3A"
click at [220, 617] on button "Search" at bounding box center [195, 626] width 52 height 19
drag, startPoint x: 762, startPoint y: 95, endPoint x: 678, endPoint y: 83, distance: 84.9
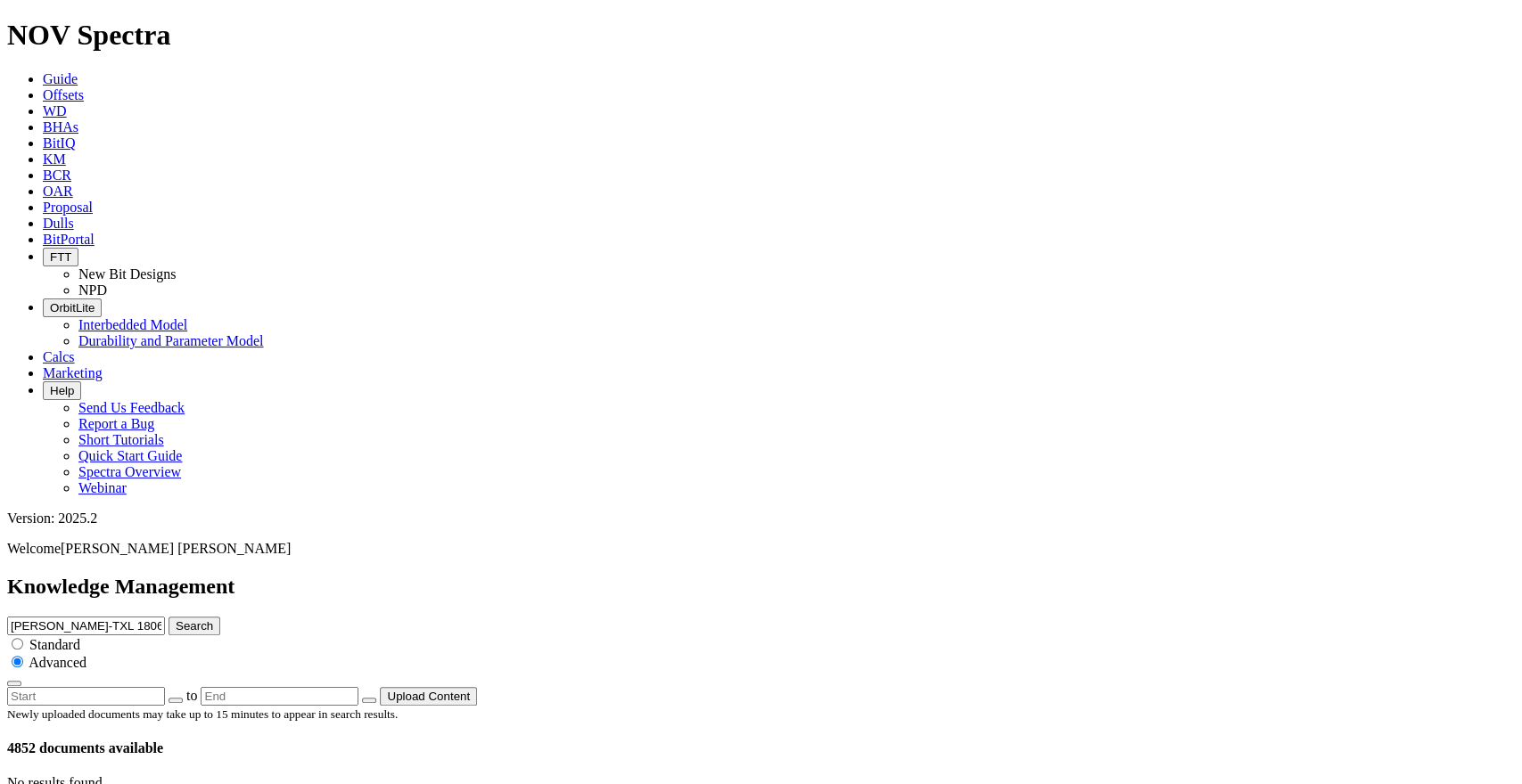
click at [165, 617] on input "[PERSON_NAME]-TXL 1806C 3A" at bounding box center [86, 626] width 158 height 19
type input "[PERSON_NAME]-TXL"
click at [169, 617] on button "Search" at bounding box center [195, 626] width 52 height 19
click at [165, 617] on input "[PERSON_NAME]-TXL" at bounding box center [86, 626] width 158 height 19
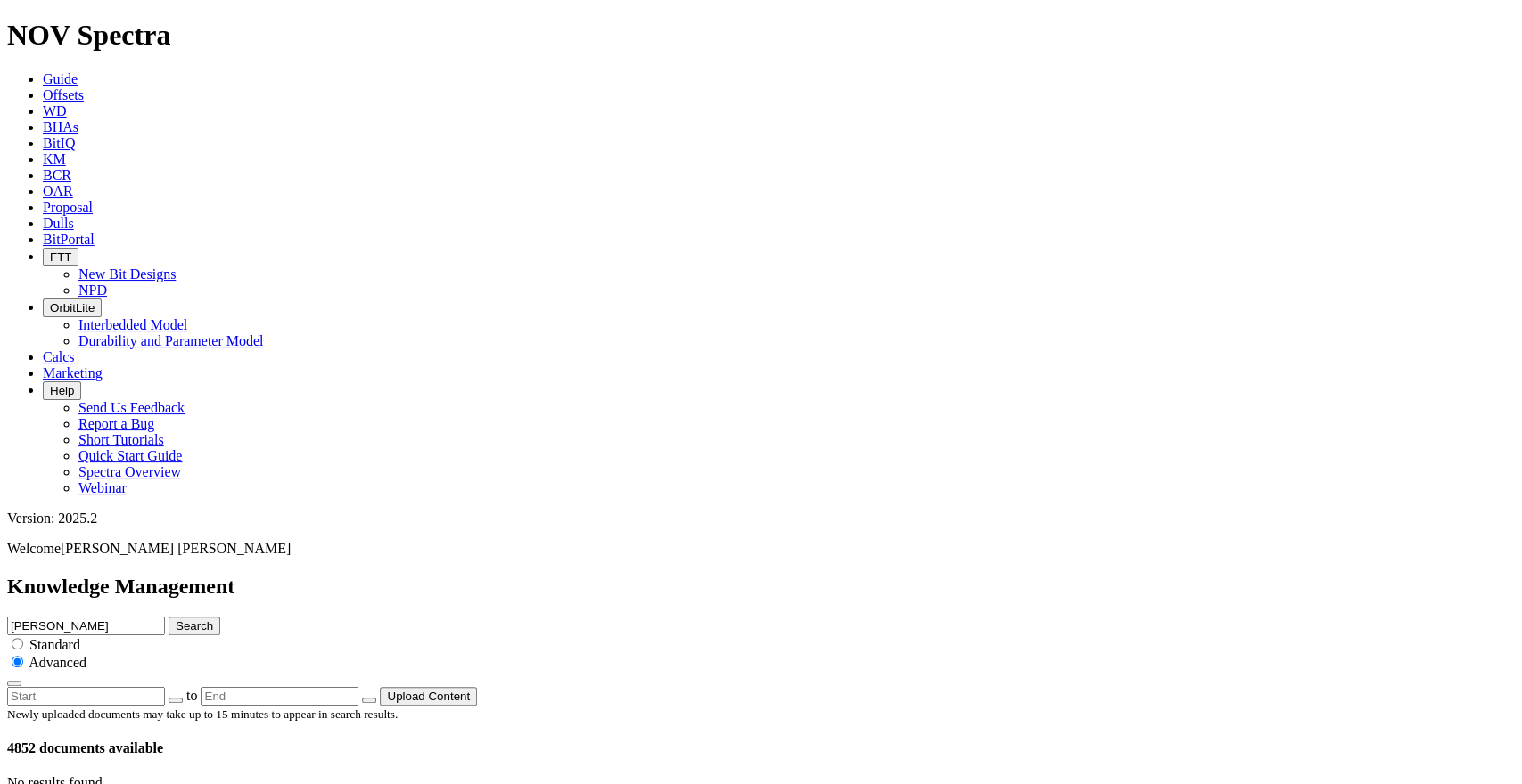
type input "[PERSON_NAME]"
click at [220, 617] on button "Search" at bounding box center [195, 626] width 52 height 19
click at [165, 617] on input "[PERSON_NAME]" at bounding box center [86, 626] width 158 height 19
paste input "PANTHER WEST UNIT 6AH"
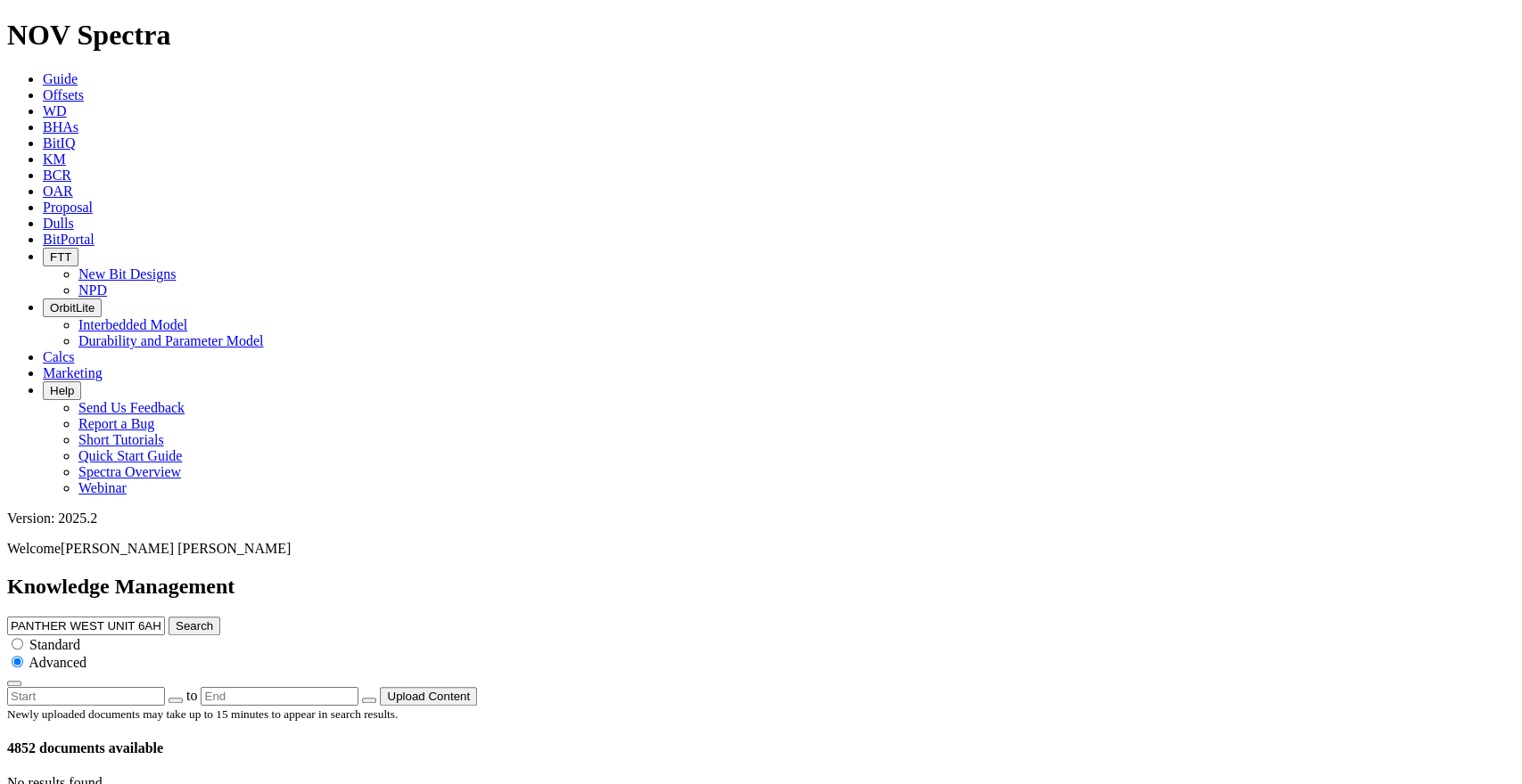
type input "PANTHER WEST UNIT 6AH"
click at [220, 617] on button "Search" at bounding box center [195, 626] width 52 height 19
drag, startPoint x: 769, startPoint y: 96, endPoint x: 680, endPoint y: 97, distance: 89.0
click at [165, 617] on input "PANTHER WEST UNIT 6AH" at bounding box center [86, 626] width 158 height 19
type input "PANTHER WEST"
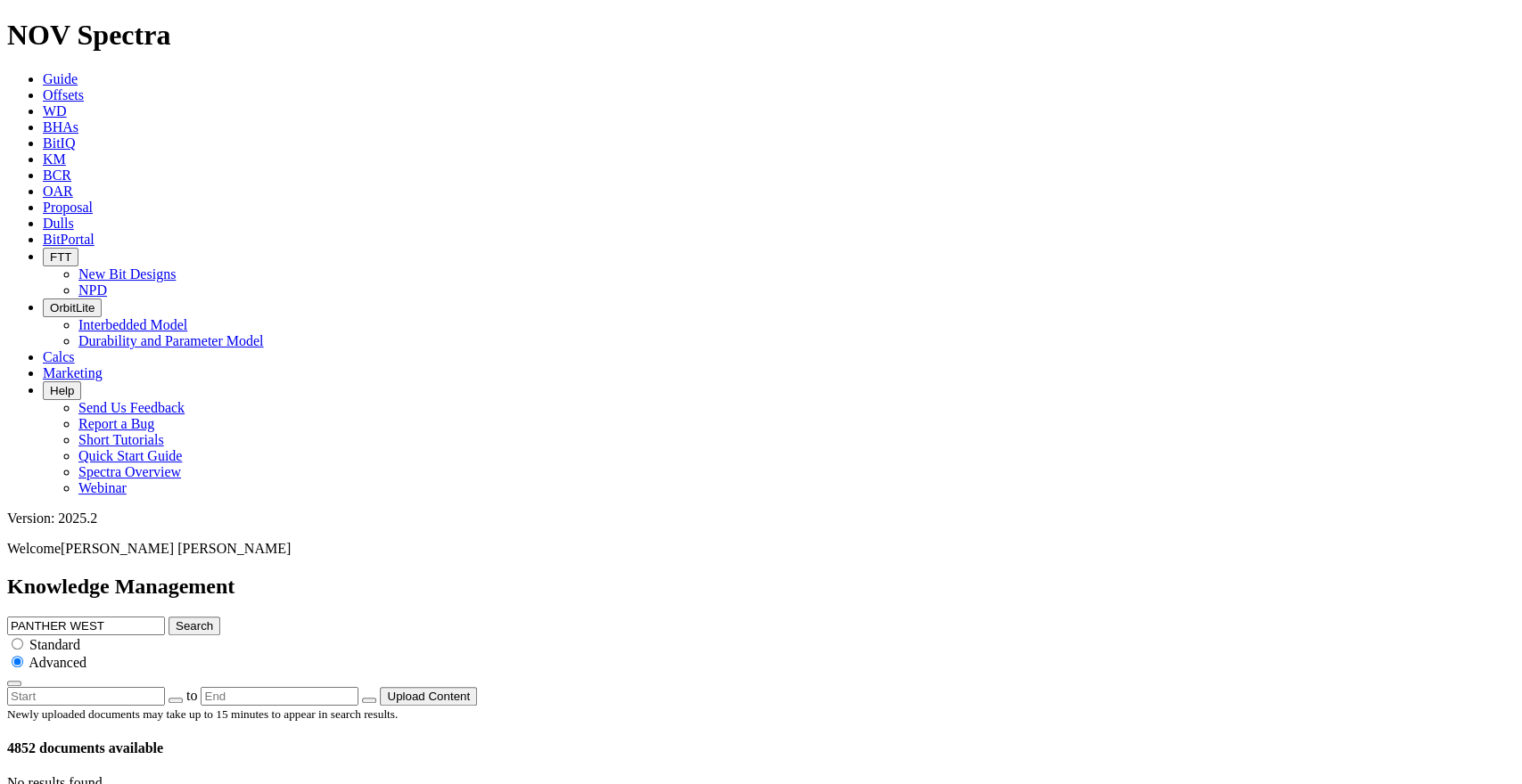
click at [220, 617] on button "Search" at bounding box center [195, 626] width 52 height 19
click at [165, 617] on input "PANTHER WEST" at bounding box center [86, 626] width 158 height 19
paste input "GCOS-06"
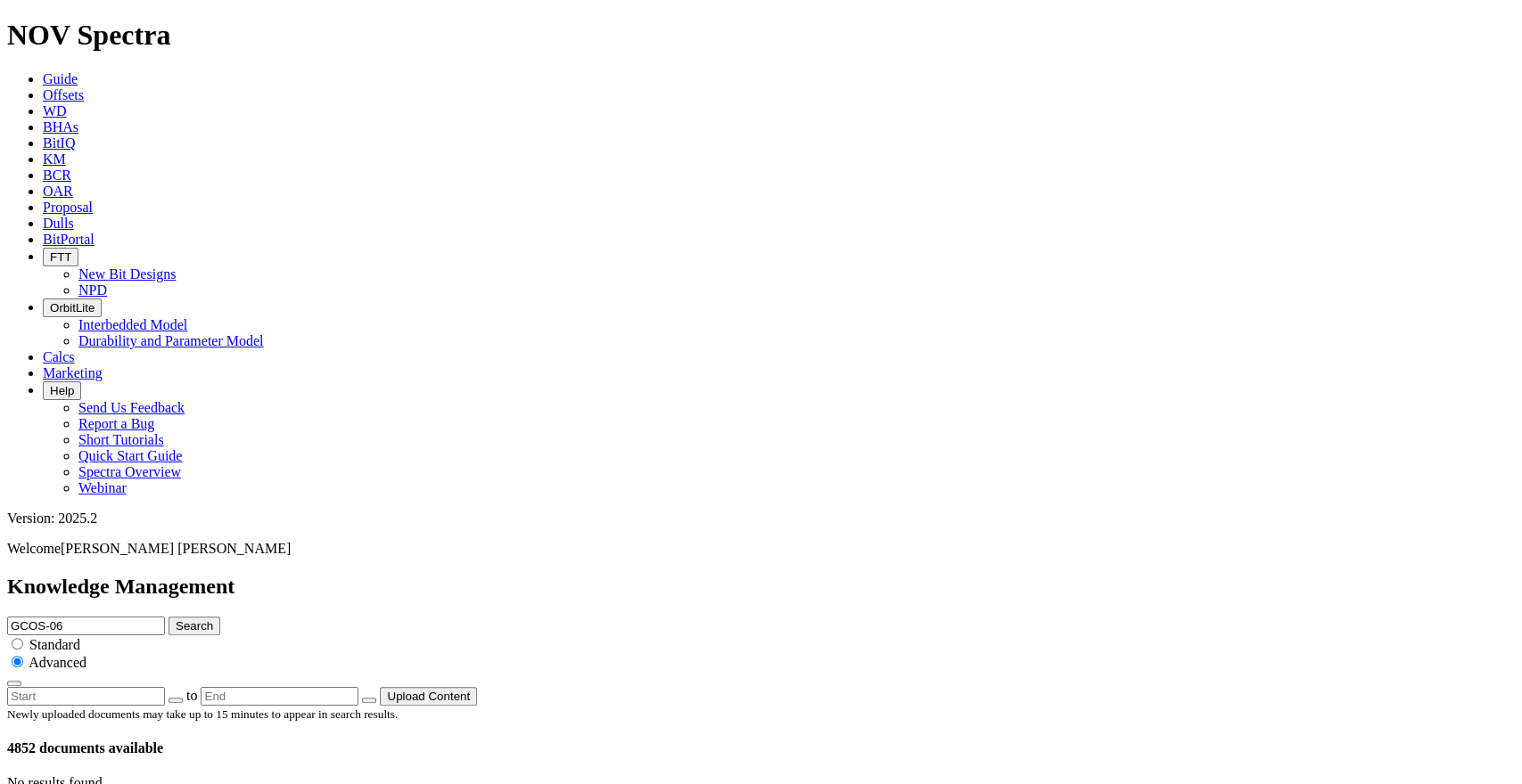
type input "GCOS-06"
click at [220, 617] on button "Search" at bounding box center [195, 626] width 52 height 19
click at [935, 617] on div "GCOS-06 Search Standard Advanced" at bounding box center [761, 652] width 1508 height 71
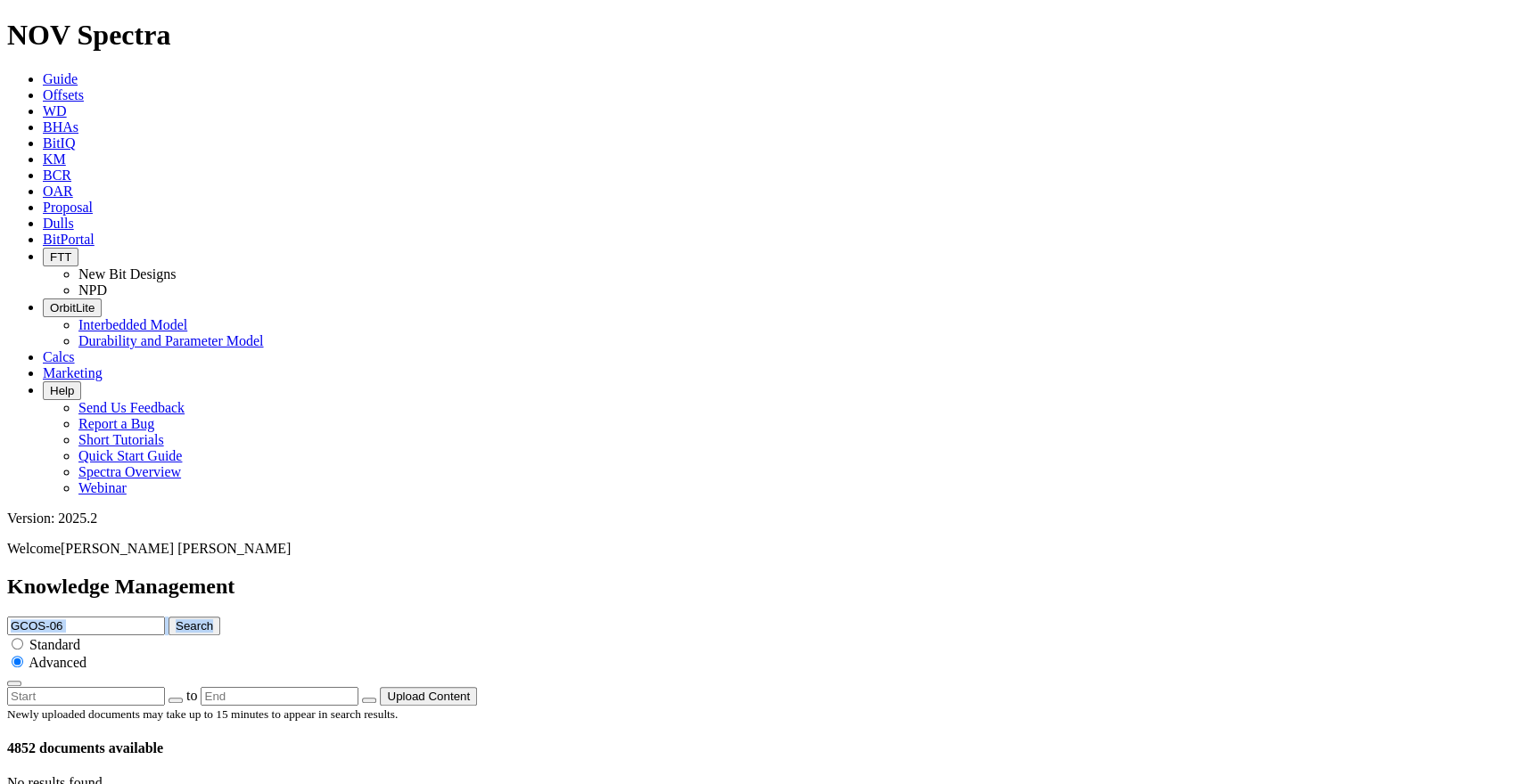
click at [935, 617] on div "GCOS-06 Search Standard Advanced" at bounding box center [761, 652] width 1508 height 71
drag, startPoint x: 935, startPoint y: 79, endPoint x: 913, endPoint y: 90, distance: 24.6
click at [165, 617] on input "GCOS-06" at bounding box center [86, 626] width 158 height 19
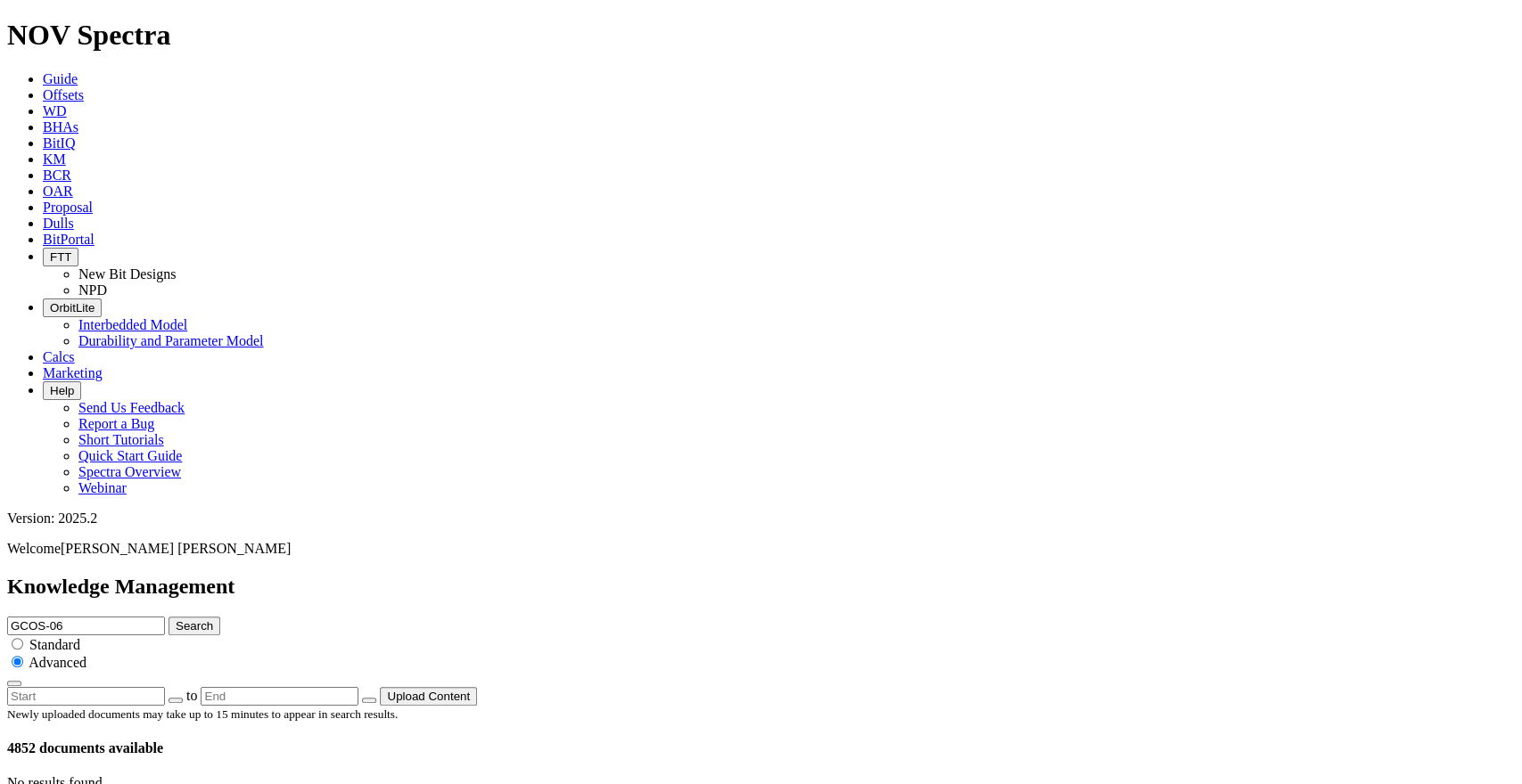
click at [165, 617] on input "GCOS-06" at bounding box center [86, 626] width 158 height 19
paste input "CANVASBACK 32-2HN"
type input "CANVASBACK 32-2HN"
click at [175, 620] on icon "submit" at bounding box center [175, 626] width 0 height 13
click at [165, 617] on input "CANVASBACK 32-2HN" at bounding box center [86, 626] width 158 height 19
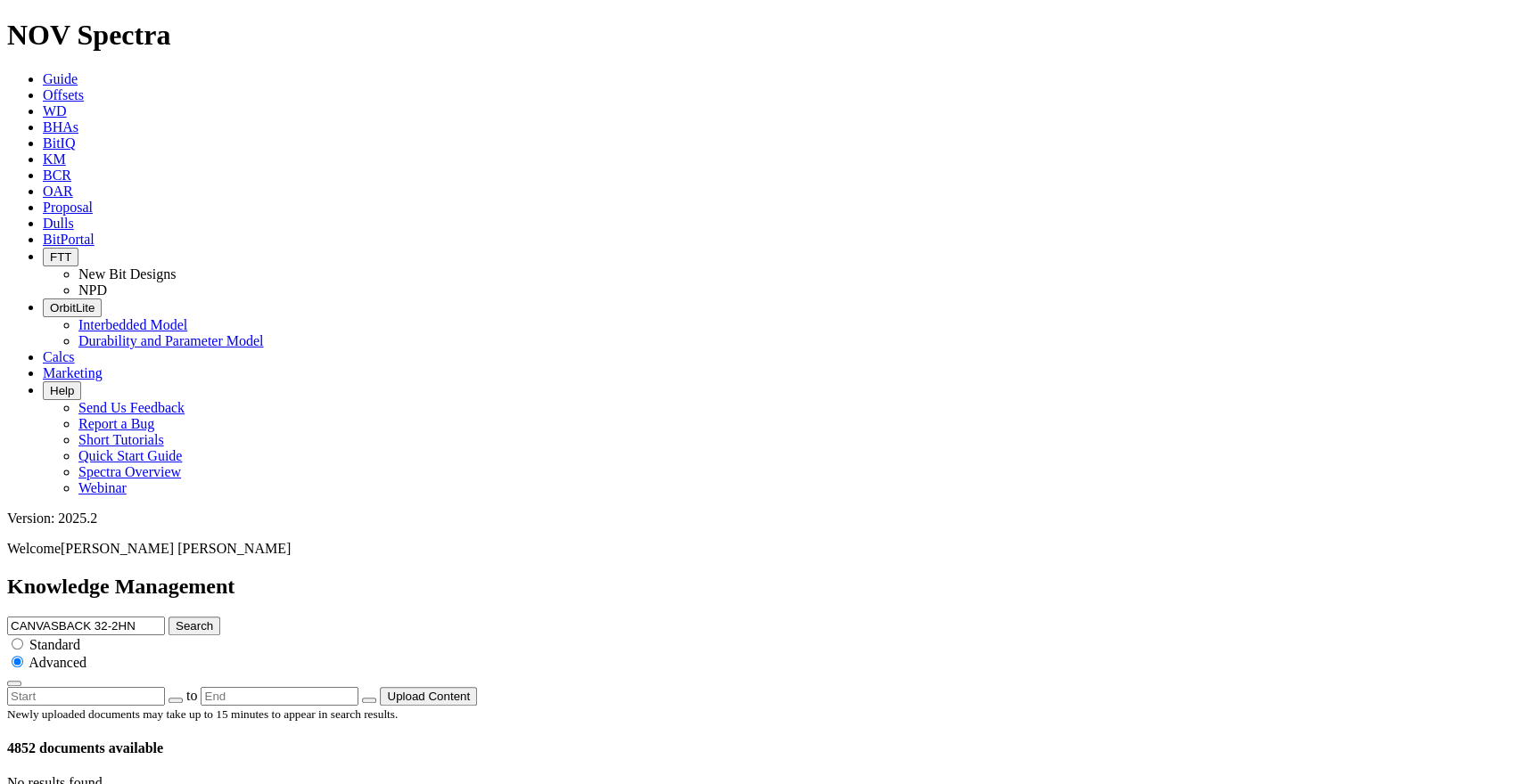
click at [165, 617] on input "CANVASBACK 32-2HN" at bounding box center [86, 626] width 158 height 19
paste input "SITRA C41-1"
type input "SITRA C41-1"
click at [220, 617] on button "Search" at bounding box center [195, 626] width 52 height 19
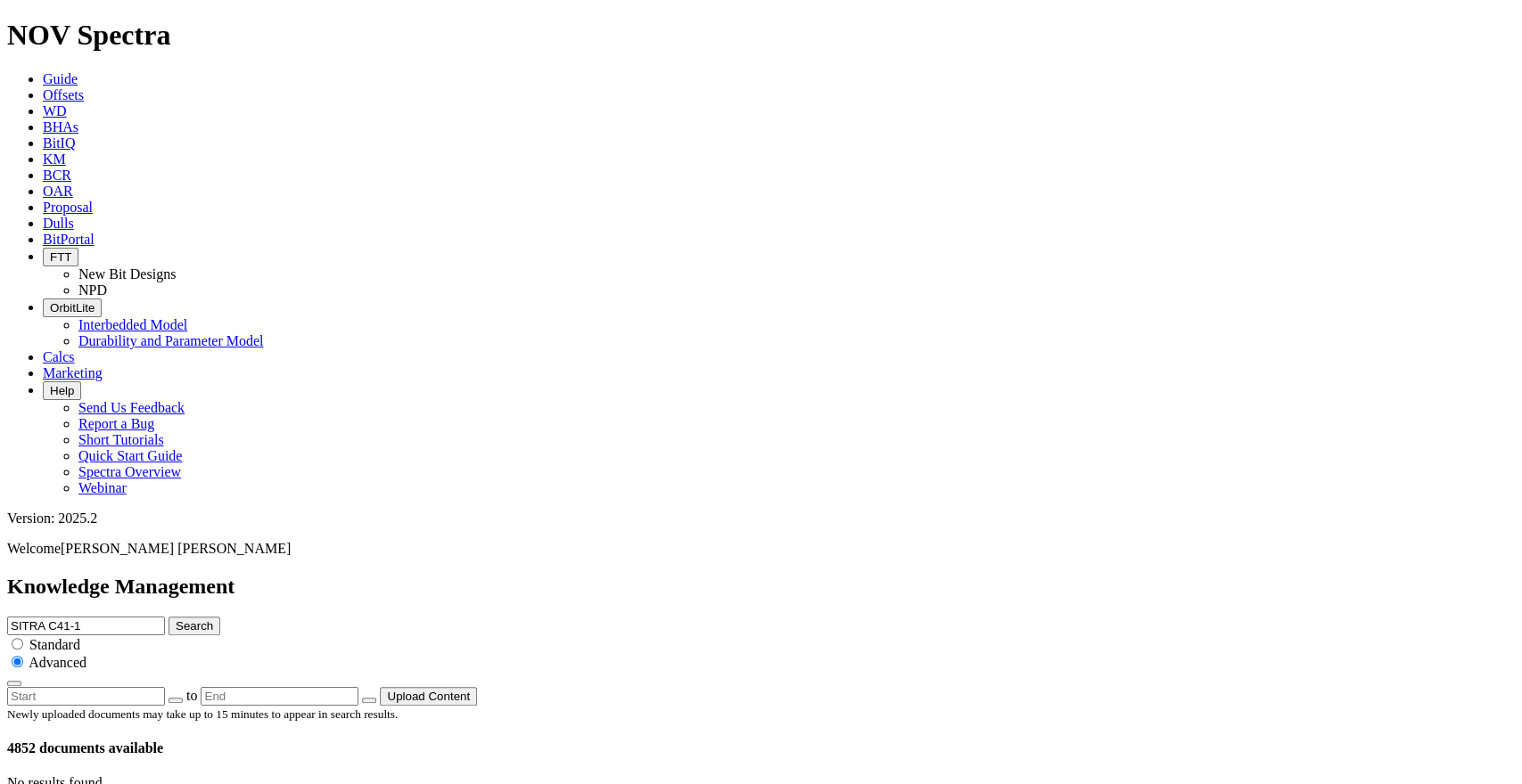
click at [165, 617] on input "SITRA C41-1" at bounding box center [86, 626] width 158 height 19
paste input "[PERSON_NAME] 22W-30-02"
type input "[PERSON_NAME] 22W-30-02"
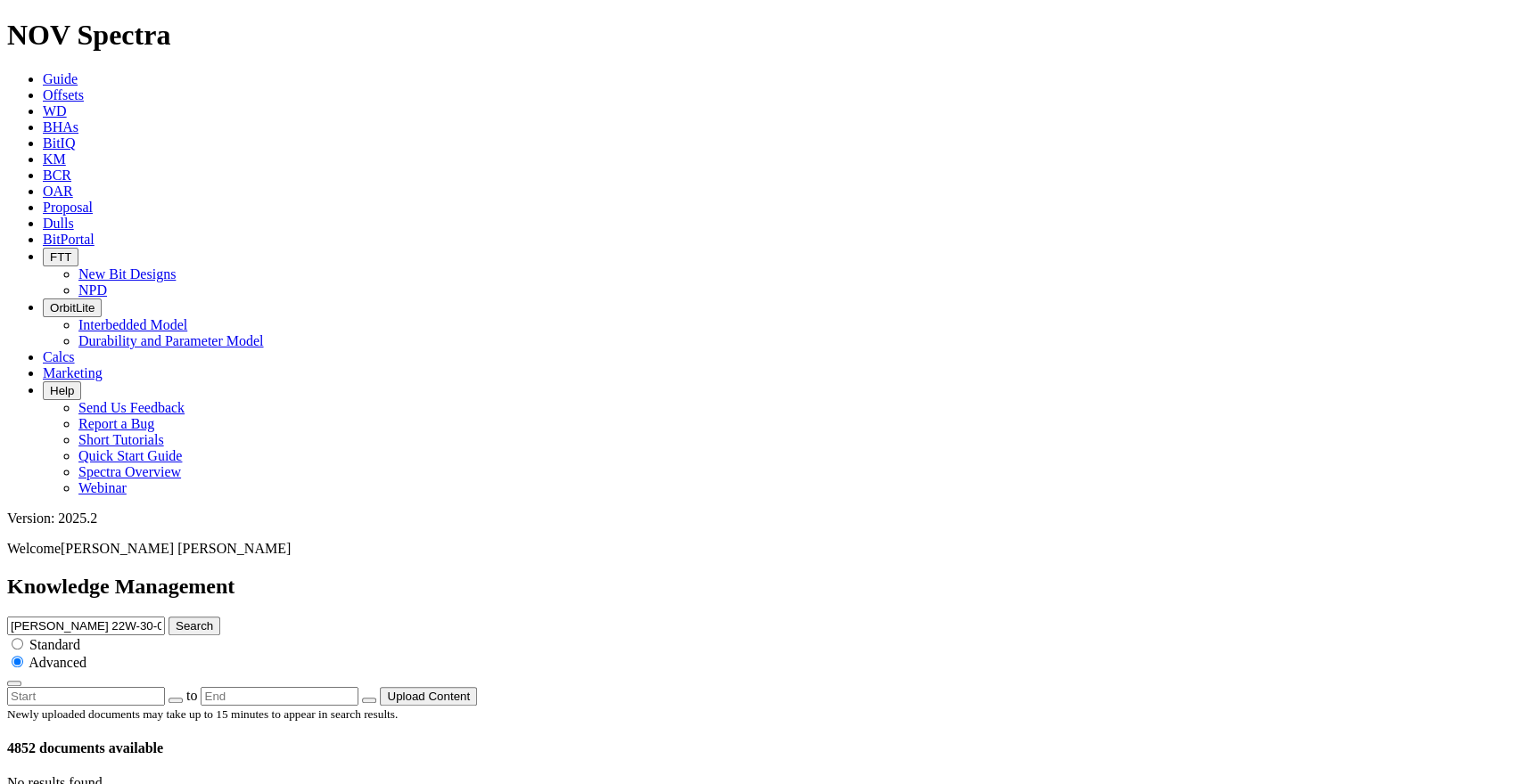
click at [220, 617] on button "Search" at bounding box center [195, 626] width 52 height 19
click at [165, 617] on input "[PERSON_NAME] 22W-30-02" at bounding box center [86, 626] width 158 height 19
paste input "[US_STATE] 3-65 27-26 4BH"
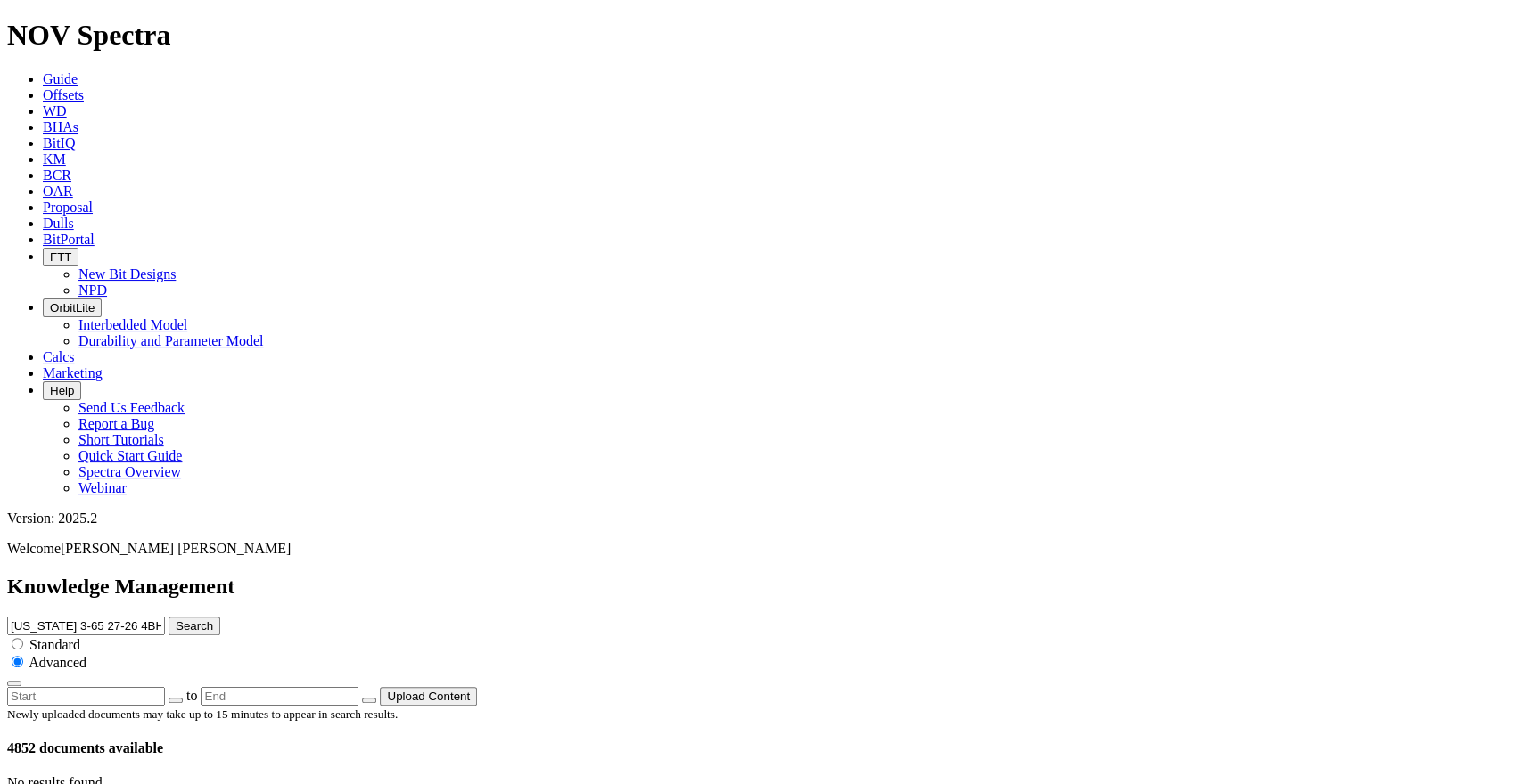
type input "[US_STATE] 3-65 27-26 4BH"
click at [220, 617] on button "Search" at bounding box center [195, 626] width 52 height 19
click at [827, 617] on div "[US_STATE] 3-65 27-26 4BH Search Standard Advanced" at bounding box center [761, 652] width 1508 height 71
click at [165, 617] on input "[US_STATE] 3-65 27-26 4BH" at bounding box center [86, 626] width 158 height 19
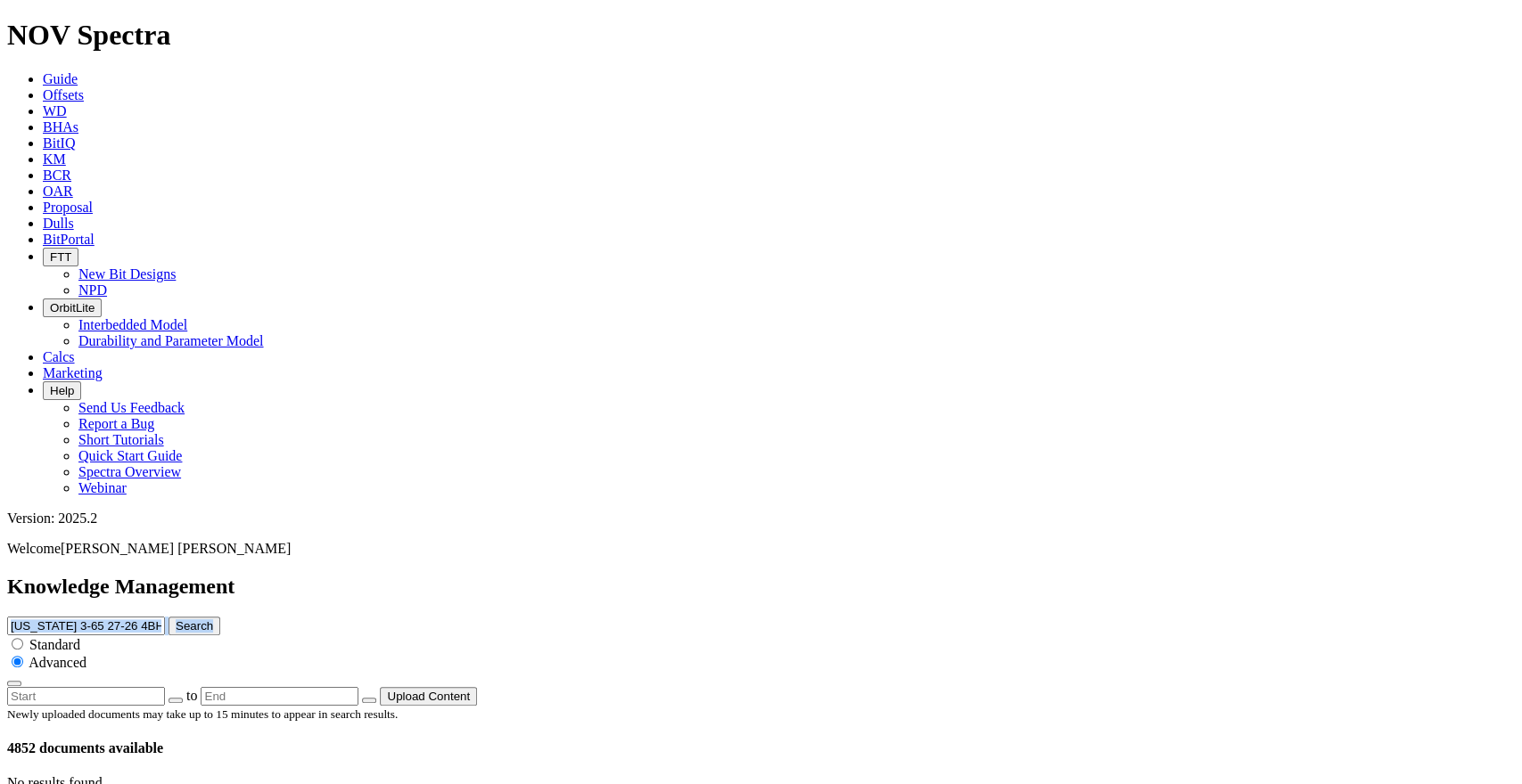
copy div "Search"
click at [165, 617] on input "[US_STATE] 3-65 27-26 4BH" at bounding box center [86, 626] width 158 height 19
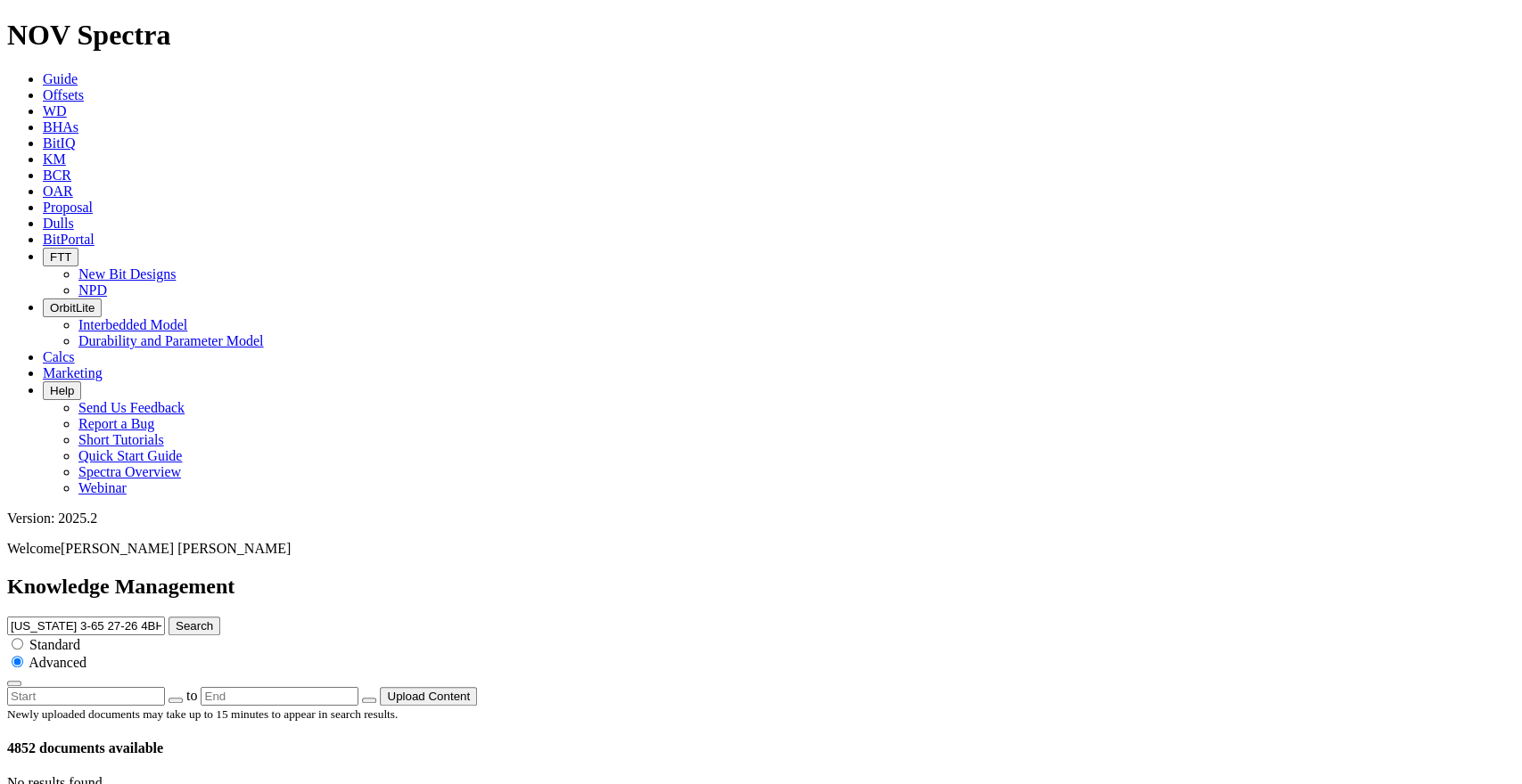
paste input "INTERCHANGE A S22-30-12N"
type input "INTERCHANGE A S22-30-12N"
click at [220, 617] on button "Search" at bounding box center [195, 626] width 52 height 19
click at [165, 617] on input "INTERCHANGE A S22-30-12N" at bounding box center [86, 626] width 158 height 19
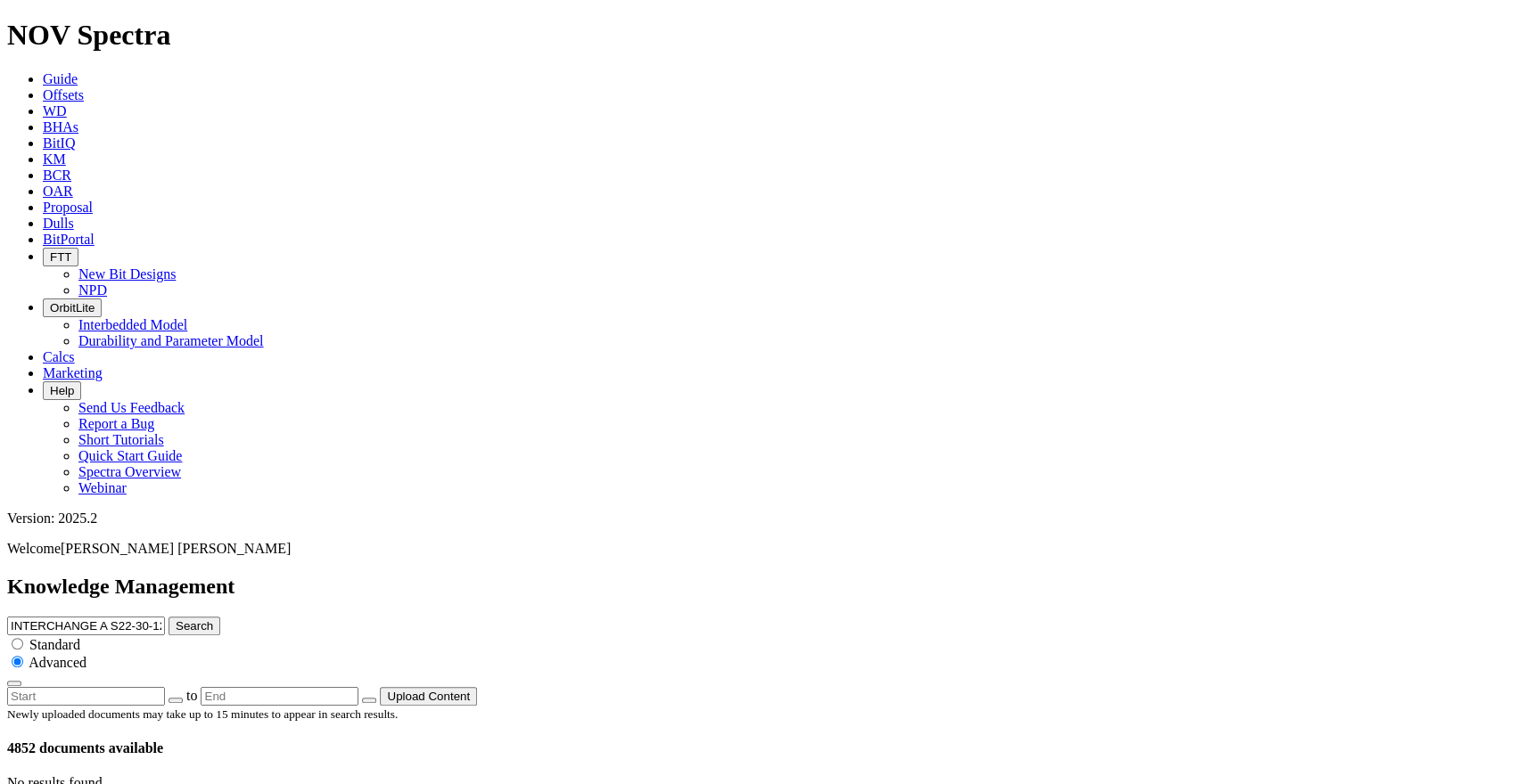
click at [165, 617] on input "INTERCHANGE A S22-30-12N" at bounding box center [86, 626] width 158 height 19
paste input "STATE NORTH PLATTE F-36 FED 25N-10-02"
type input "STATE NORTH PLATTE F-36 FED 25N-10-02"
click at [220, 617] on button "Search" at bounding box center [195, 626] width 52 height 19
drag, startPoint x: 882, startPoint y: 85, endPoint x: 718, endPoint y: 93, distance: 164.2
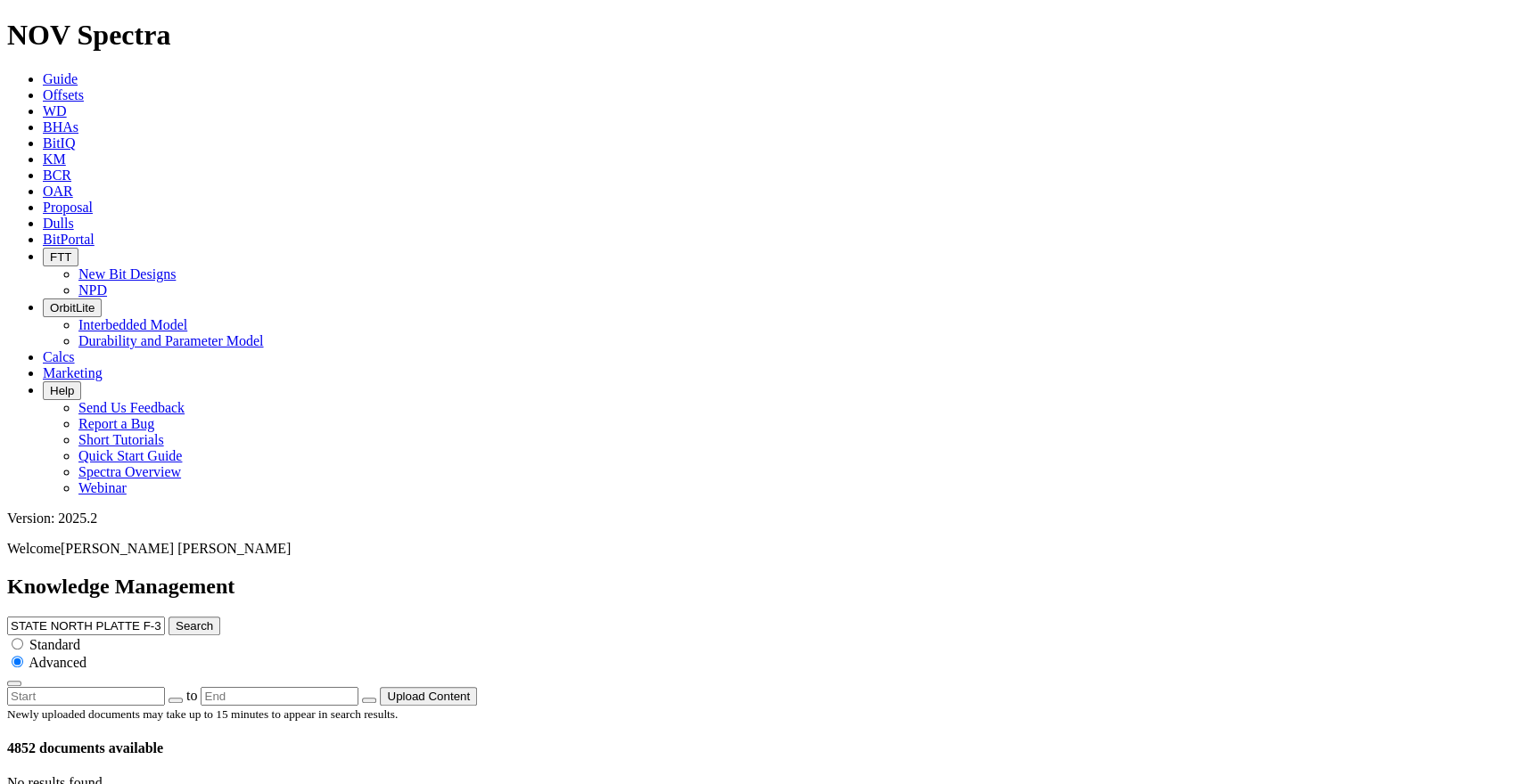
click at [165, 617] on input "STATE NORTH PLATTE F-36 FED 25N-10-02" at bounding box center [86, 626] width 158 height 19
type input "STATE [GEOGRAPHIC_DATA]"
click at [169, 617] on button "Search" at bounding box center [195, 626] width 52 height 19
click at [165, 617] on input "STATE [GEOGRAPHIC_DATA]" at bounding box center [86, 626] width 158 height 19
click at [220, 617] on button "Search" at bounding box center [195, 626] width 52 height 19
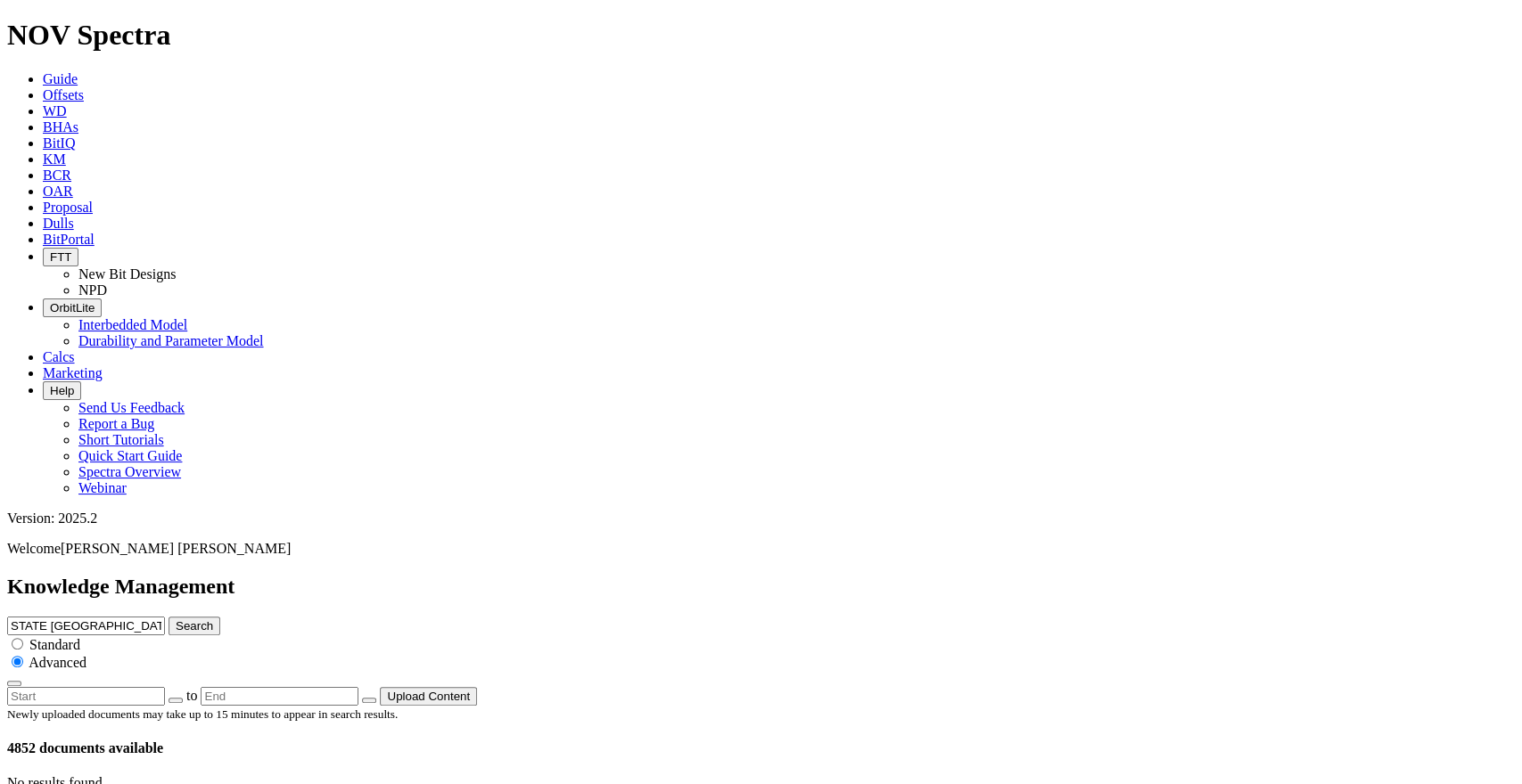
click at [165, 617] on input "STATE [GEOGRAPHIC_DATA]" at bounding box center [86, 626] width 158 height 19
paste input "PROSPER FARMS 4-65 2-1-6 1AH"
type input "PROSPER FARMS 4-65 2-1-6 1AH"
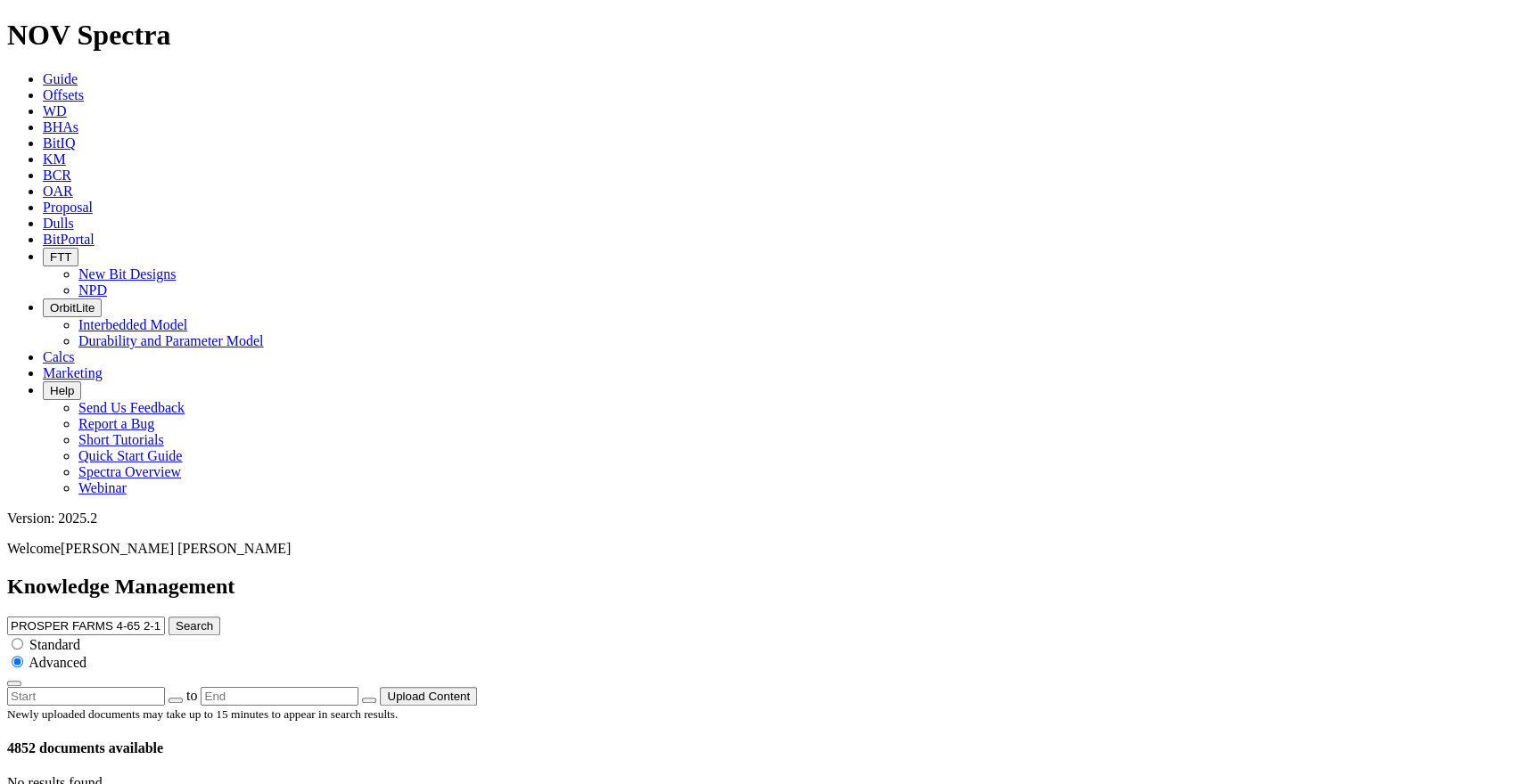
click at [220, 617] on button "Search" at bounding box center [195, 626] width 52 height 19
click at [165, 617] on input "PROSPER FARMS 4-65 2-1-6 1AH" at bounding box center [86, 626] width 158 height 19
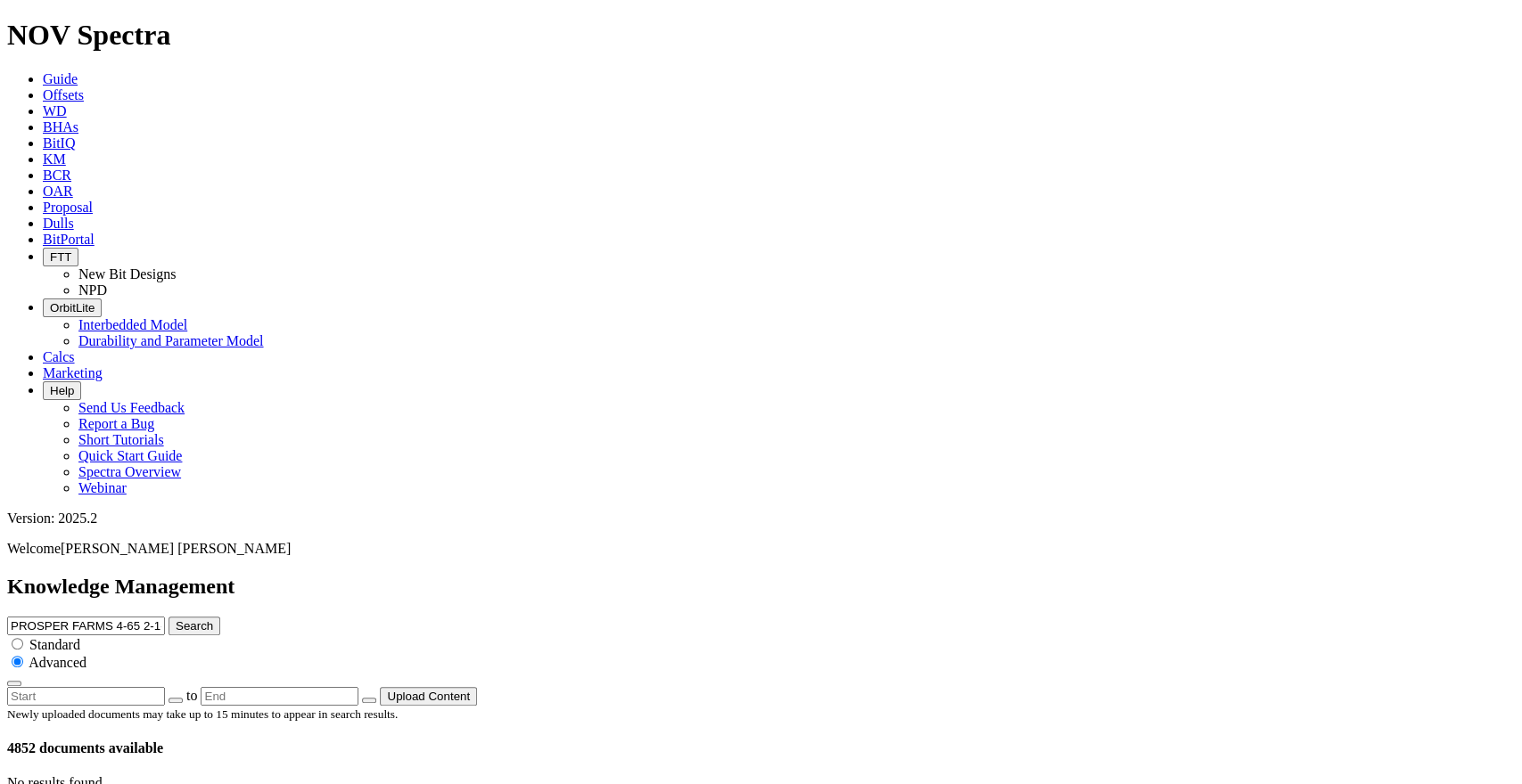
paste input "[PERSON_NAME] 25W-25-03"
type input "[PERSON_NAME] 25W-25-03"
click at [220, 617] on button "Search" at bounding box center [195, 626] width 52 height 19
click at [165, 617] on input "[PERSON_NAME] 25W-25-03" at bounding box center [86, 626] width 158 height 19
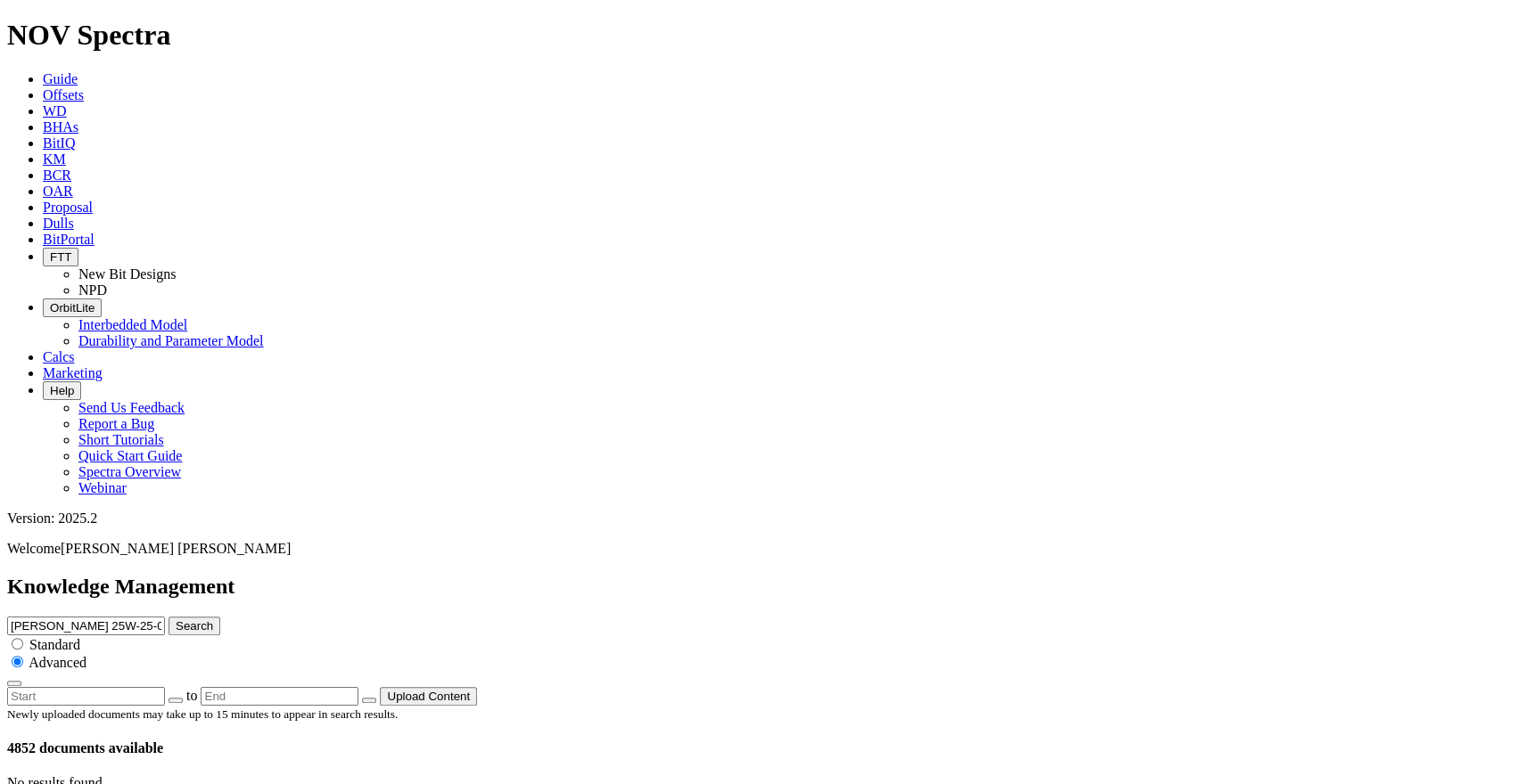
click at [165, 617] on input "[PERSON_NAME] 25W-25-03" at bounding box center [86, 626] width 158 height 19
paste input "[PERSON_NAME] EAST 3E-20-02"
type input "[PERSON_NAME] EAST 3E-20-02"
click at [220, 617] on button "Search" at bounding box center [195, 626] width 52 height 19
click at [165, 617] on input "[PERSON_NAME] EAST 3E-20-02" at bounding box center [86, 626] width 158 height 19
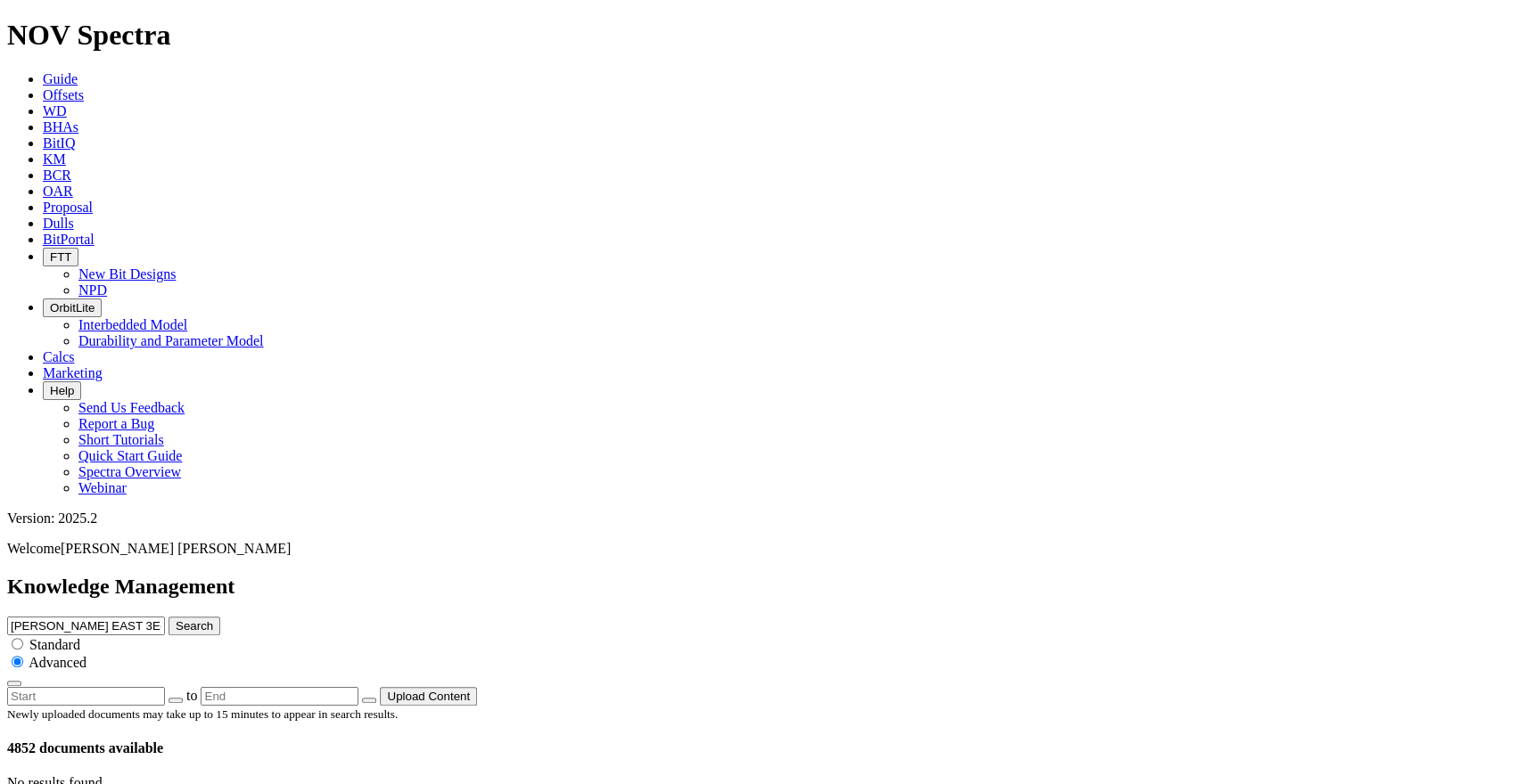
click at [165, 617] on input "[PERSON_NAME] EAST 3E-20-02" at bounding box center [86, 626] width 158 height 19
type input "[PERSON_NAME] 25W-25-03"
click at [220, 617] on button "Search" at bounding box center [195, 626] width 52 height 19
click at [165, 617] on input "[PERSON_NAME] 25W-25-03" at bounding box center [86, 626] width 158 height 19
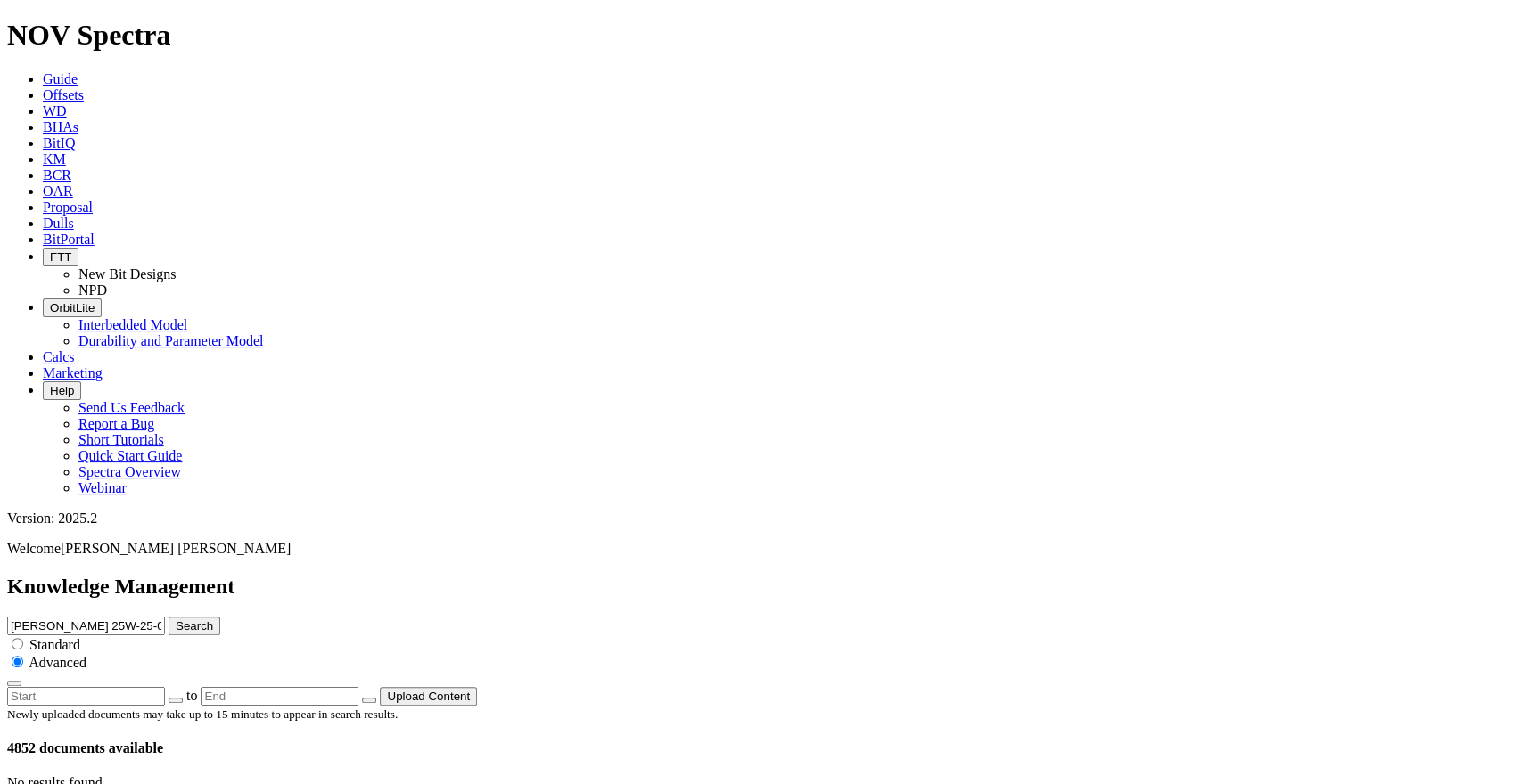
click at [165, 617] on input "[PERSON_NAME] 25W-25-03" at bounding box center [86, 626] width 158 height 19
paste input "CE 5-68 11-10-14H"
type input "CE 5-68 11-10-14H"
click at [220, 617] on button "Search" at bounding box center [195, 626] width 52 height 19
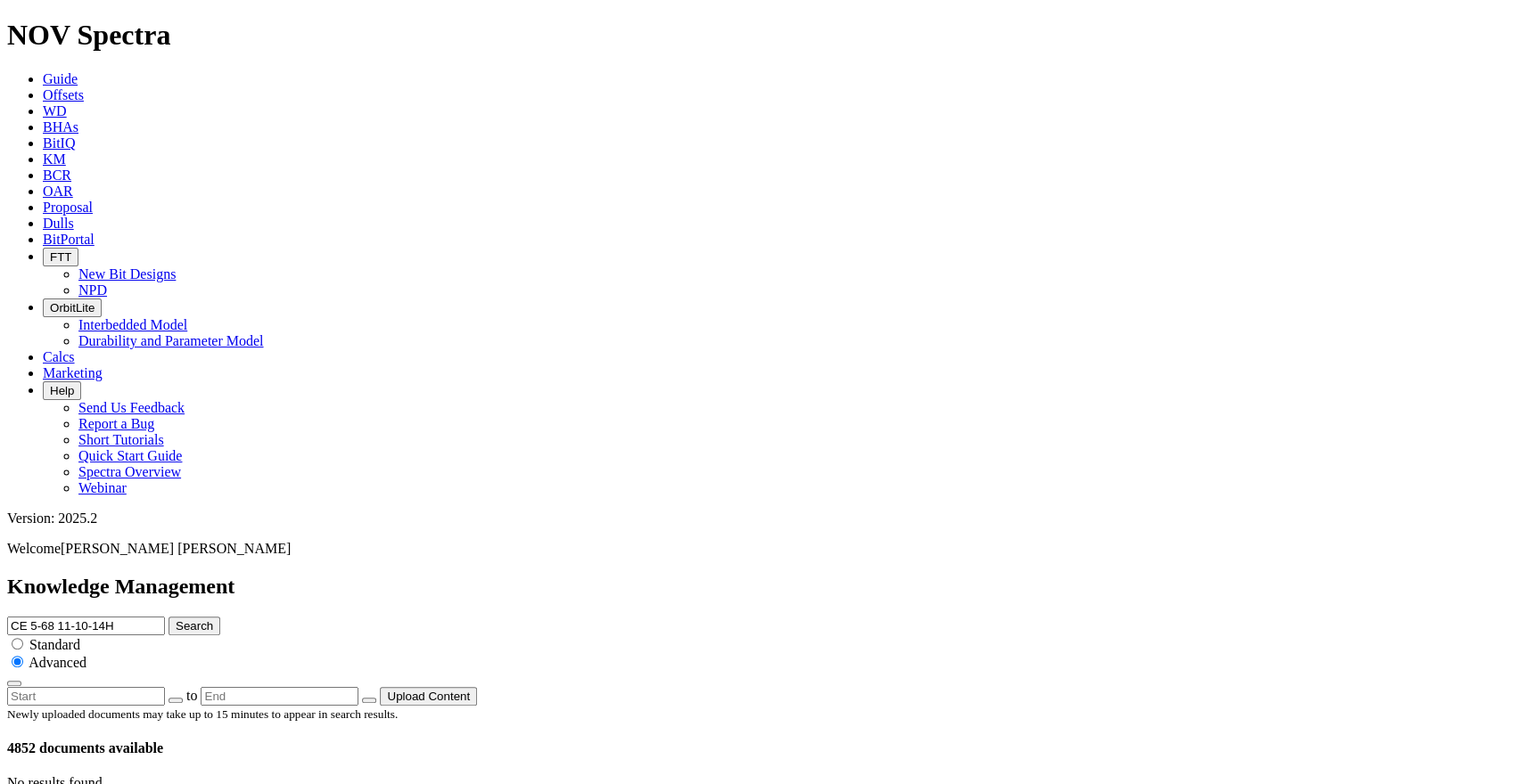
click at [165, 617] on input "CE 5-68 11-10-14H" at bounding box center [86, 626] width 158 height 19
paste input "PROSPER FARMS 4-65 2-1-6 1B"
type input "PROSPER FARMS 4-65 2-1-6 1BH"
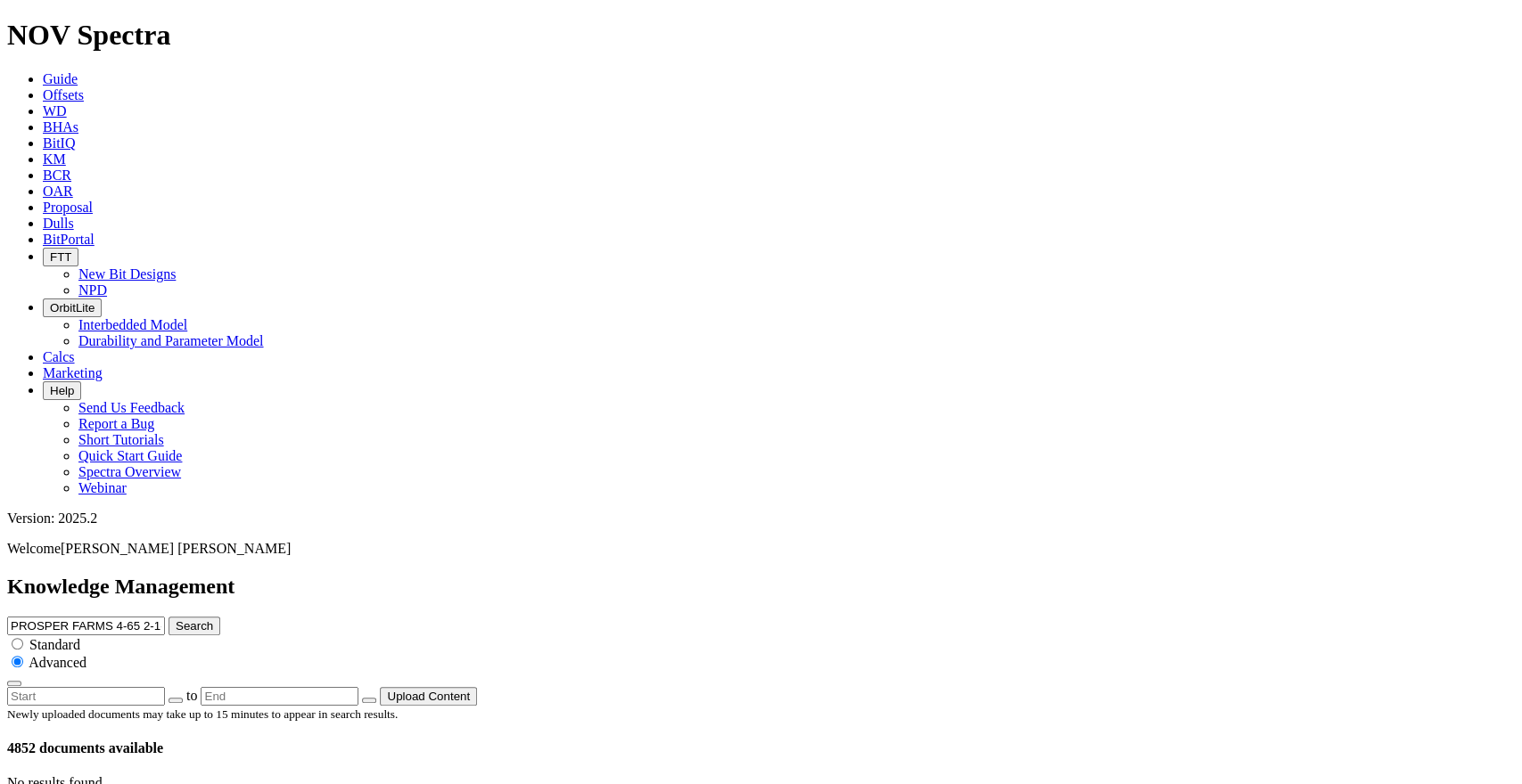
click at [220, 617] on button "Search" at bounding box center [195, 626] width 52 height 19
click at [165, 617] on input "PROSPER FARMS 4-65 2-1-6 1BH" at bounding box center [86, 626] width 158 height 19
click at [23, 638] on input "radio" at bounding box center [17, 644] width 11 height 11
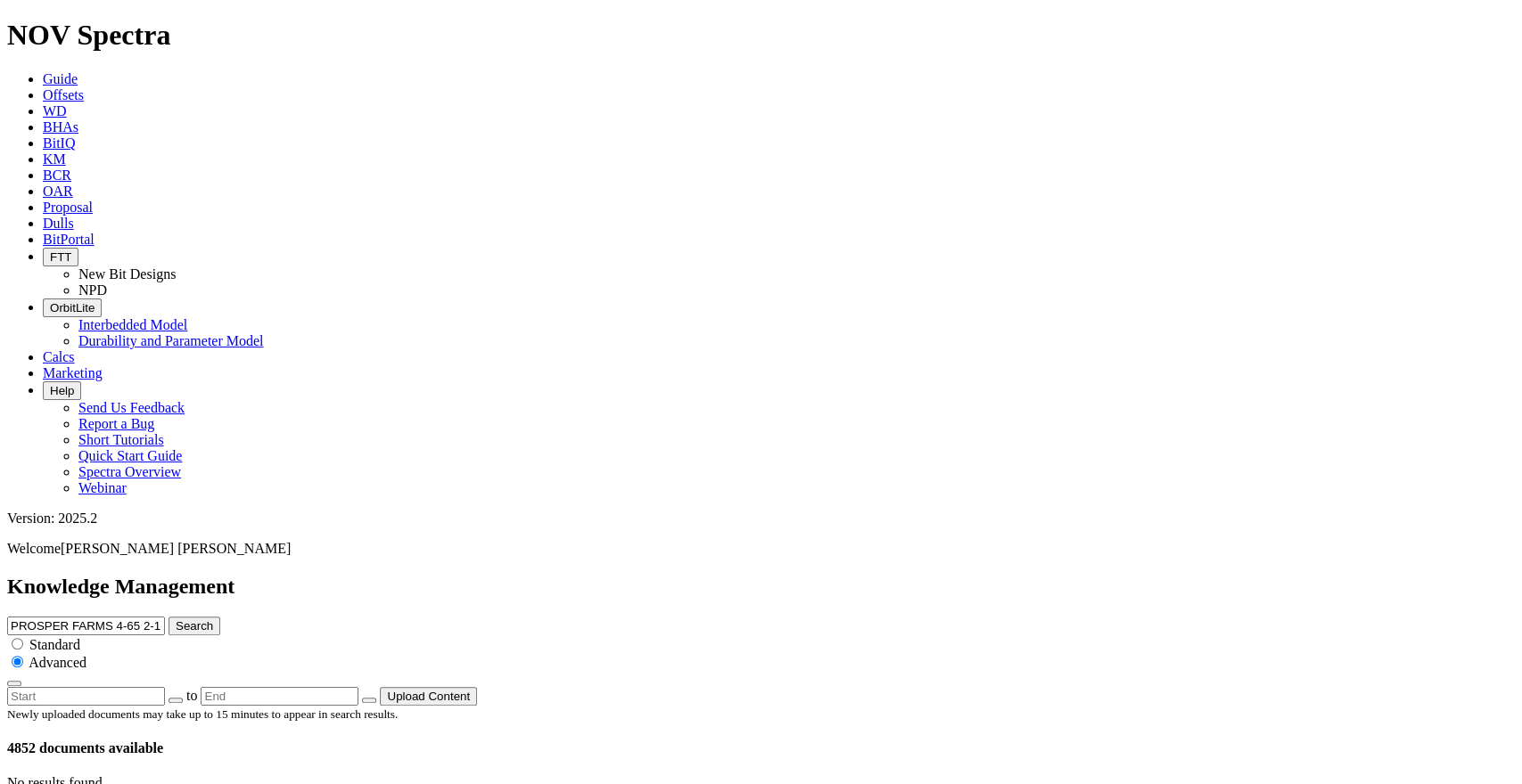
radio input "true"
radio input "false"
click at [220, 617] on button "Search" at bounding box center [195, 626] width 52 height 19
click at [165, 617] on input "PROSPER FARMS 4-65 2-1-6 1BH" at bounding box center [86, 626] width 158 height 19
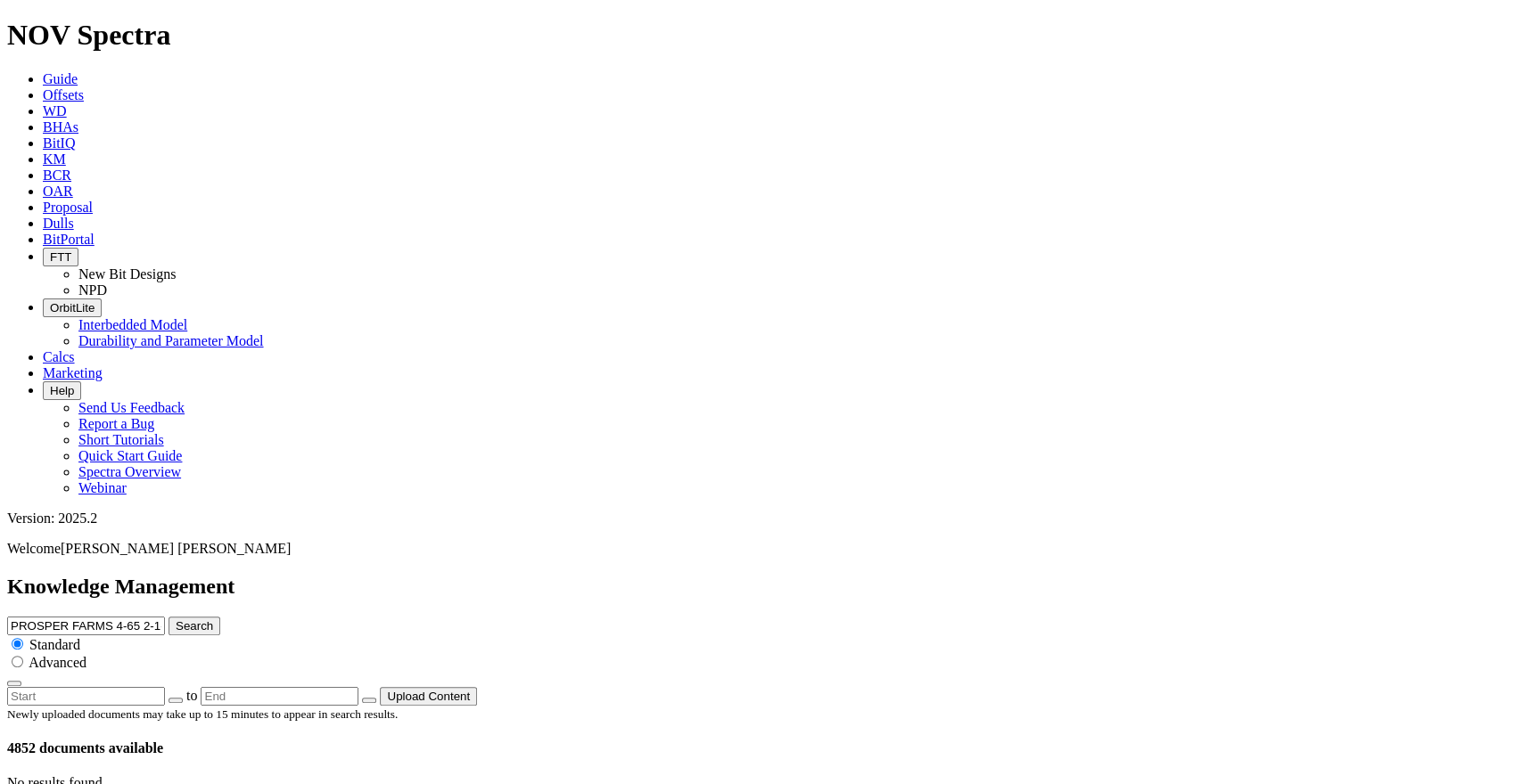
click at [165, 617] on input "PROSPER FARMS 4-65 2-1-6 1BH" at bounding box center [86, 626] width 158 height 19
paste input "[PERSON_NAME] 2 105"
type input "[PERSON_NAME] 2 105"
click at [220, 617] on button "Search" at bounding box center [195, 626] width 52 height 19
click at [165, 617] on input "[PERSON_NAME] 2 105" at bounding box center [86, 626] width 158 height 19
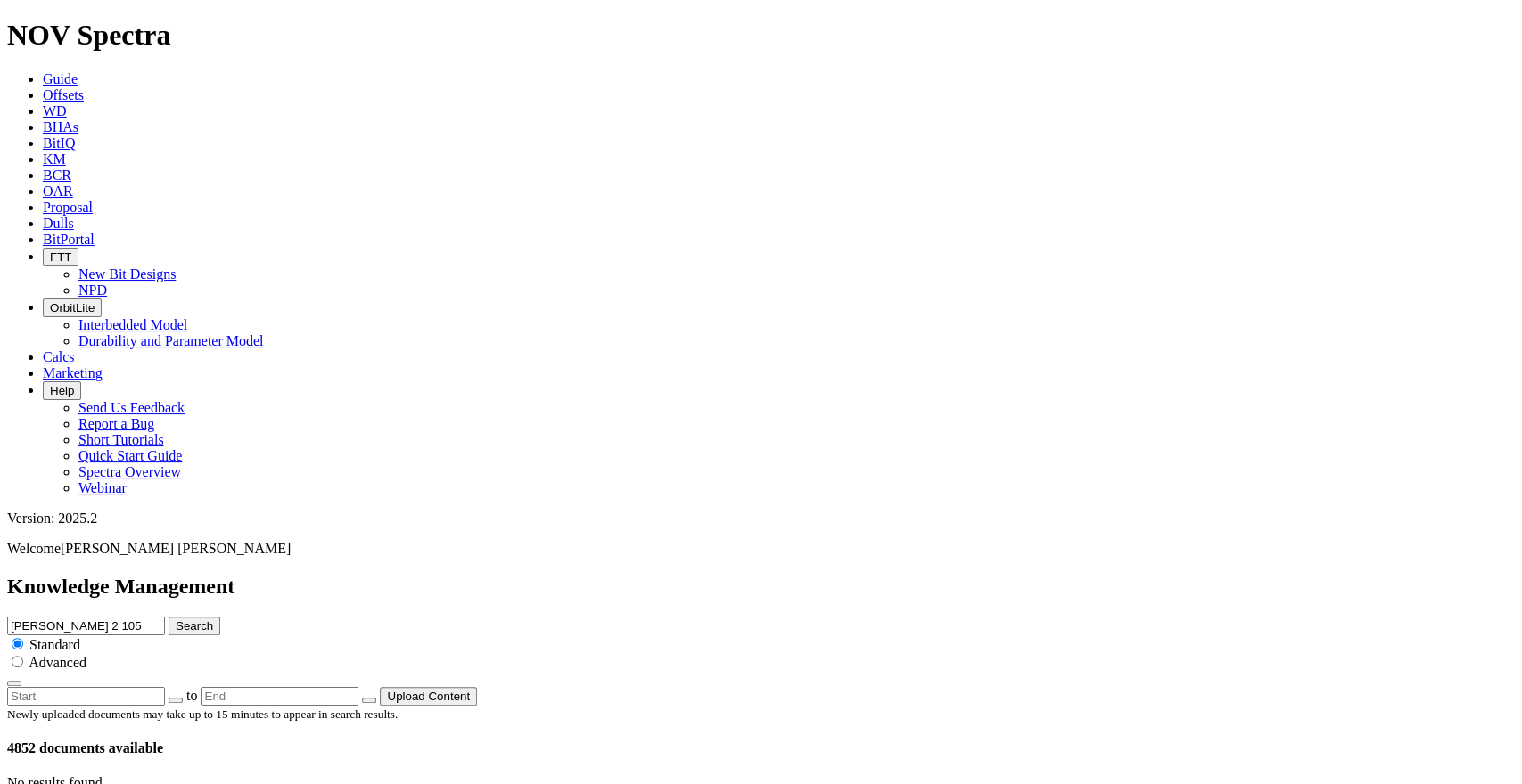
click at [165, 617] on input "[PERSON_NAME] 2 105" at bounding box center [86, 626] width 158 height 19
paste input "PROSPER FARMS 4-65 2-1-6 3BH"
type input "PROSPER FARMS 4-65 2-1-6 3BH"
click at [175, 620] on icon "submit" at bounding box center [175, 626] width 0 height 13
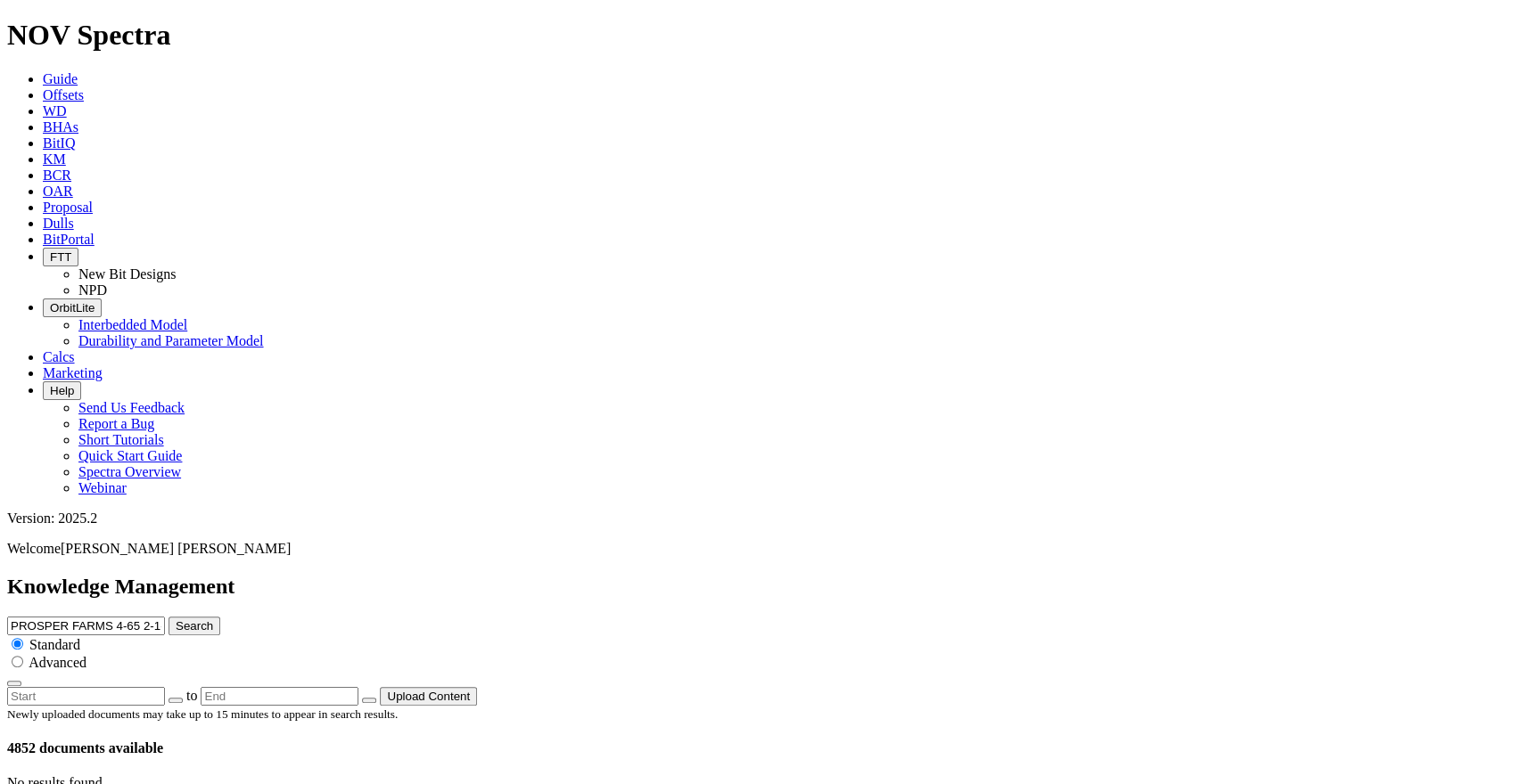
click at [220, 617] on button "Search" at bounding box center [195, 626] width 52 height 19
click at [165, 617] on input "PROSPER FARMS 4-65 2-1-6 3BH" at bounding box center [86, 626] width 158 height 19
paste input "KING 3-65 28-29 4A"
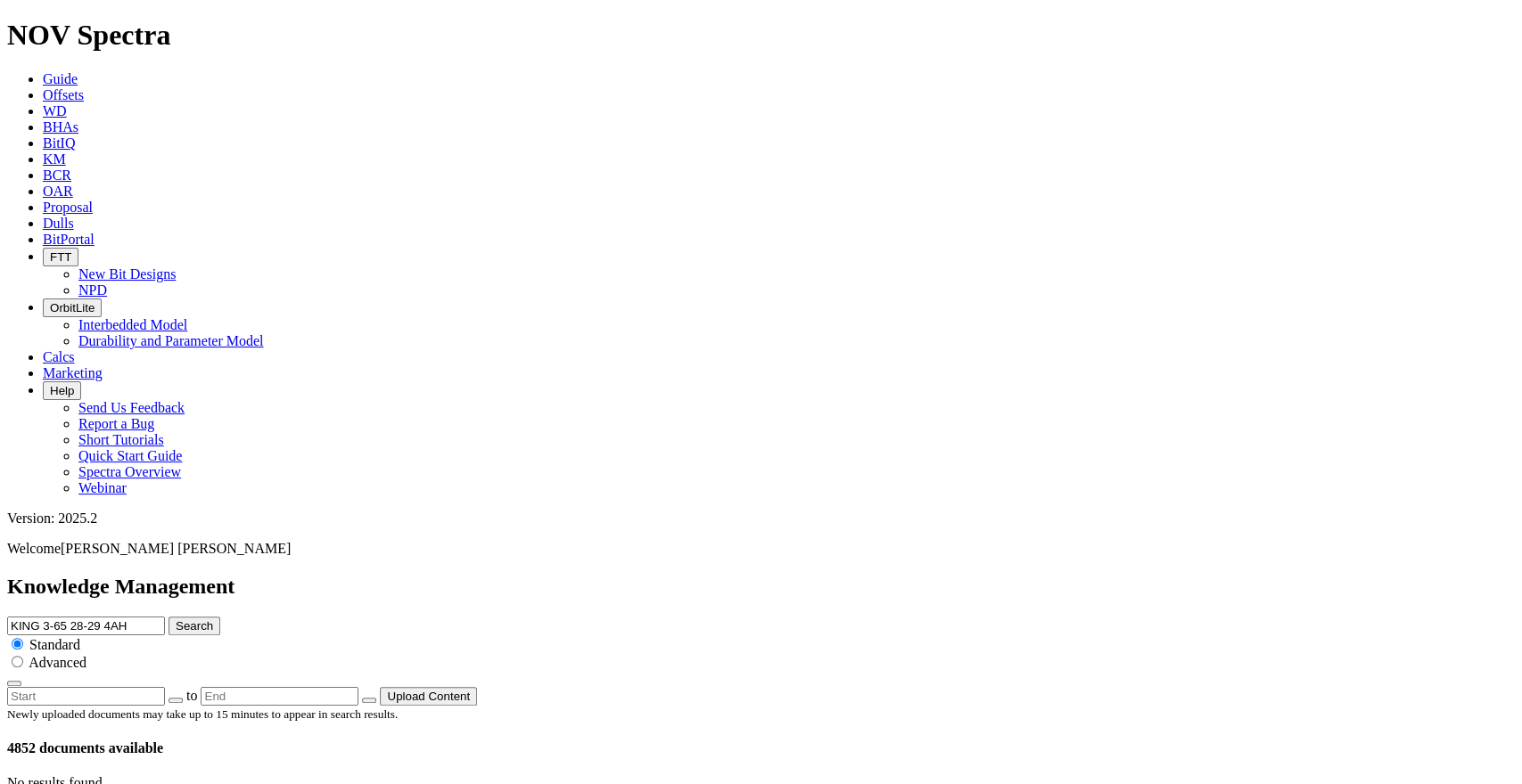
type input "KING 3-65 28-29 4AH"
click at [220, 617] on button "Search" at bounding box center [195, 626] width 52 height 19
click at [165, 617] on input "KING 3-65 28-29 4AH" at bounding box center [86, 626] width 158 height 19
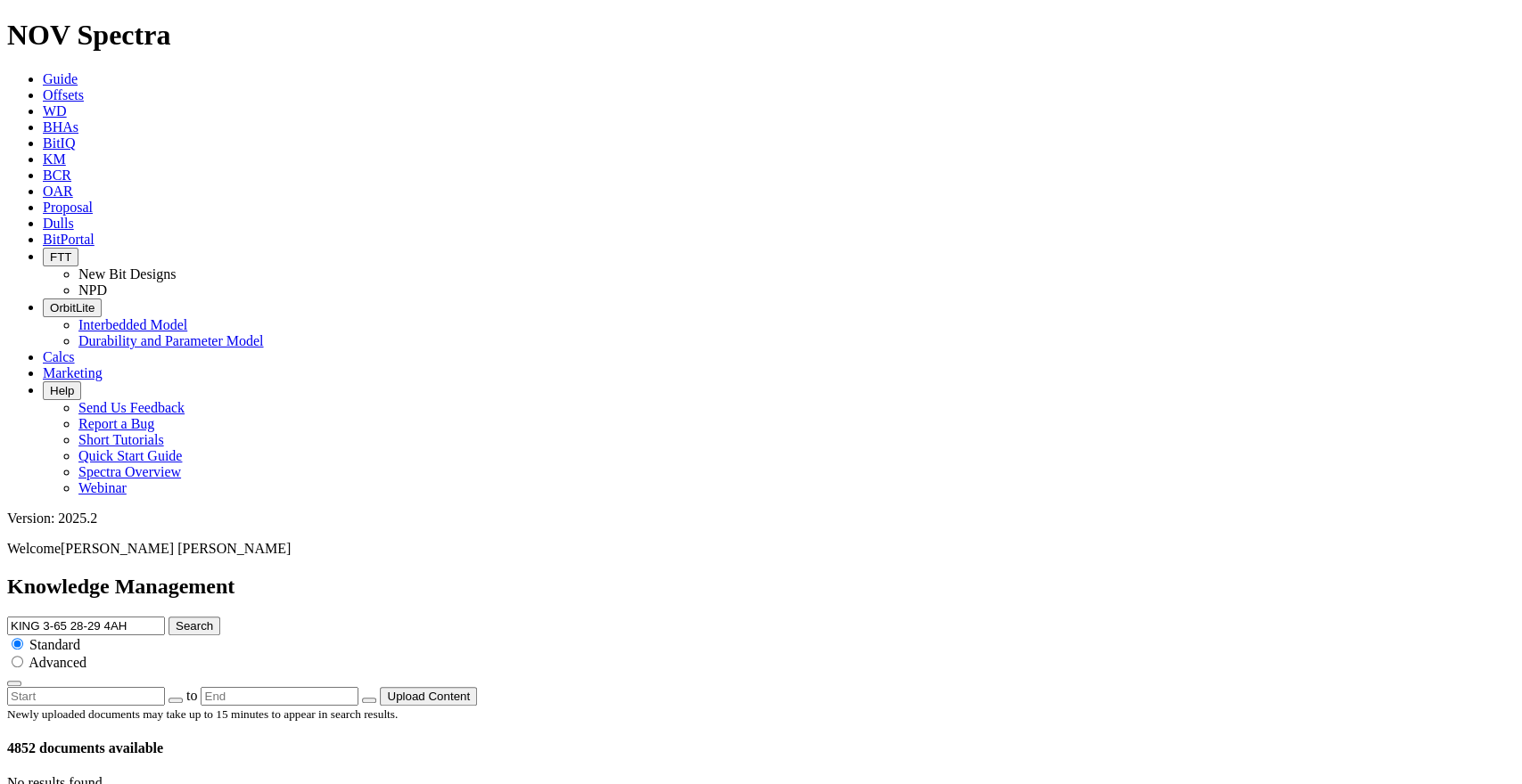
paste input "PROSPER FARMS 4-65 2-1-6 3"
type input "PROSPER FARMS 4-65 2-1-6 3AH"
click at [220, 617] on button "Search" at bounding box center [195, 626] width 52 height 19
click at [165, 617] on input "PROSPER FARMS 4-65 2-1-6 3AH" at bounding box center [86, 626] width 158 height 19
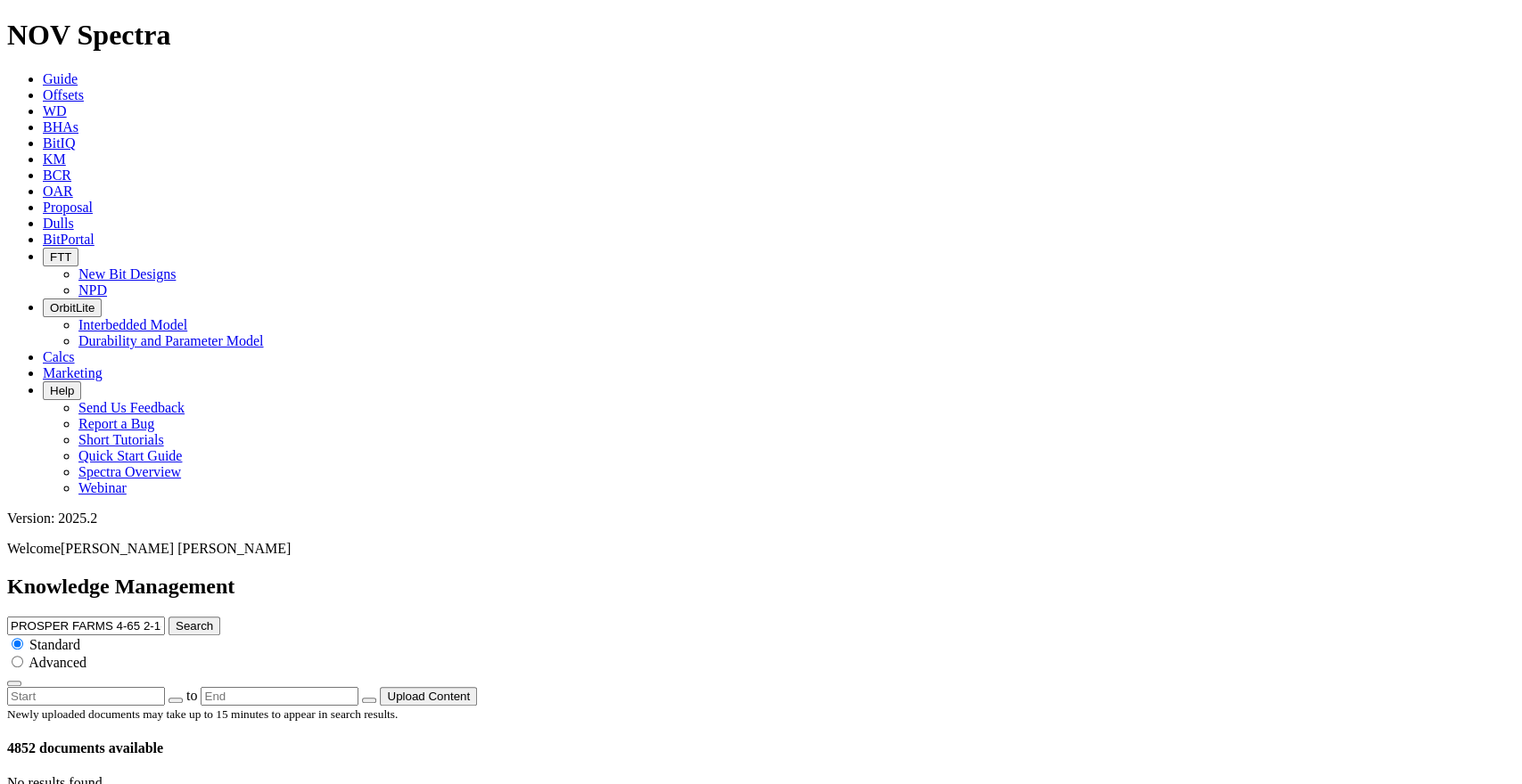
click at [165, 617] on input "PROSPER FARMS 4-65 2-1-6 3AH" at bounding box center [86, 626] width 158 height 19
paste input "[PERSON_NAME] 104"
type input "[PERSON_NAME] 104"
click at [220, 617] on button "Search" at bounding box center [195, 626] width 52 height 19
click at [165, 617] on input "[PERSON_NAME] 104" at bounding box center [86, 626] width 158 height 19
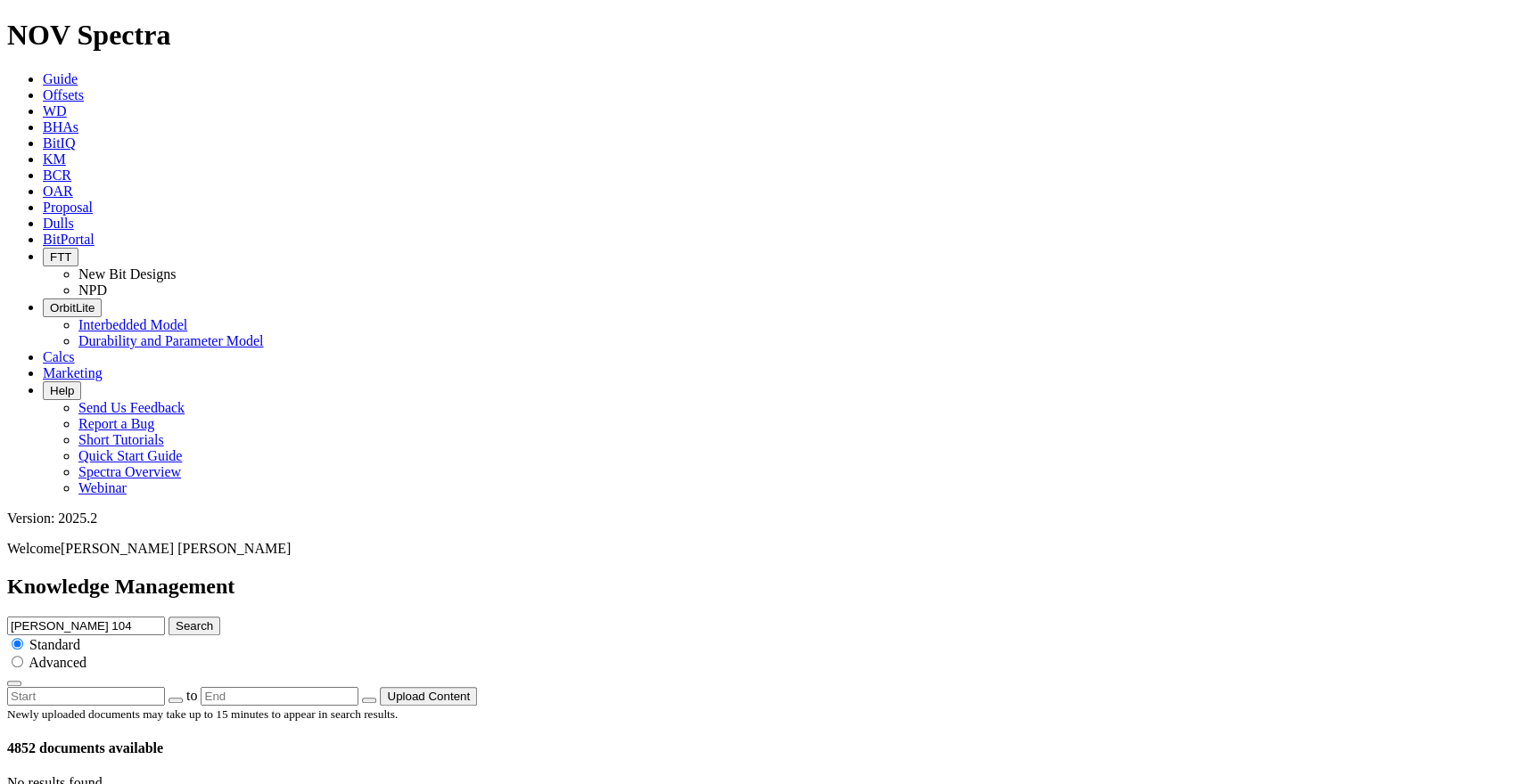
click at [165, 617] on input "[PERSON_NAME] 104" at bounding box center [86, 626] width 158 height 19
paste input "[GEOGRAPHIC_DATA][PERSON_NAME] 0418MP"
type input "[GEOGRAPHIC_DATA][PERSON_NAME] 0418MP"
click at [220, 617] on button "Search" at bounding box center [195, 626] width 52 height 19
